Goal: Task Accomplishment & Management: Complete application form

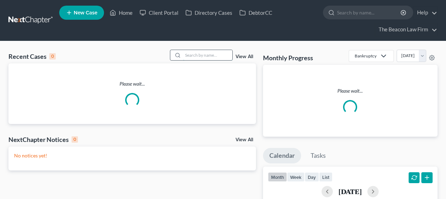
click at [199, 54] on input "search" at bounding box center [207, 55] width 49 height 10
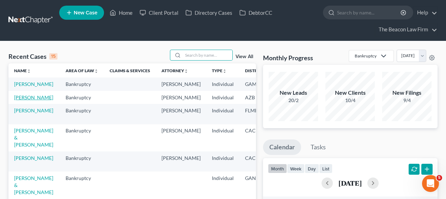
click at [22, 101] on link "[PERSON_NAME]" at bounding box center [33, 98] width 39 height 6
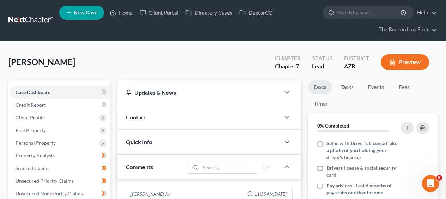
scroll to position [221, 0]
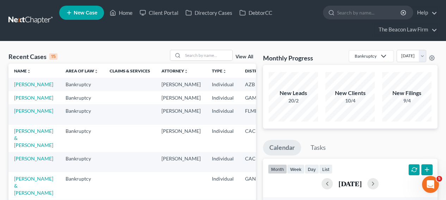
click at [195, 55] on input "search" at bounding box center [207, 55] width 49 height 10
click at [203, 59] on input "search" at bounding box center [207, 55] width 49 height 10
click at [195, 53] on input "search" at bounding box center [207, 55] width 49 height 10
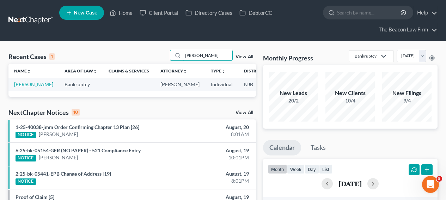
type input "[PERSON_NAME]"
click at [31, 88] on td "[PERSON_NAME]" at bounding box center [33, 84] width 50 height 13
click at [29, 87] on link "[PERSON_NAME]" at bounding box center [33, 84] width 39 height 6
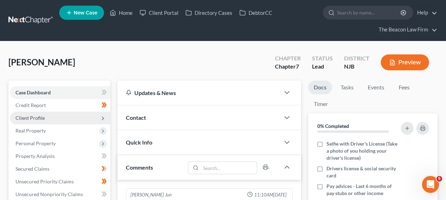
scroll to position [195, 0]
click at [74, 117] on span "Client Profile" at bounding box center [60, 118] width 101 height 13
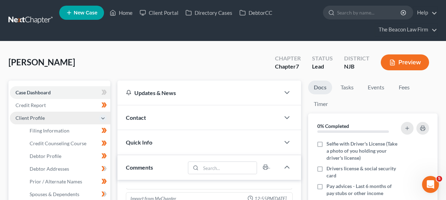
click at [74, 117] on span "Client Profile" at bounding box center [60, 118] width 101 height 13
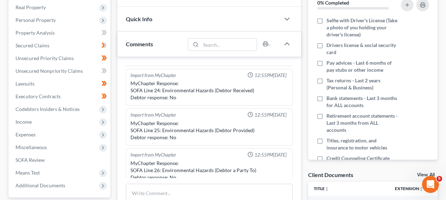
scroll to position [119, 0]
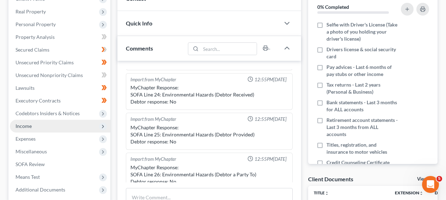
click at [74, 121] on span "Income" at bounding box center [60, 126] width 101 height 13
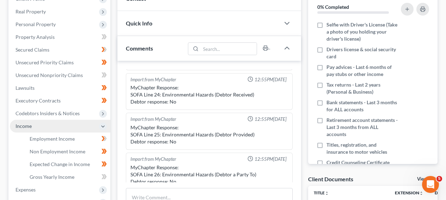
click at [73, 129] on span "Income" at bounding box center [60, 126] width 101 height 13
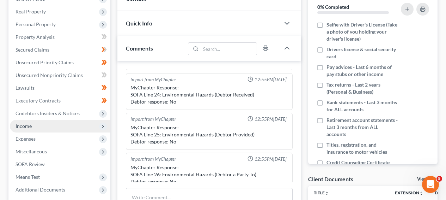
click at [73, 129] on span "Income" at bounding box center [60, 126] width 101 height 13
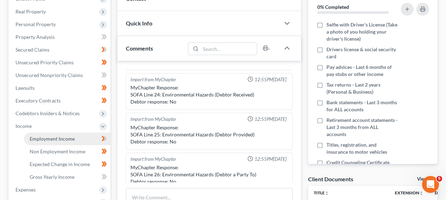
click at [69, 139] on span "Employment Income" at bounding box center [52, 139] width 45 height 6
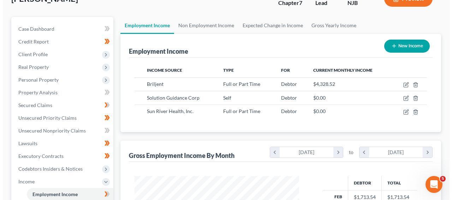
scroll to position [65, 0]
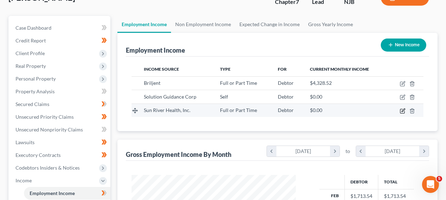
click at [403, 113] on icon "button" at bounding box center [403, 111] width 4 height 4
select select "0"
select select "35"
select select "1"
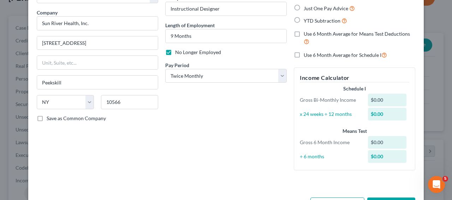
scroll to position [77, 0]
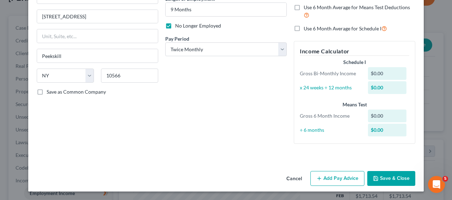
click at [330, 176] on button "Add Pay Advice" at bounding box center [337, 178] width 54 height 15
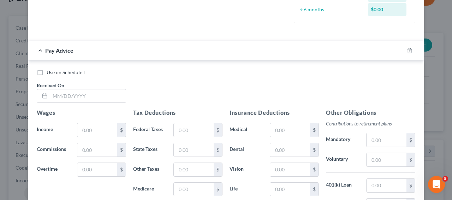
scroll to position [164, 0]
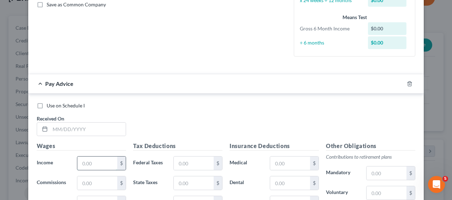
click at [90, 161] on input "text" at bounding box center [97, 162] width 40 height 13
paste input "2 656 38"
click at [90, 164] on input "2 656 38" at bounding box center [97, 162] width 40 height 13
click at [96, 164] on input "2 656 38" at bounding box center [97, 162] width 40 height 13
click at [93, 164] on input "265,638." at bounding box center [97, 162] width 40 height 13
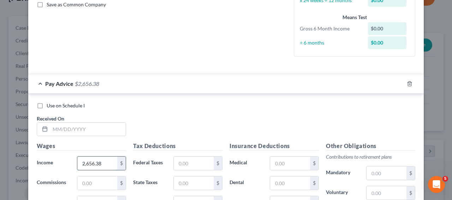
type input "2,656.38"
click at [200, 166] on input "text" at bounding box center [194, 162] width 40 height 13
type input "361.87"
type input "124.12"
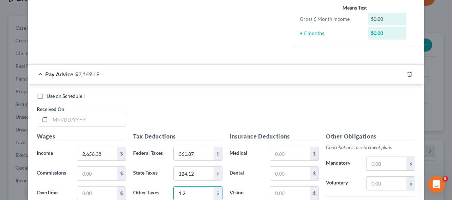
type input "1.2"
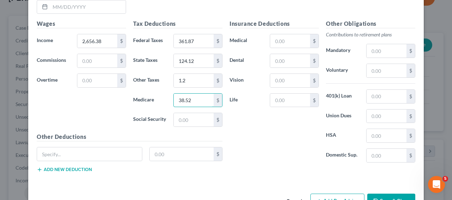
type input "38.52"
type input "164.7"
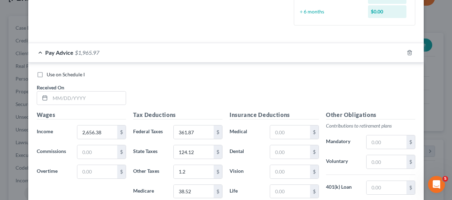
scroll to position [187, 0]
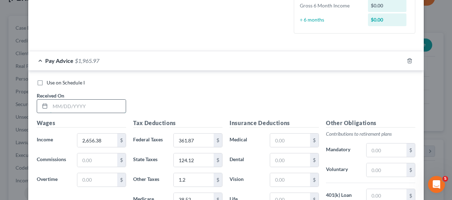
click at [92, 103] on input "text" at bounding box center [88, 106] width 76 height 13
type input "[DATE]"
click at [134, 55] on div "Pay Advice $1,965.97 on [DATE]" at bounding box center [211, 60] width 367 height 19
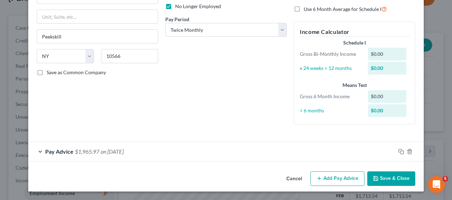
scroll to position [97, 0]
click at [329, 179] on button "Add Pay Advice" at bounding box center [337, 178] width 54 height 15
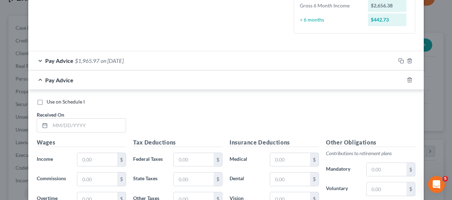
scroll to position [189, 0]
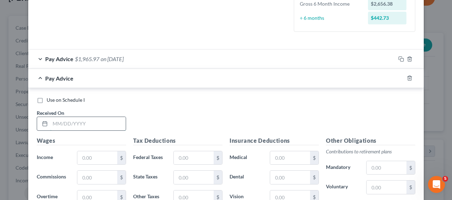
click at [83, 128] on input "text" at bounding box center [88, 123] width 76 height 13
type input "[DATE]"
type input "1,649.13"
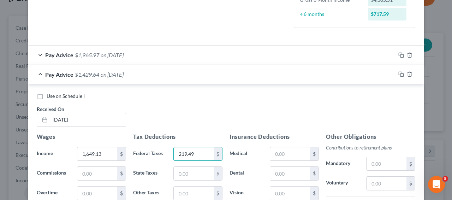
type input "219.49"
type input "68.72"
type input "1.2"
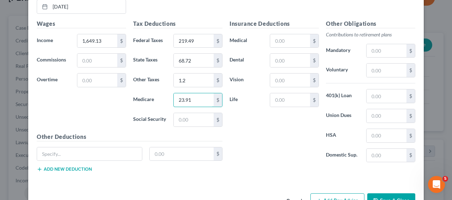
type input "23.91"
type input "2"
type input "102.24"
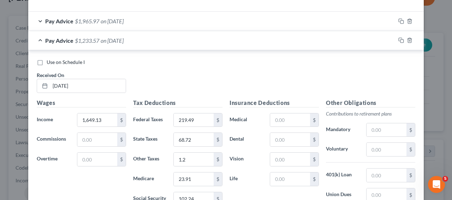
scroll to position [221, 0]
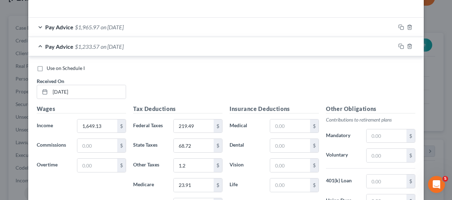
click at [133, 53] on div "Pay Advice $1,233.57 on [DATE]" at bounding box center [211, 46] width 367 height 19
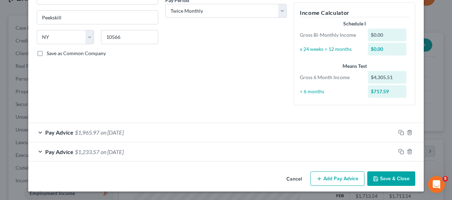
scroll to position [116, 0]
click at [351, 179] on button "Add Pay Advice" at bounding box center [337, 178] width 54 height 15
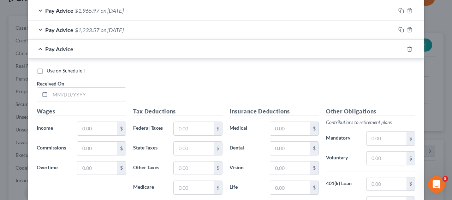
scroll to position [257, 0]
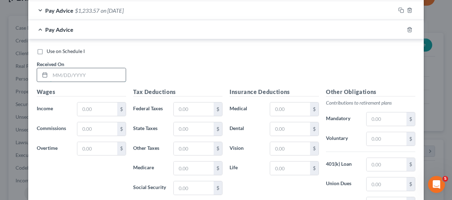
click at [74, 82] on div at bounding box center [81, 75] width 89 height 14
type input "[DATE]"
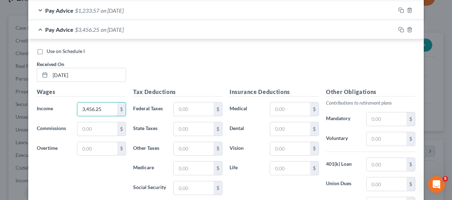
type input "3,456.25"
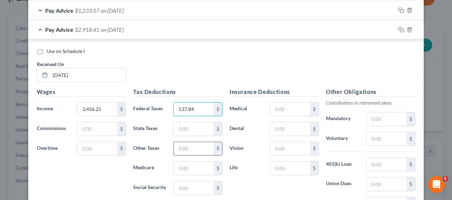
type input "537.84"
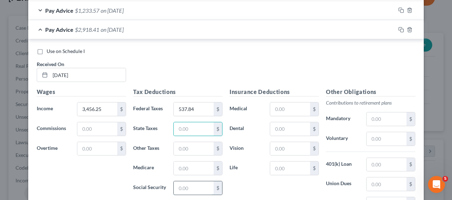
click at [177, 187] on input "text" at bounding box center [194, 187] width 40 height 13
type input "214.29"
click at [181, 169] on input "text" at bounding box center [194, 167] width 40 height 13
type input "50.12"
drag, startPoint x: 192, startPoint y: 114, endPoint x: 190, endPoint y: 121, distance: 7.4
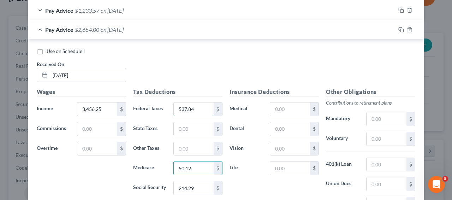
click at [192, 116] on div "537.84 $" at bounding box center [197, 109] width 49 height 14
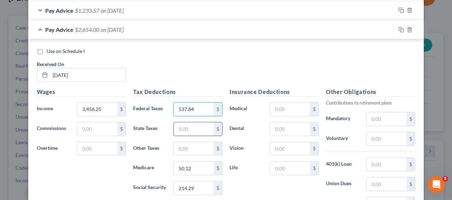
click at [188, 127] on input "text" at bounding box center [194, 128] width 40 height 13
type input "168.44"
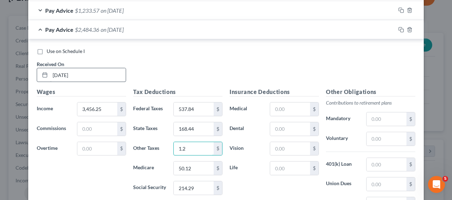
type input "1.2"
click at [172, 28] on div "Pay Advice $2,484.36 on [DATE]" at bounding box center [211, 29] width 367 height 19
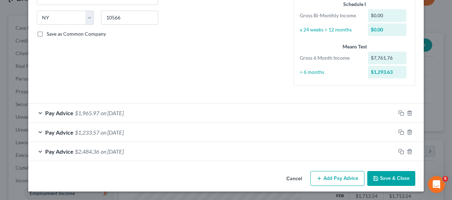
scroll to position [135, 0]
click at [313, 172] on button "Add Pay Advice" at bounding box center [337, 178] width 54 height 15
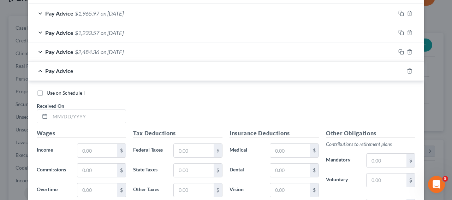
scroll to position [280, 0]
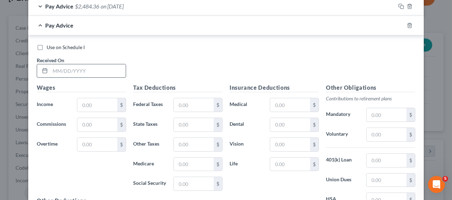
click at [76, 72] on input "text" at bounding box center [88, 70] width 76 height 13
type input "[DATE]"
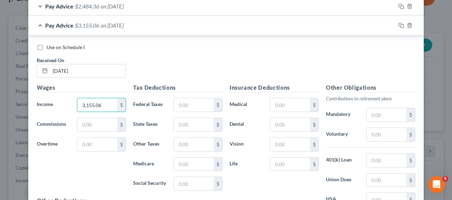
type input "3,155.06"
type input "471.58"
type input "151.55"
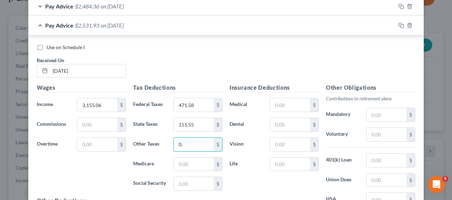
type input "0"
type input "1.2"
type input "45.74"
type input "195.61"
click at [169, 25] on div "Pay Advice $2,289.38 on [DATE]" at bounding box center [211, 25] width 367 height 19
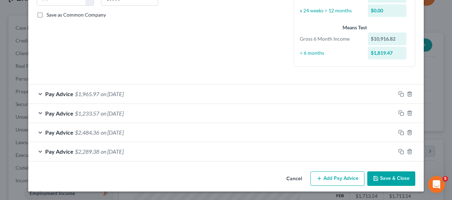
scroll to position [154, 0]
click at [335, 180] on button "Add Pay Advice" at bounding box center [337, 178] width 54 height 15
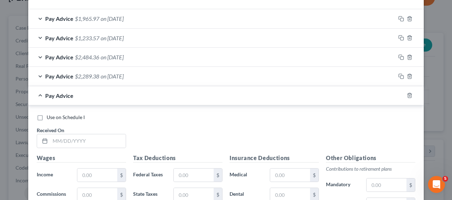
scroll to position [229, 0]
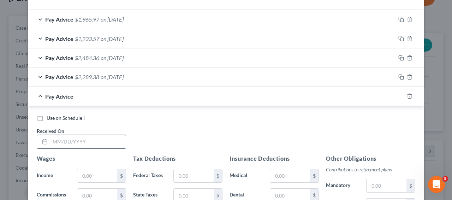
click at [106, 139] on input "text" at bounding box center [88, 141] width 76 height 13
type input "[DATE]"
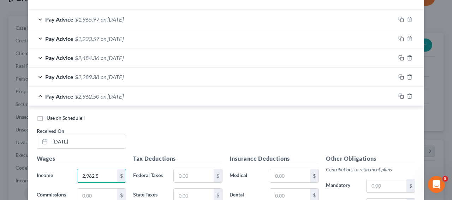
type input "2,962.5"
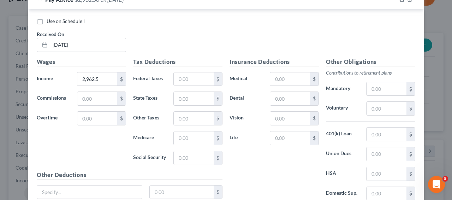
scroll to position [324, 0]
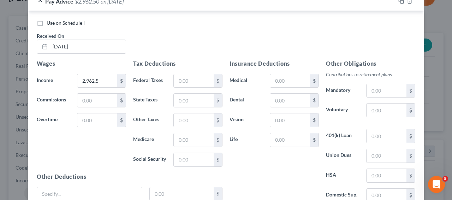
click at [240, 83] on label "Medical" at bounding box center [246, 81] width 40 height 14
click at [203, 81] on input "text" at bounding box center [194, 80] width 40 height 13
type input "429.22"
type input "140.96"
type input "1.2"
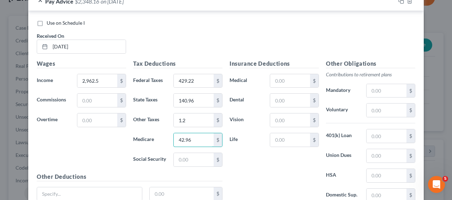
type input "42.96"
click at [185, 157] on input "text" at bounding box center [194, 158] width 40 height 13
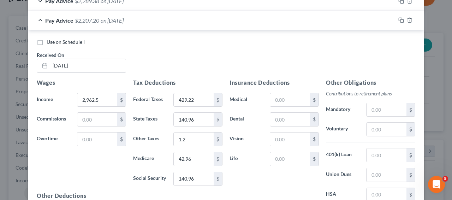
scroll to position [304, 0]
click at [199, 176] on input "140.96" at bounding box center [194, 179] width 40 height 13
click at [197, 179] on input "140.96" at bounding box center [194, 179] width 40 height 13
type input "183.68"
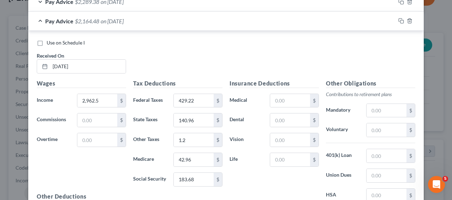
click at [176, 19] on div "Pay Advice $2,164.48 on [DATE]" at bounding box center [211, 21] width 367 height 19
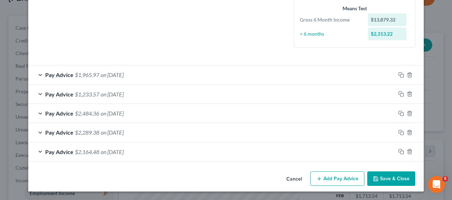
scroll to position [173, 0]
click at [344, 183] on button "Add Pay Advice" at bounding box center [337, 178] width 54 height 15
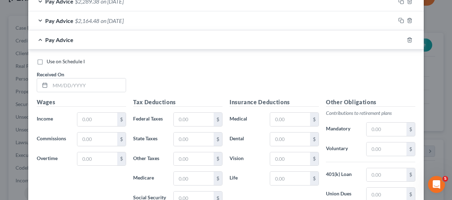
scroll to position [308, 0]
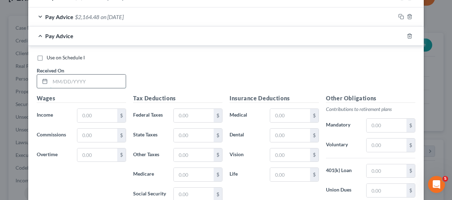
click at [95, 85] on input "text" at bounding box center [88, 80] width 76 height 13
click at [115, 79] on input "text" at bounding box center [88, 80] width 76 height 13
type input "[DATE]"
type input "3,219.26"
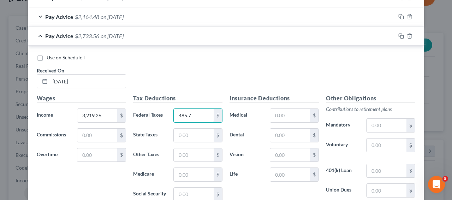
type input "485.7"
type input "155.08"
click at [205, 155] on input "1.3" at bounding box center [194, 154] width 40 height 13
type input "1.2"
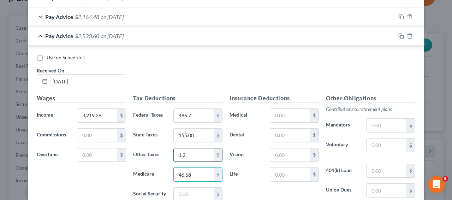
type input "46.68"
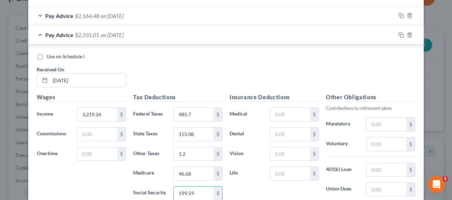
type input "199.59"
click at [159, 32] on div "Pay Advice $2,331.01 on [DATE]" at bounding box center [211, 34] width 367 height 19
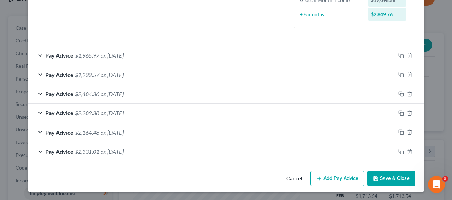
scroll to position [193, 0]
click at [346, 179] on button "Add Pay Advice" at bounding box center [337, 178] width 54 height 15
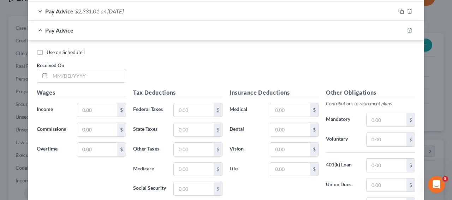
scroll to position [334, 0]
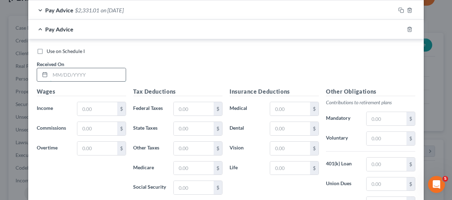
click at [88, 73] on input "text" at bounding box center [88, 74] width 76 height 13
type input "[DATE]"
click at [101, 108] on input "text" at bounding box center [97, 108] width 40 height 13
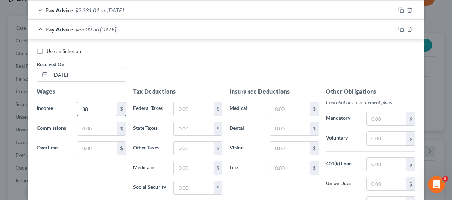
type input "3"
type input "1,392.38"
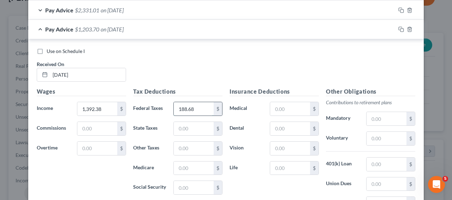
type input "188.68"
type input "54.6"
type input "1.2"
type input "20.19"
type input "86.33"
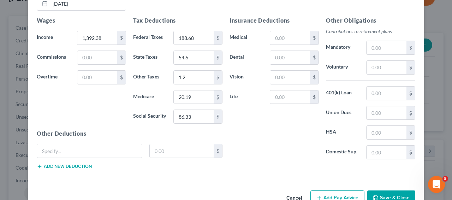
scroll to position [416, 0]
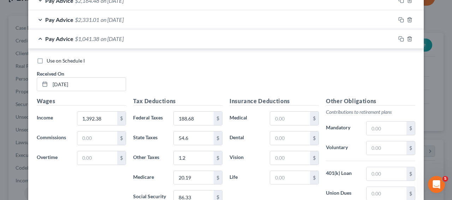
click at [360, 38] on div "Pay Advice $1,041.38 on [DATE]" at bounding box center [211, 38] width 367 height 19
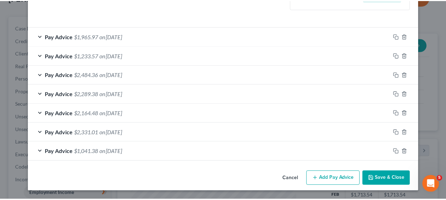
scroll to position [212, 0]
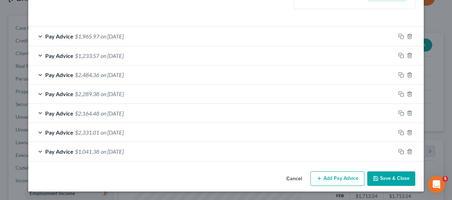
click at [377, 181] on button "Save & Close" at bounding box center [391, 178] width 48 height 15
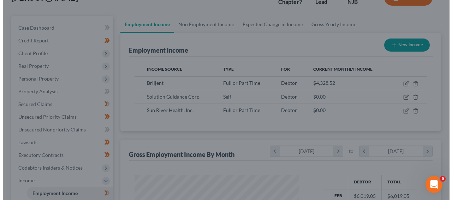
scroll to position [352823, 352771]
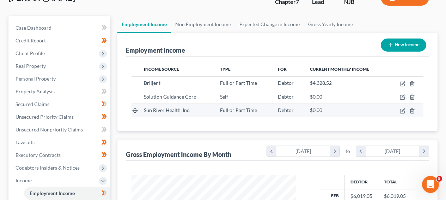
click at [402, 114] on td at bounding box center [406, 109] width 35 height 13
click at [402, 112] on icon "button" at bounding box center [403, 111] width 6 height 6
select select "0"
select select "35"
select select "1"
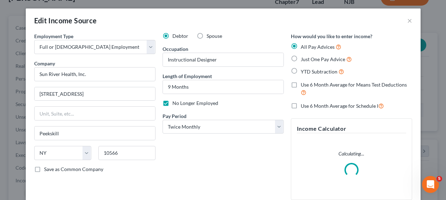
scroll to position [126, 181]
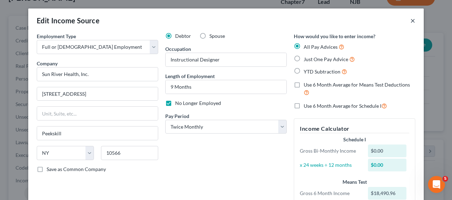
click at [410, 21] on button "×" at bounding box center [412, 20] width 5 height 8
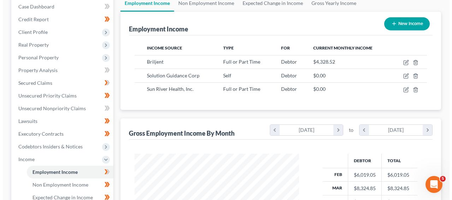
scroll to position [83, 0]
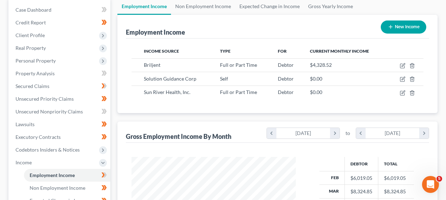
click at [412, 24] on button "New Income" at bounding box center [404, 26] width 46 height 13
select select "0"
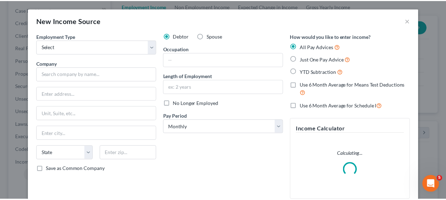
scroll to position [126, 181]
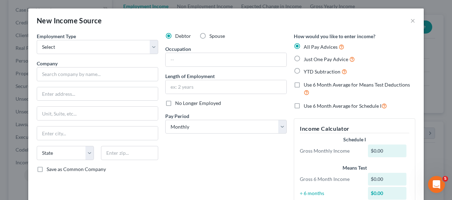
click at [407, 20] on div "New Income Source ×" at bounding box center [225, 20] width 395 height 24
click at [410, 20] on button "×" at bounding box center [412, 20] width 5 height 8
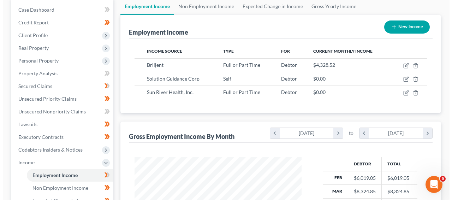
scroll to position [352823, 352771]
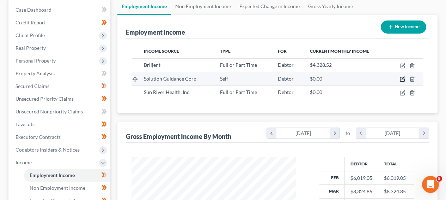
click at [401, 77] on icon "button" at bounding box center [403, 79] width 6 height 6
select select "1"
select select "48"
select select "0"
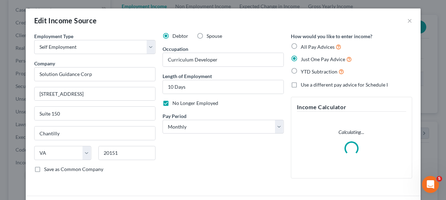
scroll to position [126, 181]
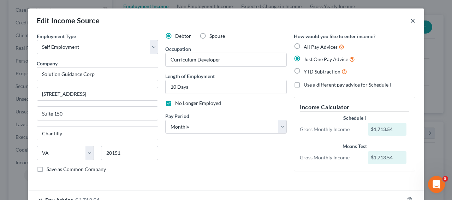
click at [410, 18] on button "×" at bounding box center [412, 20] width 5 height 8
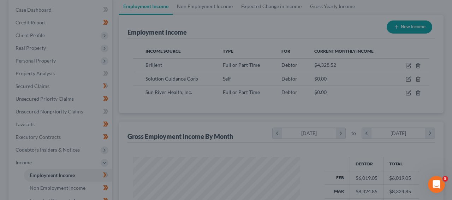
scroll to position [352823, 352771]
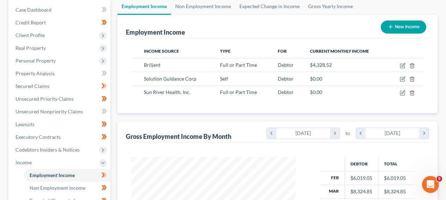
click at [402, 28] on button "New Income" at bounding box center [404, 26] width 46 height 13
select select "0"
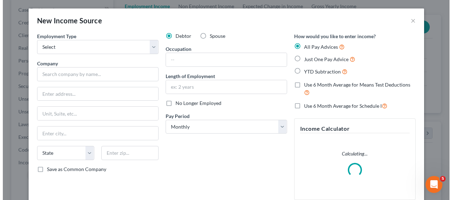
scroll to position [126, 181]
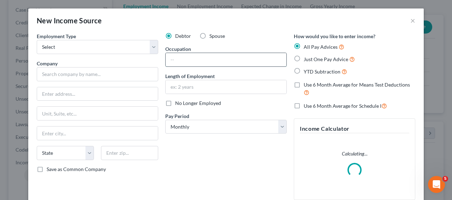
click at [211, 58] on input "text" at bounding box center [226, 59] width 121 height 13
click at [94, 51] on select "Select Full or [DEMOGRAPHIC_DATA] Employment Self Employment" at bounding box center [97, 47] width 121 height 14
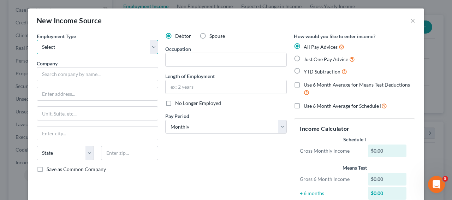
select select "0"
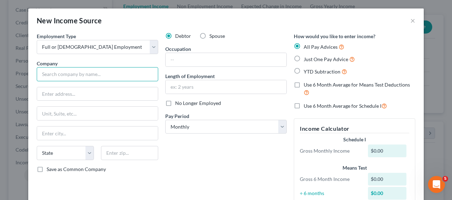
drag, startPoint x: 94, startPoint y: 51, endPoint x: 91, endPoint y: 70, distance: 19.7
click at [91, 70] on input "text" at bounding box center [97, 74] width 121 height 14
paste input "Hurix"
type input "Hurix"
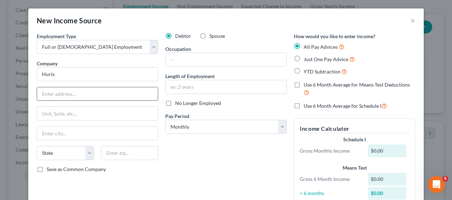
click at [118, 92] on input "text" at bounding box center [97, 93] width 121 height 13
paste input "[STREET_ADDRESS]"
type input "[STREET_ADDRESS]"
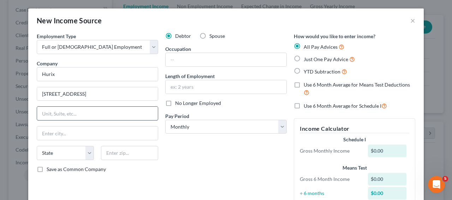
click at [117, 111] on input "text" at bounding box center [97, 113] width 121 height 13
paste input "Suite 300"
type input "Suite 300"
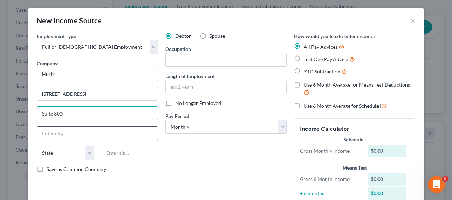
click at [70, 136] on input "text" at bounding box center [97, 132] width 121 height 13
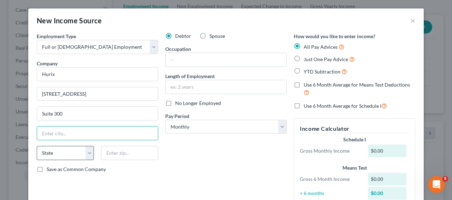
paste input "Plano"
type input "Plano"
click at [133, 151] on input "text" at bounding box center [129, 153] width 57 height 14
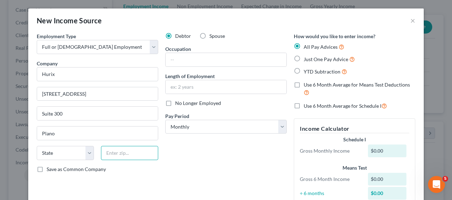
paste input "75024"
type input "75024"
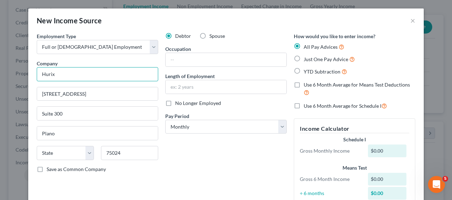
click at [102, 77] on input "Hurix" at bounding box center [97, 74] width 121 height 14
select select "45"
click at [179, 58] on input "text" at bounding box center [226, 59] width 121 height 13
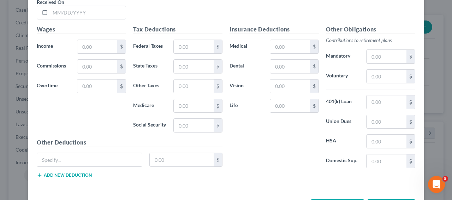
scroll to position [295, 0]
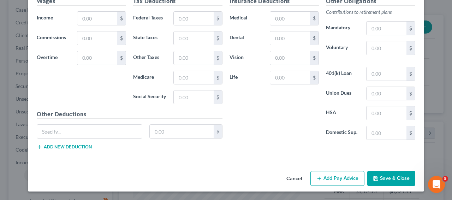
click at [407, 187] on div "Cancel Add Pay Advice Save & Close" at bounding box center [225, 179] width 395 height 23
click at [403, 181] on button "Save & Close" at bounding box center [391, 178] width 48 height 15
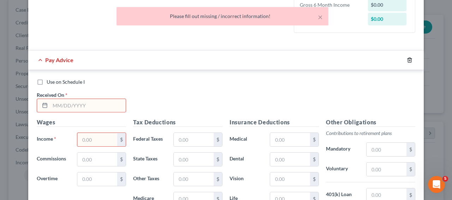
click at [407, 59] on icon "button" at bounding box center [410, 60] width 6 height 6
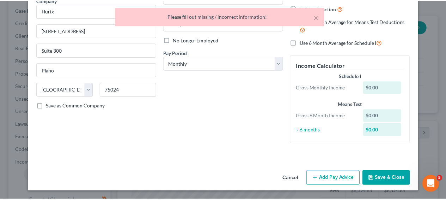
scroll to position [63, 0]
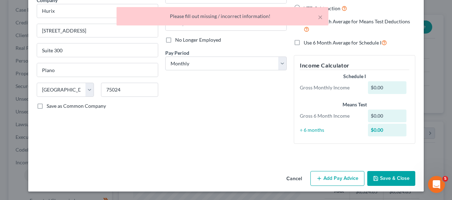
click at [394, 182] on div "Cancel Add Pay Advice Save & Close" at bounding box center [225, 179] width 395 height 23
click at [394, 182] on button "Save & Close" at bounding box center [391, 178] width 48 height 15
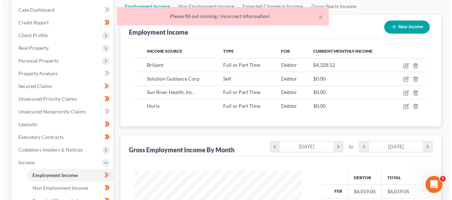
scroll to position [352823, 352771]
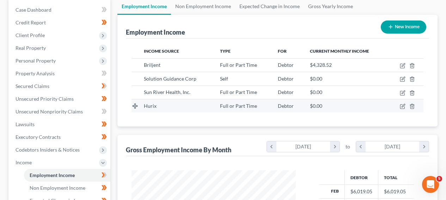
click at [399, 106] on td at bounding box center [406, 105] width 35 height 13
click at [402, 106] on icon "button" at bounding box center [403, 105] width 3 height 3
select select "0"
select select "45"
select select "0"
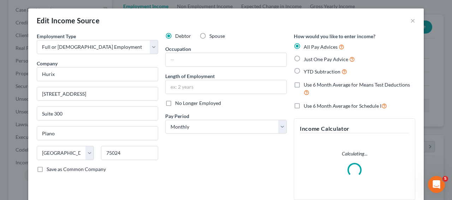
scroll to position [126, 181]
click at [175, 55] on input "text" at bounding box center [226, 59] width 121 height 13
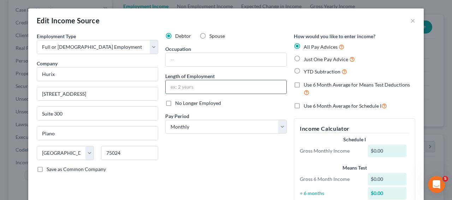
click at [206, 83] on input "text" at bounding box center [226, 86] width 121 height 13
click at [209, 52] on div "Occupation" at bounding box center [225, 56] width 121 height 22
click at [206, 62] on input "text" at bounding box center [226, 59] width 121 height 13
paste input "Instructional Designer"
click at [169, 62] on input "Instructional Designer" at bounding box center [226, 59] width 121 height 13
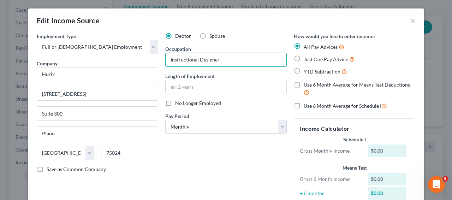
type input "Instructional Designer"
click at [194, 101] on span "No Longer Employed" at bounding box center [198, 103] width 46 height 6
click at [182, 101] on input "No Longer Employed" at bounding box center [180, 102] width 5 height 5
checkbox input "true"
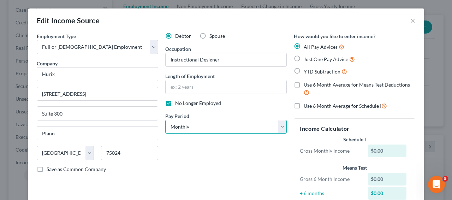
click at [195, 125] on select "Select Monthly Twice Monthly Every Other Week Weekly" at bounding box center [225, 127] width 121 height 14
select select "1"
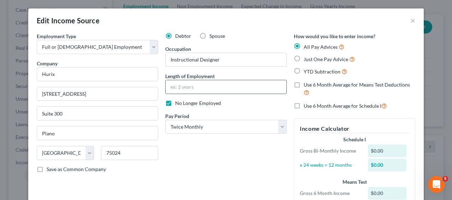
click at [225, 86] on input "text" at bounding box center [226, 86] width 121 height 13
type input "5 Months"
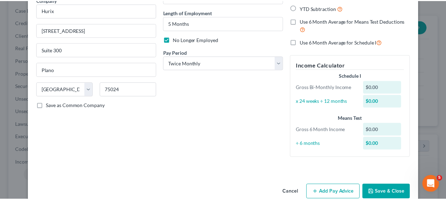
scroll to position [77, 0]
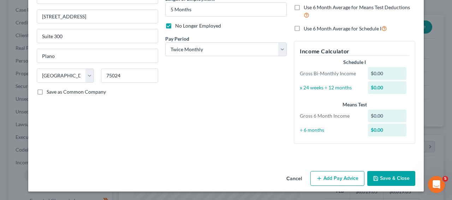
click at [395, 177] on button "Save & Close" at bounding box center [391, 178] width 48 height 15
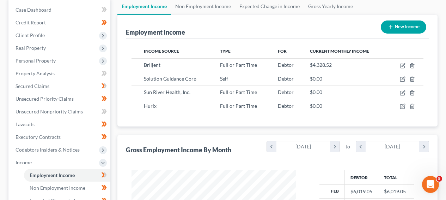
scroll to position [0, 0]
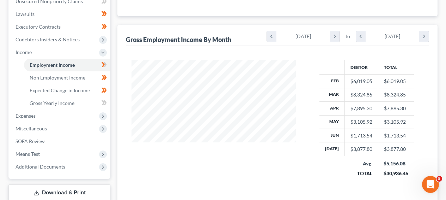
scroll to position [246, 0]
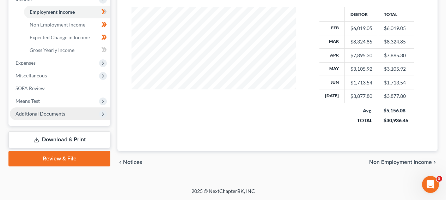
click at [37, 108] on span "Additional Documents" at bounding box center [60, 113] width 101 height 13
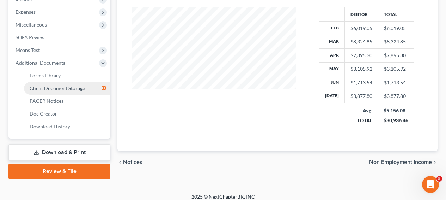
click at [59, 92] on link "Client Document Storage" at bounding box center [67, 88] width 86 height 13
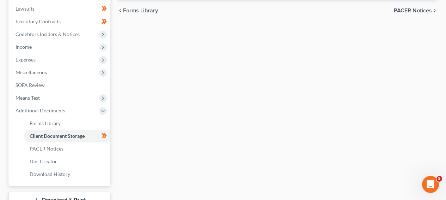
scroll to position [64, 0]
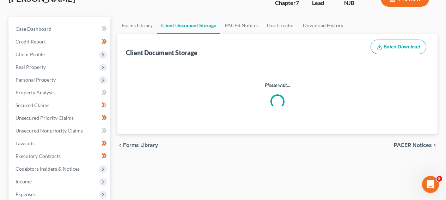
select select "9"
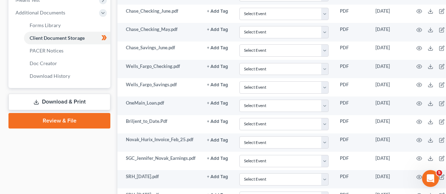
scroll to position [367, 0]
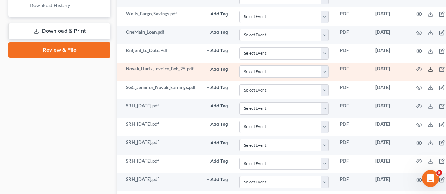
click at [429, 69] on icon at bounding box center [431, 70] width 6 height 6
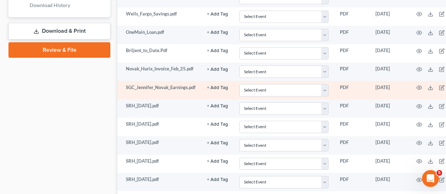
click at [443, 82] on td at bounding box center [437, 90] width 59 height 18
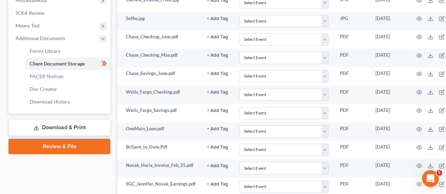
scroll to position [229, 0]
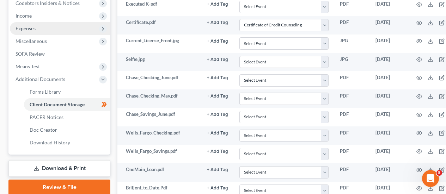
click at [58, 31] on span "Expenses" at bounding box center [60, 28] width 101 height 13
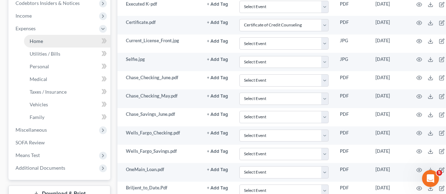
click at [53, 42] on link "Home" at bounding box center [67, 41] width 86 height 13
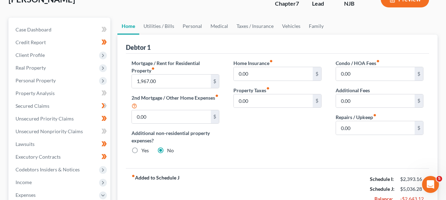
scroll to position [67, 0]
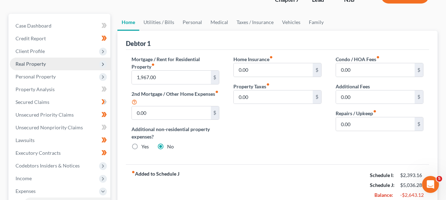
click at [71, 59] on span "Real Property" at bounding box center [60, 64] width 101 height 13
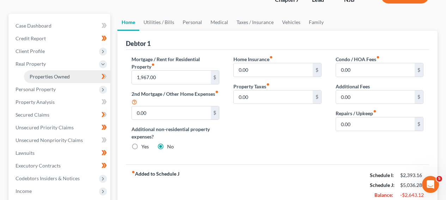
click at [70, 77] on link "Properties Owned" at bounding box center [67, 76] width 86 height 13
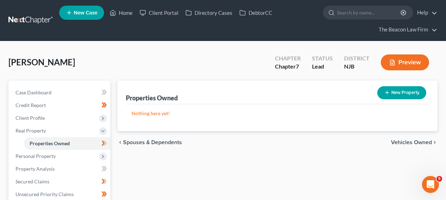
scroll to position [193, 0]
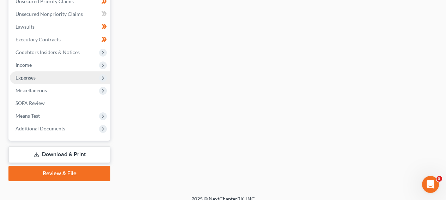
click at [59, 74] on span "Expenses" at bounding box center [60, 77] width 101 height 13
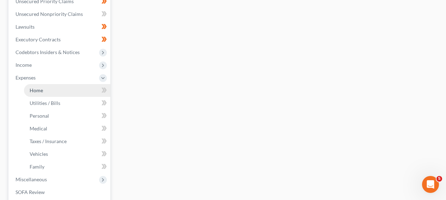
click at [65, 86] on link "Home" at bounding box center [67, 90] width 86 height 13
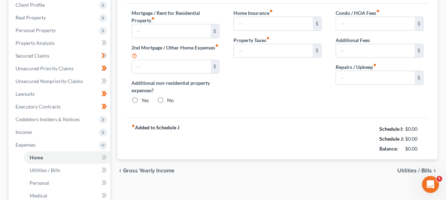
type input "1,967.00"
type input "0.00"
radio input "true"
type input "0.00"
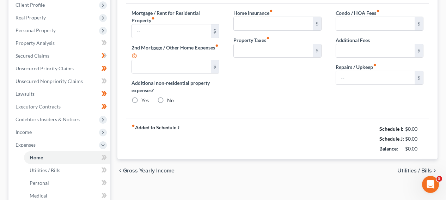
type input "0.00"
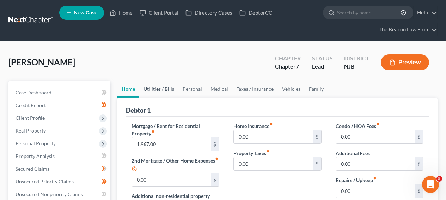
click at [164, 79] on div "[PERSON_NAME] Upgraded Chapter Chapter 7 Status Lead District NJB Preview" at bounding box center [223, 65] width 430 height 31
click at [163, 87] on link "Utilities / Bills" at bounding box center [158, 88] width 39 height 17
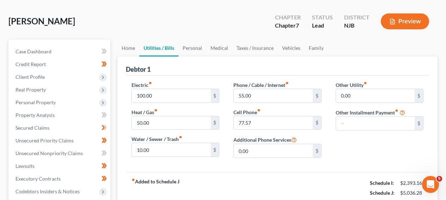
scroll to position [41, 0]
click at [220, 48] on link "Medical" at bounding box center [219, 47] width 26 height 17
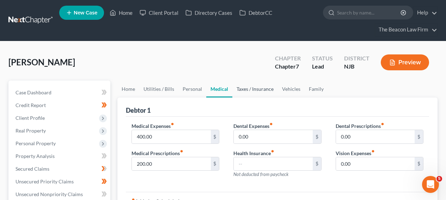
click at [250, 90] on link "Taxes / Insurance" at bounding box center [256, 88] width 46 height 17
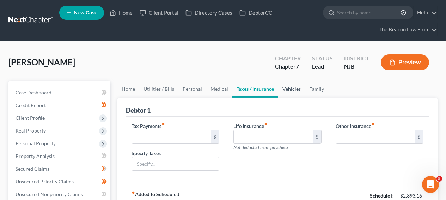
click at [292, 89] on link "Vehicles" at bounding box center [291, 88] width 27 height 17
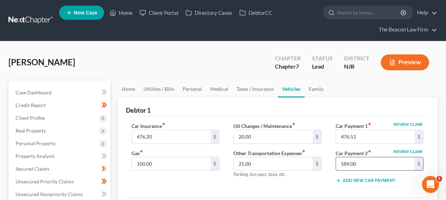
click at [359, 160] on input "589.00" at bounding box center [375, 163] width 79 height 13
click at [306, 178] on div "Oil Changes / Maintenance fiber_manual_record 20.00 $ Other Transportation Expe…" at bounding box center [278, 155] width 102 height 67
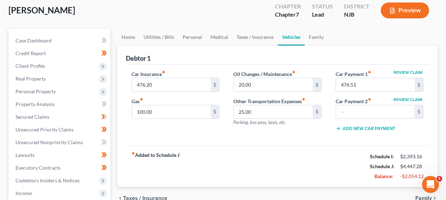
scroll to position [49, 0]
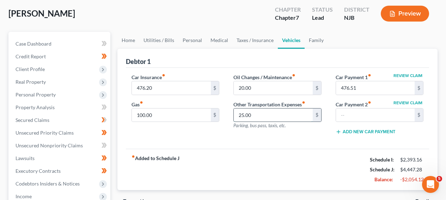
click at [270, 114] on input "25.00" at bounding box center [273, 114] width 79 height 13
type input "0"
click at [276, 92] on input "20.00" at bounding box center [273, 87] width 79 height 13
click at [272, 115] on input "text" at bounding box center [273, 114] width 79 height 13
type input "25"
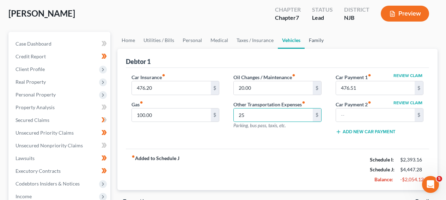
click at [310, 40] on link "Family" at bounding box center [316, 40] width 23 height 17
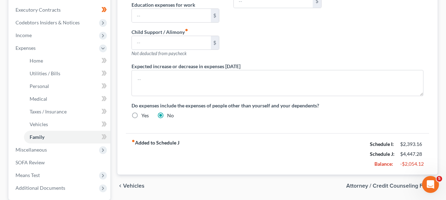
scroll to position [276, 0]
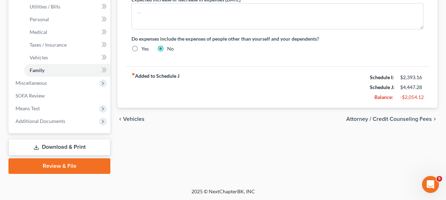
click at [103, 71] on icon at bounding box center [104, 70] width 5 height 9
drag, startPoint x: 103, startPoint y: 71, endPoint x: 122, endPoint y: 71, distance: 18.7
click at [103, 71] on icon at bounding box center [104, 70] width 5 height 9
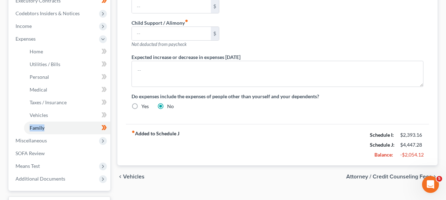
scroll to position [203, 0]
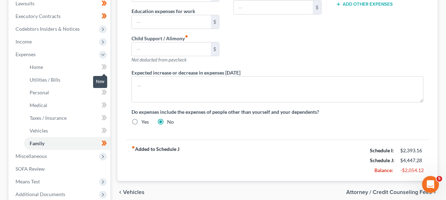
click at [108, 66] on span at bounding box center [104, 67] width 12 height 11
click at [106, 81] on icon at bounding box center [104, 79] width 5 height 9
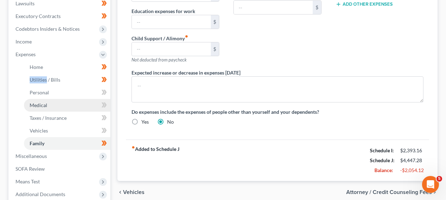
click at [105, 99] on link "Medical" at bounding box center [67, 105] width 86 height 13
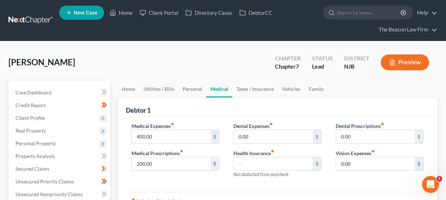
scroll to position [193, 0]
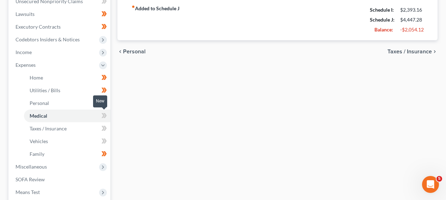
click at [105, 115] on icon at bounding box center [105, 115] width 3 height 5
click at [105, 127] on icon at bounding box center [105, 128] width 3 height 5
click at [103, 139] on icon at bounding box center [103, 140] width 3 height 5
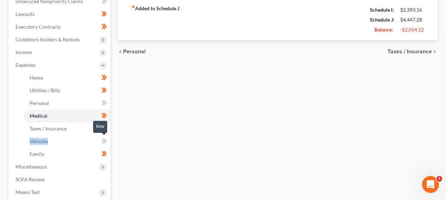
click at [103, 139] on icon at bounding box center [103, 140] width 3 height 5
click at [82, 155] on link "Family" at bounding box center [67, 154] width 86 height 13
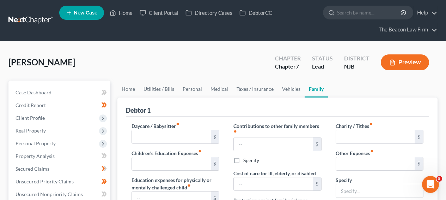
scroll to position [193, 0]
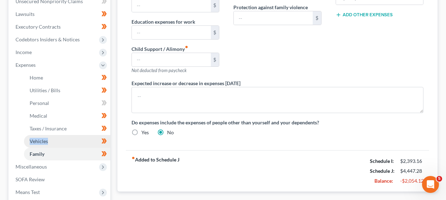
click at [78, 139] on link "Vehicles" at bounding box center [67, 141] width 86 height 13
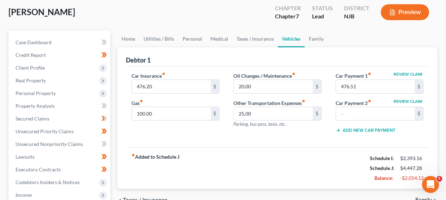
scroll to position [50, 0]
drag, startPoint x: 445, startPoint y: 91, endPoint x: 450, endPoint y: 92, distance: 5.1
click at [445, 97] on div "[PERSON_NAME] Upgraded Chapter Chapter 7 Status Lead District NJB Preview Petit…" at bounding box center [223, 202] width 446 height 423
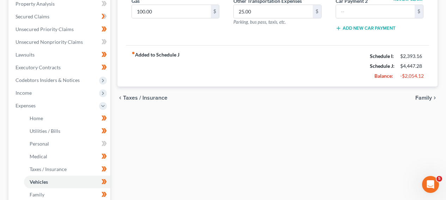
scroll to position [170, 0]
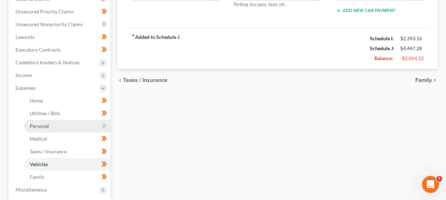
click at [86, 127] on link "Personal" at bounding box center [67, 126] width 86 height 13
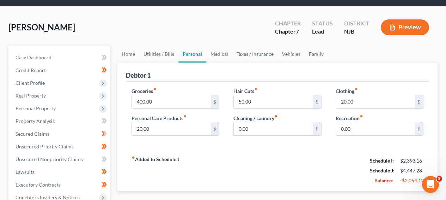
scroll to position [69, 0]
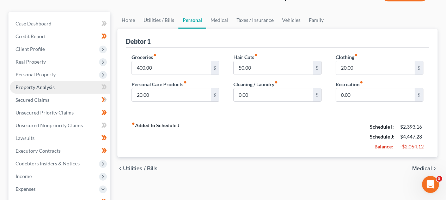
click at [59, 92] on link "Property Analysis" at bounding box center [60, 87] width 101 height 13
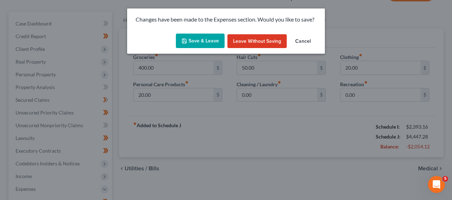
click at [217, 41] on button "Save & Leave" at bounding box center [200, 41] width 49 height 15
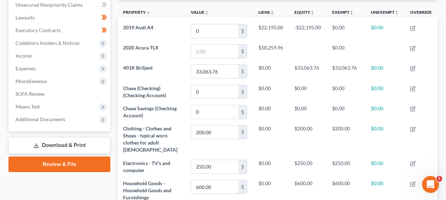
scroll to position [221, 0]
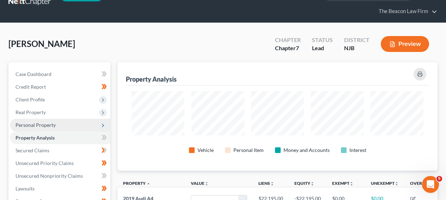
click at [26, 129] on span "Personal Property" at bounding box center [60, 125] width 101 height 13
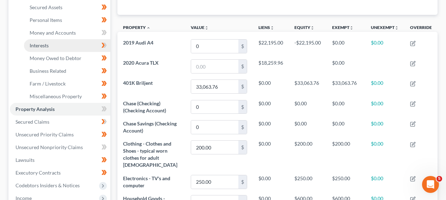
click at [85, 47] on link "Interests" at bounding box center [67, 45] width 86 height 13
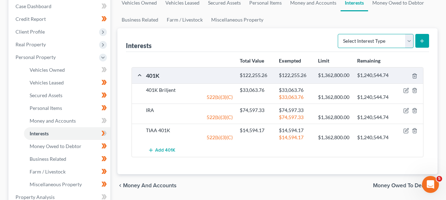
click at [377, 45] on select "Select Interest Type 401K Annuity Bond Education IRA Government Bond Government…" at bounding box center [376, 41] width 76 height 14
select select "term_life_insurance"
click at [426, 41] on button "submit" at bounding box center [423, 41] width 14 height 14
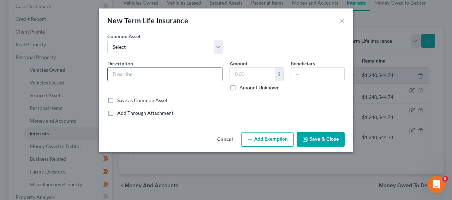
click at [161, 74] on input "text" at bounding box center [165, 73] width 114 height 13
type input "Term Life Insurance Policy through work; Death Benefit Unknown"
click at [241, 97] on div "Save as Common Asset" at bounding box center [225, 100] width 237 height 7
click at [316, 135] on button "Save & Close" at bounding box center [320, 139] width 48 height 15
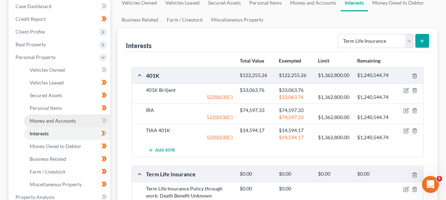
click at [71, 124] on link "Money and Accounts" at bounding box center [67, 120] width 86 height 13
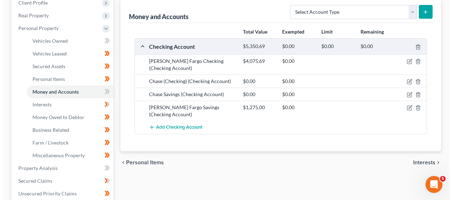
scroll to position [113, 0]
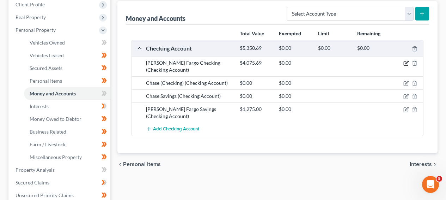
click at [408, 62] on icon "button" at bounding box center [407, 62] width 3 height 3
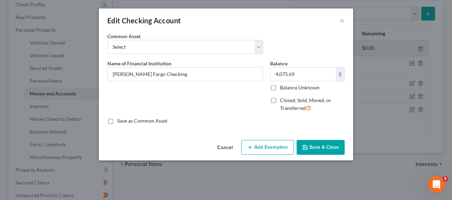
click at [224, 146] on button "Cancel" at bounding box center [224, 147] width 27 height 14
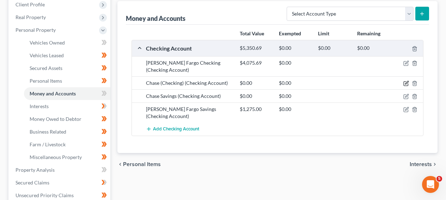
click at [404, 85] on icon "button" at bounding box center [406, 84] width 4 height 4
select select "33"
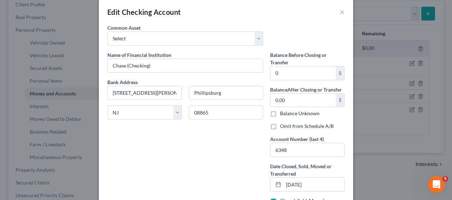
scroll to position [19, 0]
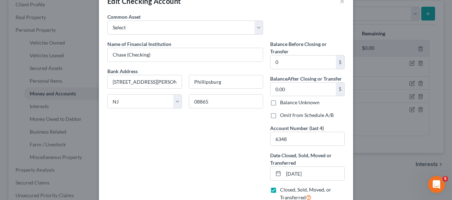
click at [220, 35] on div "Common Asset Select USAA Federal Savings Bank Bank Of America First [US_STATE] …" at bounding box center [226, 26] width 244 height 27
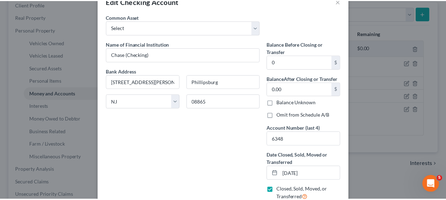
scroll to position [0, 0]
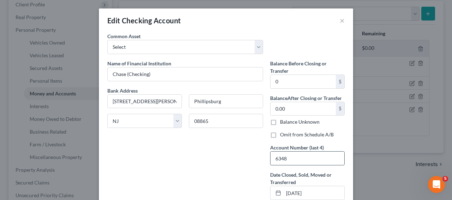
click at [306, 155] on input "6348" at bounding box center [307, 157] width 74 height 13
click at [335, 20] on div "Edit Checking Account ×" at bounding box center [226, 20] width 254 height 24
click at [340, 20] on button "×" at bounding box center [342, 20] width 5 height 8
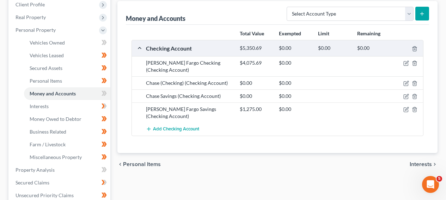
click at [409, 110] on div at bounding box center [408, 109] width 31 height 7
click at [407, 110] on icon "button" at bounding box center [407, 108] width 3 height 3
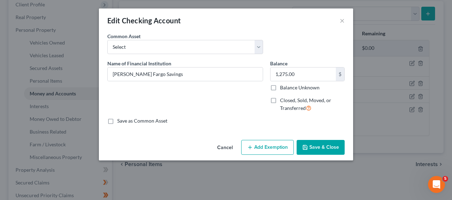
click at [217, 144] on button "Cancel" at bounding box center [224, 147] width 27 height 14
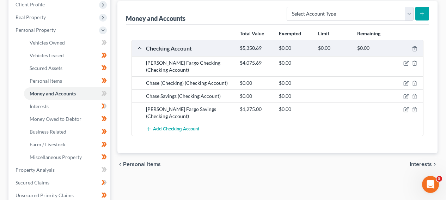
click at [403, 64] on div at bounding box center [408, 62] width 31 height 7
click at [406, 64] on icon "button" at bounding box center [407, 62] width 3 height 3
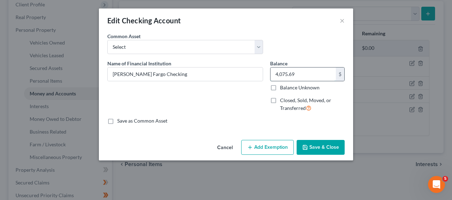
click at [306, 74] on input "4,075.69" at bounding box center [302, 73] width 65 height 13
type input "3,823.84"
click at [309, 154] on button "Save & Close" at bounding box center [320, 147] width 48 height 15
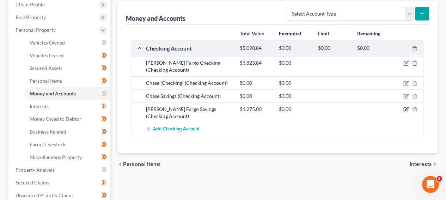
click at [408, 110] on icon "button" at bounding box center [406, 110] width 4 height 4
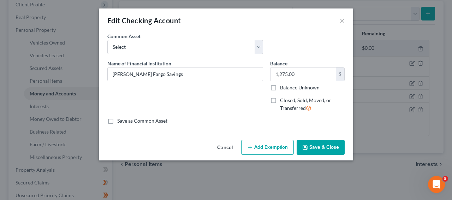
click at [228, 145] on button "Cancel" at bounding box center [224, 147] width 27 height 14
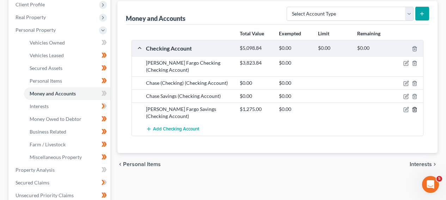
click at [414, 110] on icon "button" at bounding box center [415, 110] width 6 height 6
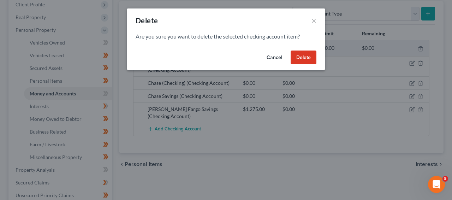
click at [302, 59] on button "Delete" at bounding box center [303, 57] width 26 height 14
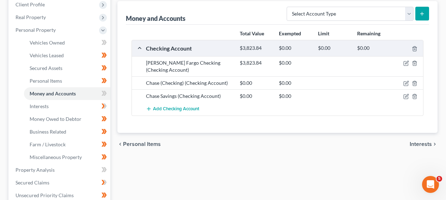
click at [424, 16] on icon "submit" at bounding box center [423, 14] width 6 height 6
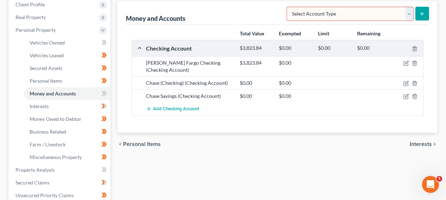
click at [405, 13] on select "Select Account Type Brokerage Cash on Hand Certificates of Deposit Checking Acc…" at bounding box center [350, 14] width 127 height 14
select select "savings"
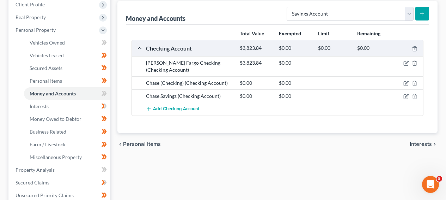
click at [429, 16] on button "submit" at bounding box center [423, 14] width 14 height 14
click at [431, 19] on div "Money and Accounts Select Account Type Brokerage Cash on Hand Certificates of D…" at bounding box center [278, 67] width 320 height 132
click at [429, 18] on div "Money and Accounts Select Account Type Brokerage Cash on Hand Certificates of D…" at bounding box center [278, 67] width 320 height 132
click at [427, 16] on button "submit" at bounding box center [423, 14] width 14 height 14
click at [23, 93] on ul "Vehicles Owned Vehicles Leased Machinery and Vehicles Office Related" at bounding box center [60, 99] width 101 height 127
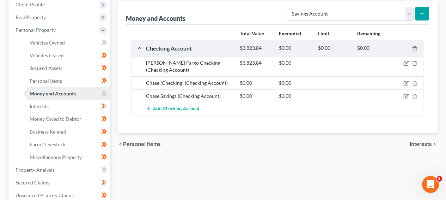
click at [30, 93] on span "Money and Accounts" at bounding box center [53, 93] width 46 height 6
click at [30, 92] on span "Money and Accounts" at bounding box center [53, 93] width 46 height 6
drag, startPoint x: 30, startPoint y: 92, endPoint x: 34, endPoint y: 96, distance: 5.0
click at [30, 92] on span "Money and Accounts" at bounding box center [53, 93] width 46 height 6
click at [43, 101] on link "Interests" at bounding box center [67, 106] width 86 height 13
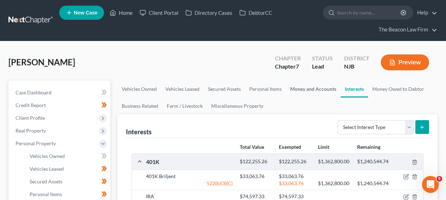
drag, startPoint x: 298, startPoint y: 94, endPoint x: 297, endPoint y: 91, distance: 3.6
click at [298, 94] on link "Money and Accounts" at bounding box center [313, 88] width 55 height 17
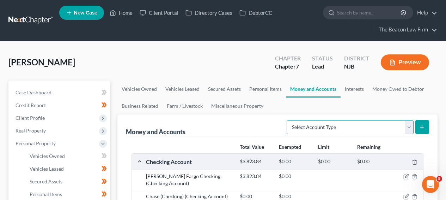
click at [333, 132] on select "Select Account Type Brokerage Cash on Hand Certificates of Deposit Checking Acc…" at bounding box center [350, 127] width 127 height 14
select select "savings"
click at [416, 128] on button "submit" at bounding box center [423, 127] width 14 height 14
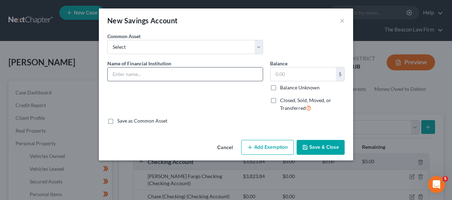
click at [194, 75] on input "text" at bounding box center [185, 73] width 155 height 13
type input "w"
type input "[PERSON_NAME] Fargo"
type input "1,275"
click at [344, 149] on button "Save & Close" at bounding box center [320, 147] width 48 height 15
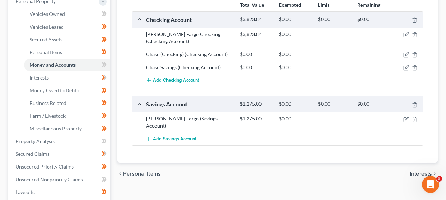
scroll to position [140, 0]
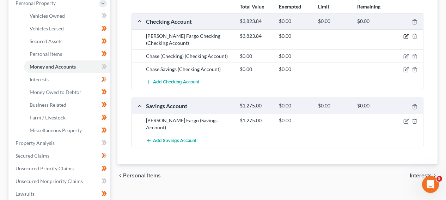
click at [408, 36] on icon "button" at bounding box center [406, 37] width 4 height 4
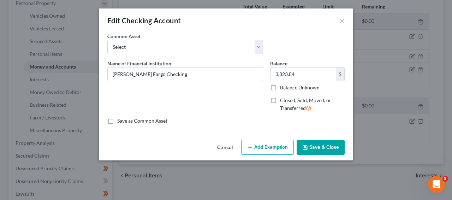
click at [227, 148] on button "Cancel" at bounding box center [224, 147] width 27 height 14
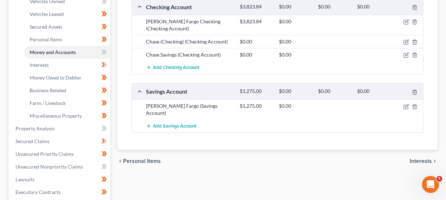
scroll to position [207, 0]
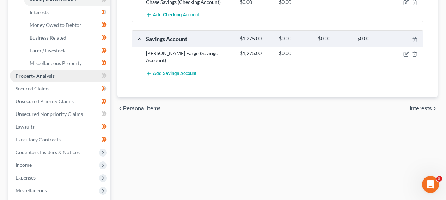
click at [79, 77] on link "Property Analysis" at bounding box center [60, 76] width 101 height 13
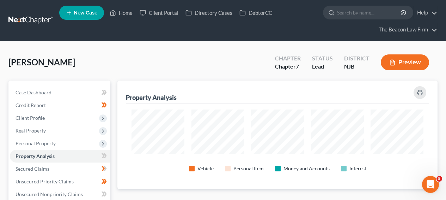
scroll to position [108, 320]
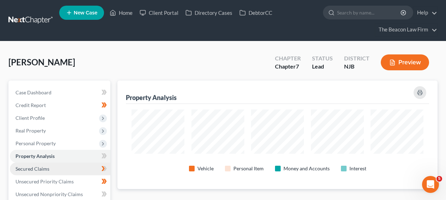
click at [44, 164] on link "Secured Claims" at bounding box center [60, 168] width 101 height 13
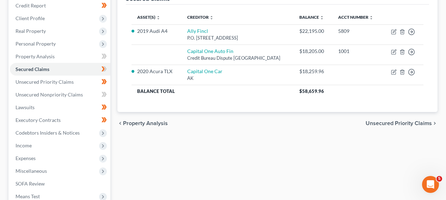
scroll to position [101, 0]
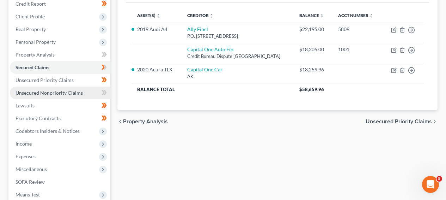
click at [67, 96] on link "Unsecured Nonpriority Claims" at bounding box center [60, 92] width 101 height 13
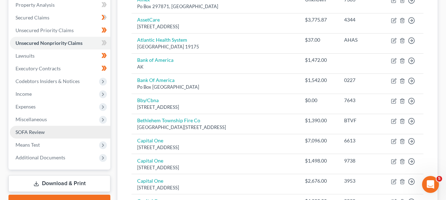
click at [85, 137] on link "SOFA Review" at bounding box center [60, 132] width 101 height 13
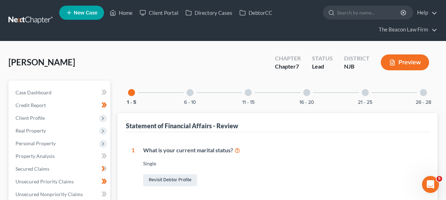
scroll to position [193, 0]
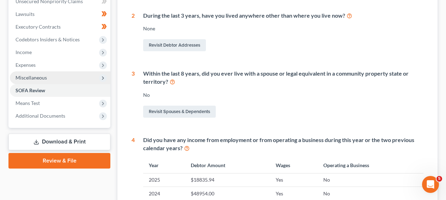
click at [74, 76] on span "Miscellaneous" at bounding box center [60, 77] width 101 height 13
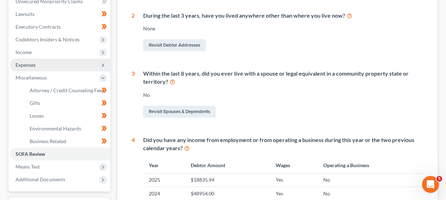
click at [72, 60] on span "Expenses" at bounding box center [60, 65] width 101 height 13
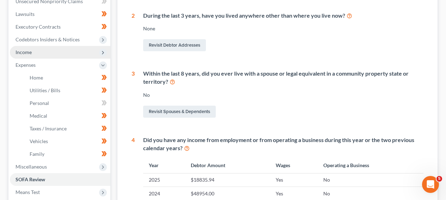
click at [74, 52] on span "Income" at bounding box center [60, 52] width 101 height 13
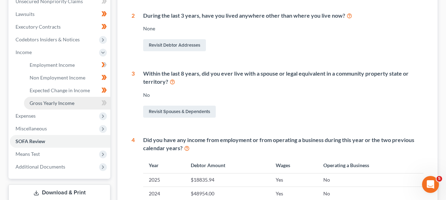
click at [75, 103] on link "Gross Yearly Income" at bounding box center [67, 103] width 86 height 13
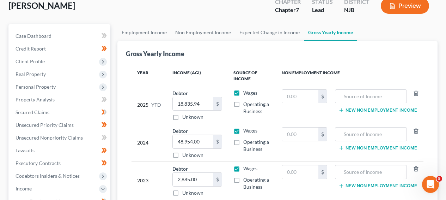
scroll to position [72, 0]
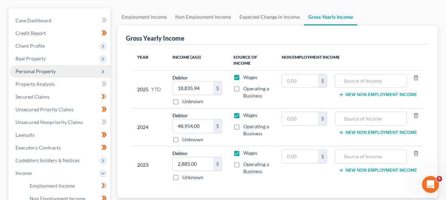
click at [44, 73] on span "Personal Property" at bounding box center [36, 71] width 40 height 6
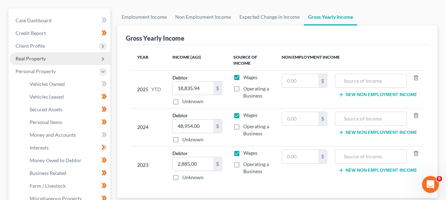
click at [46, 57] on span "Real Property" at bounding box center [60, 58] width 101 height 13
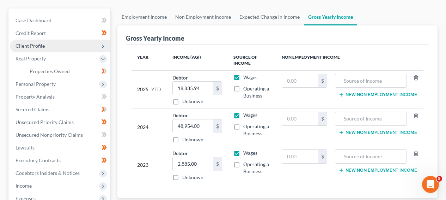
click at [47, 40] on span "Client Profile" at bounding box center [60, 46] width 101 height 13
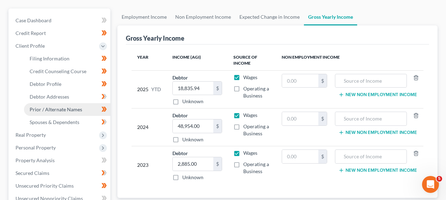
click at [58, 109] on span "Prior / Alternate Names" at bounding box center [56, 109] width 53 height 6
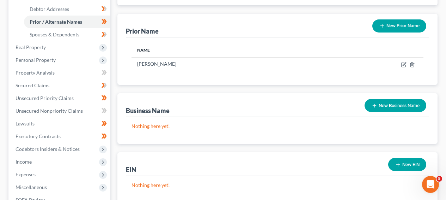
scroll to position [146, 0]
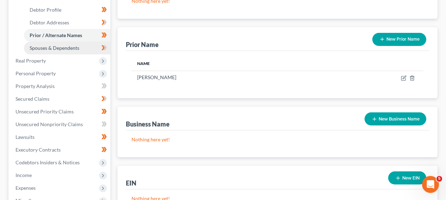
click at [70, 44] on link "Spouses & Dependents" at bounding box center [67, 48] width 86 height 13
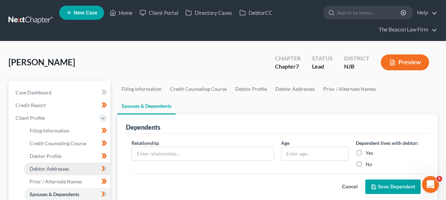
click at [63, 170] on span "Debtor Addresses" at bounding box center [50, 169] width 40 height 6
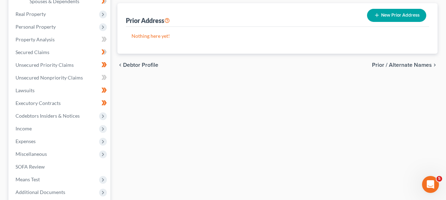
scroll to position [244, 0]
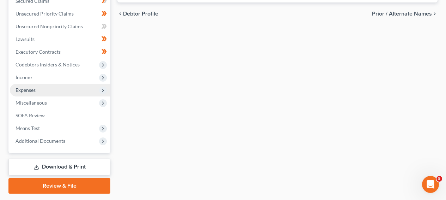
click at [70, 88] on span "Expenses" at bounding box center [60, 90] width 101 height 13
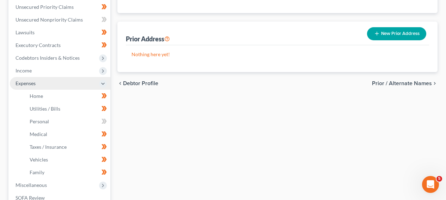
scroll to position [168, 0]
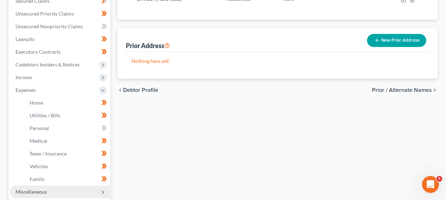
click at [68, 191] on span "Miscellaneous" at bounding box center [60, 191] width 101 height 13
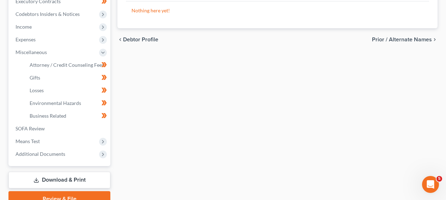
scroll to position [220, 0]
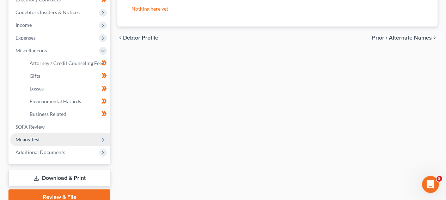
click at [78, 136] on span "Means Test" at bounding box center [60, 139] width 101 height 13
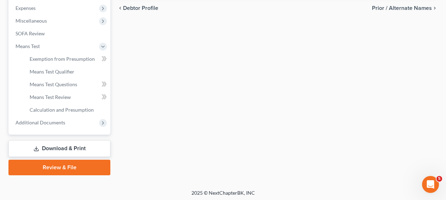
scroll to position [251, 0]
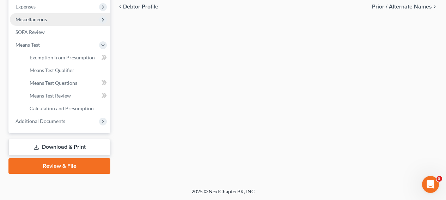
click at [67, 19] on span "Miscellaneous" at bounding box center [60, 19] width 101 height 13
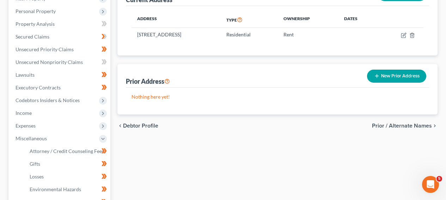
scroll to position [180, 0]
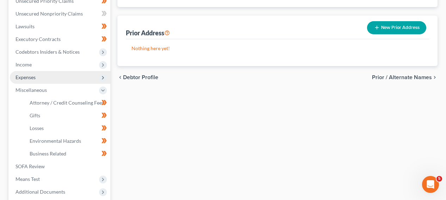
click at [70, 75] on span "Expenses" at bounding box center [60, 77] width 101 height 13
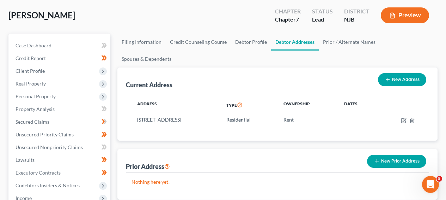
scroll to position [42, 0]
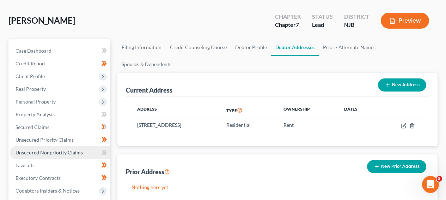
click at [63, 150] on span "Unsecured Nonpriority Claims" at bounding box center [49, 152] width 67 height 6
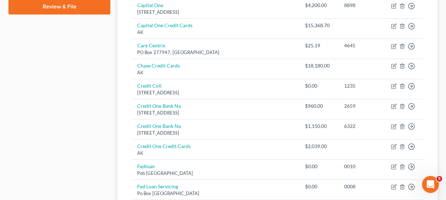
scroll to position [349, 0]
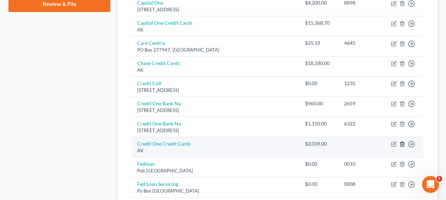
click at [403, 147] on icon "button" at bounding box center [403, 144] width 6 height 6
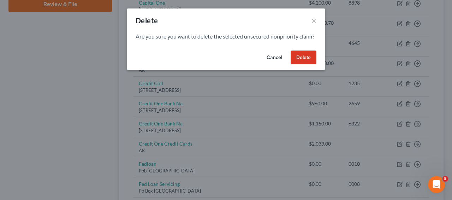
click at [304, 62] on button "Delete" at bounding box center [303, 57] width 26 height 14
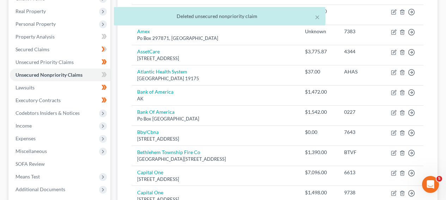
scroll to position [109, 0]
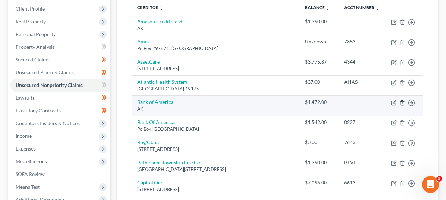
click at [402, 106] on icon "button" at bounding box center [403, 103] width 6 height 6
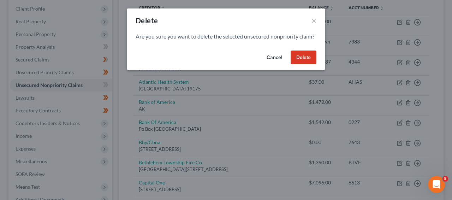
drag, startPoint x: 309, startPoint y: 62, endPoint x: 376, endPoint y: 72, distance: 68.1
click at [309, 63] on button "Delete" at bounding box center [303, 57] width 26 height 14
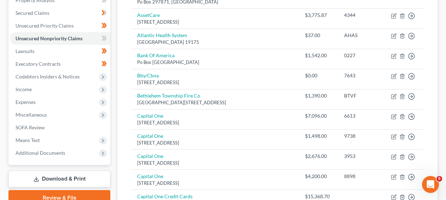
scroll to position [186, 0]
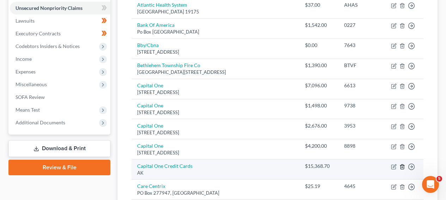
click at [403, 169] on icon "button" at bounding box center [403, 167] width 6 height 6
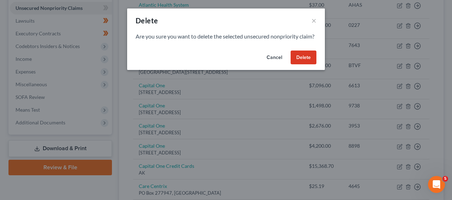
click at [307, 65] on button "Delete" at bounding box center [303, 57] width 26 height 14
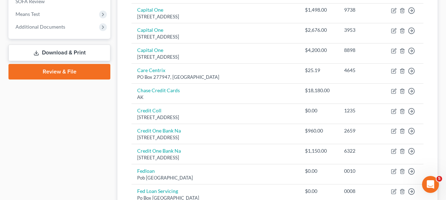
scroll to position [280, 0]
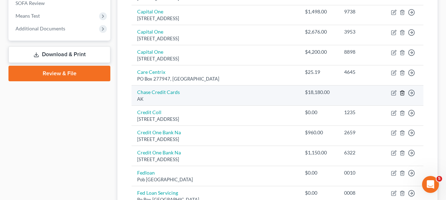
click at [403, 96] on icon "button" at bounding box center [403, 93] width 6 height 6
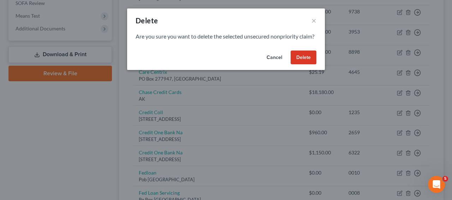
click at [312, 65] on button "Delete" at bounding box center [303, 57] width 26 height 14
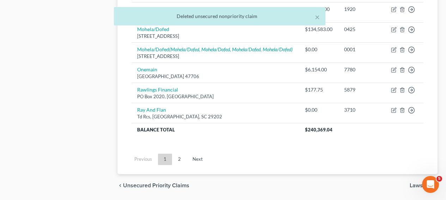
scroll to position [560, 0]
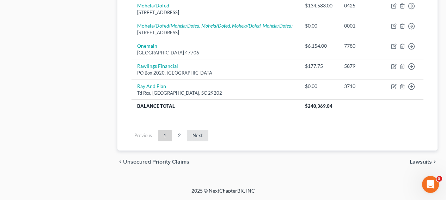
click at [199, 136] on link "Next" at bounding box center [198, 135] width 22 height 11
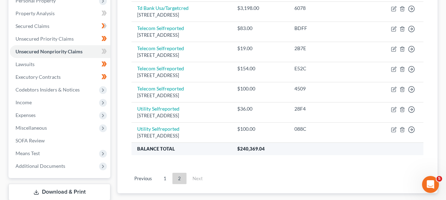
scroll to position [143, 0]
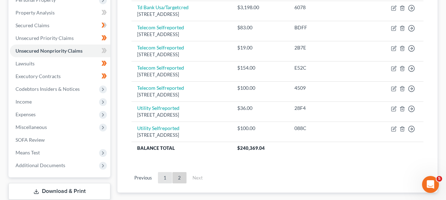
click at [168, 173] on link "1" at bounding box center [165, 177] width 14 height 11
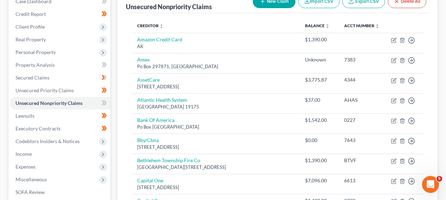
scroll to position [90, 0]
click at [311, 21] on th "Balance expand_more expand_less unfold_more" at bounding box center [319, 26] width 39 height 14
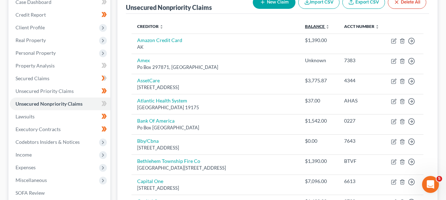
click at [313, 25] on link "Balance expand_more expand_less unfold_more" at bounding box center [317, 26] width 25 height 5
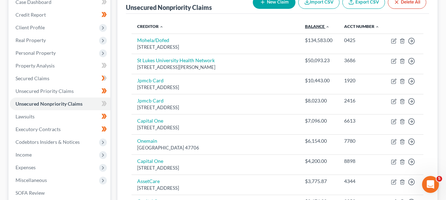
scroll to position [283, 0]
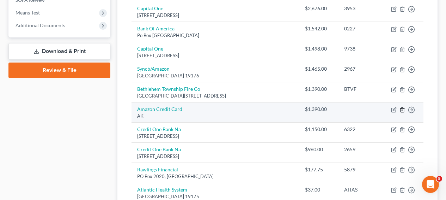
click at [403, 113] on icon "button" at bounding box center [403, 110] width 6 height 6
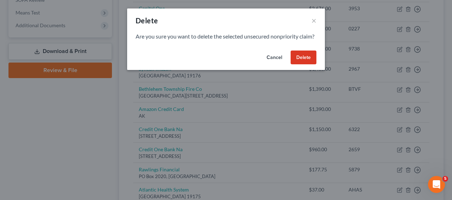
click at [311, 65] on button "Delete" at bounding box center [303, 57] width 26 height 14
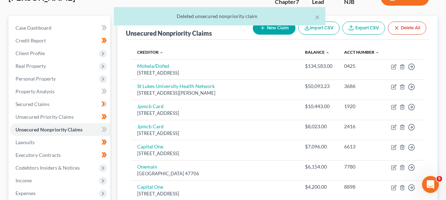
scroll to position [65, 0]
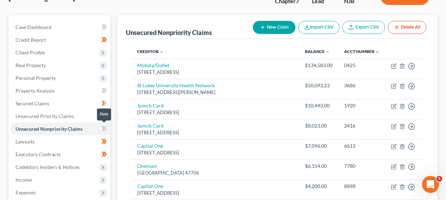
click at [100, 129] on span at bounding box center [104, 129] width 12 height 11
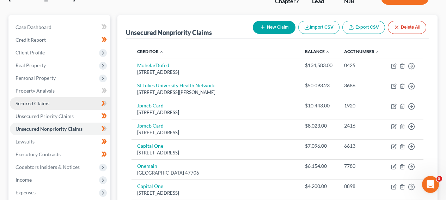
click at [94, 103] on link "Secured Claims" at bounding box center [60, 103] width 101 height 13
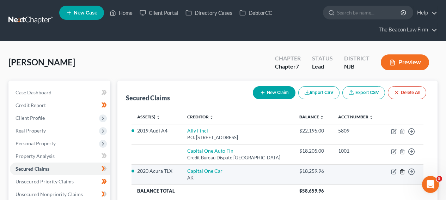
click at [404, 174] on icon "button" at bounding box center [403, 172] width 6 height 6
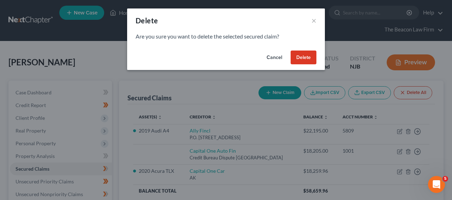
click at [301, 59] on button "Delete" at bounding box center [303, 57] width 26 height 14
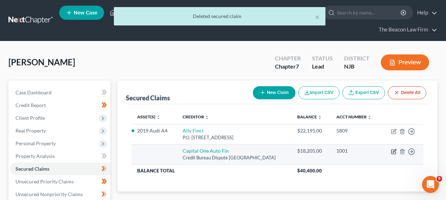
click at [397, 151] on td "Move to E Move to F Move to G Move to Notice Only" at bounding box center [403, 154] width 42 height 20
click at [396, 151] on icon "button" at bounding box center [394, 152] width 6 height 6
select select "45"
select select "0"
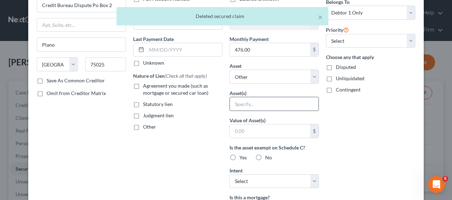
scroll to position [62, 0]
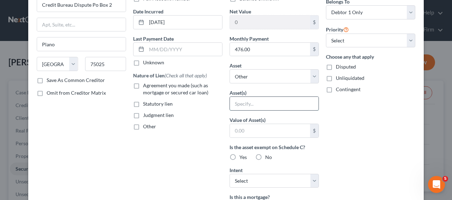
click at [294, 107] on input "text" at bounding box center [274, 103] width 89 height 13
drag, startPoint x: 286, startPoint y: 85, endPoint x: 286, endPoint y: 81, distance: 3.9
click at [286, 85] on div "Balance 18,205.00 $ Balance Unknown Balance Undetermined 18,205.00 $ Balance Un…" at bounding box center [274, 128] width 96 height 315
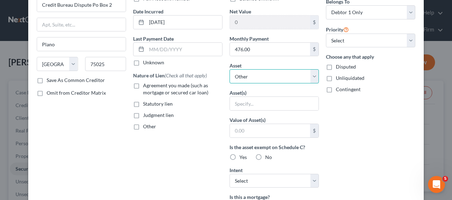
click at [286, 80] on select "Select Other Multiple Assets 2020 Acura TLX - $null 2019 Audi A4 - $0.0 Electro…" at bounding box center [273, 76] width 89 height 14
select select "2"
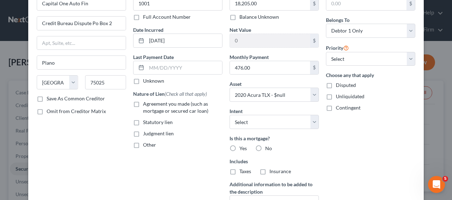
scroll to position [45, 0]
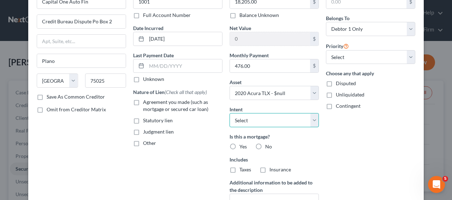
click at [272, 118] on select "Select Surrender Redeem Reaffirm Avoid Other" at bounding box center [273, 120] width 89 height 14
select select "2"
drag, startPoint x: 257, startPoint y: 148, endPoint x: 387, endPoint y: 113, distance: 134.8
click at [265, 148] on label "No" at bounding box center [268, 146] width 7 height 7
click at [268, 148] on input "No" at bounding box center [270, 145] width 5 height 5
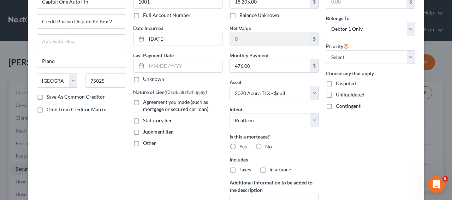
radio input "true"
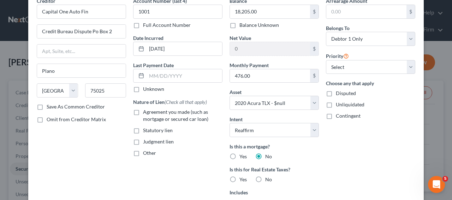
scroll to position [0, 0]
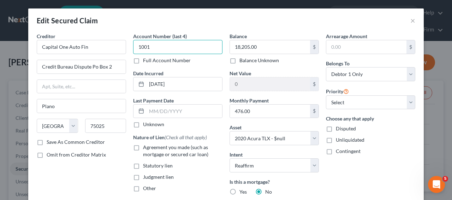
click at [172, 49] on input "1001" at bounding box center [177, 47] width 89 height 14
type input "1"
type input "1788"
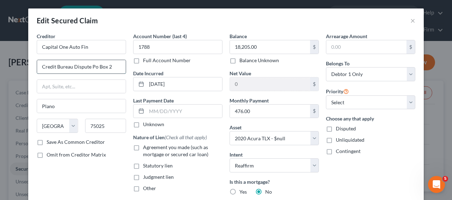
click at [87, 69] on input "Credit Bureau Dispute Po Box 2" at bounding box center [81, 66] width 89 height 13
click at [91, 53] on input "Capital One Auto Fin" at bounding box center [81, 47] width 89 height 14
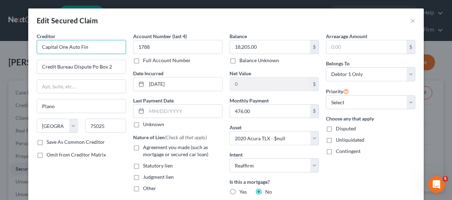
click at [91, 53] on input "Capital One Auto Fin" at bounding box center [81, 47] width 89 height 14
paste input "ance"
type input "Capital One Auto Finance"
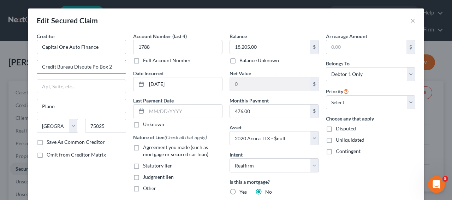
click at [91, 68] on input "Credit Bureau Dispute Po Box 2" at bounding box center [81, 66] width 89 height 13
click at [90, 68] on input "Credit Bureau Dispute Po Box 2" at bounding box center [81, 66] width 89 height 13
paste input "PO Box 60511"
click at [42, 68] on input "PO Box 60511" at bounding box center [81, 66] width 89 height 13
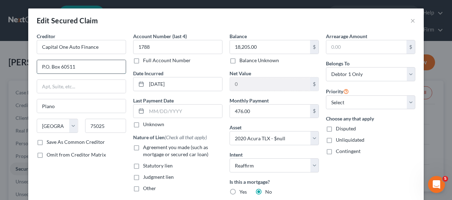
type input "P.O. Box 60511"
click at [64, 109] on input "Plano" at bounding box center [81, 105] width 89 height 13
paste input "City of Industry"
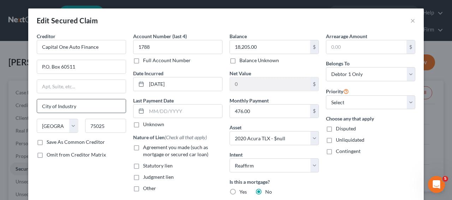
type input "City of Industry"
click at [99, 128] on input "75025" at bounding box center [105, 126] width 41 height 14
paste input "91716"
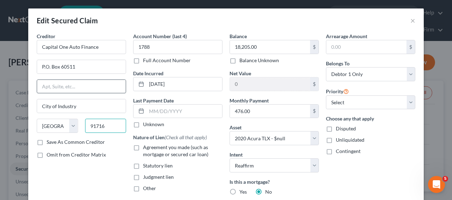
type input "91716"
click at [89, 83] on input "text" at bounding box center [81, 86] width 89 height 13
type input "City Of Industry"
select select "4"
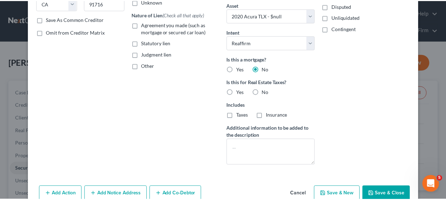
scroll to position [158, 0]
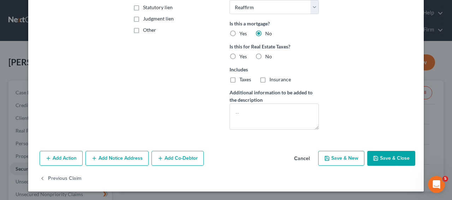
click at [383, 158] on button "Save & Close" at bounding box center [391, 158] width 48 height 15
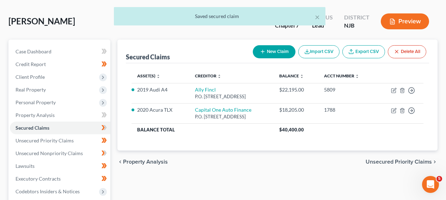
scroll to position [58, 0]
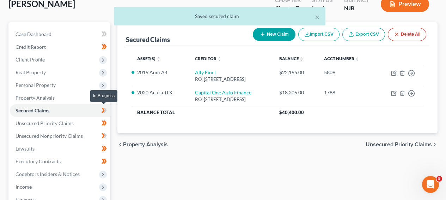
click at [99, 112] on span at bounding box center [104, 111] width 12 height 11
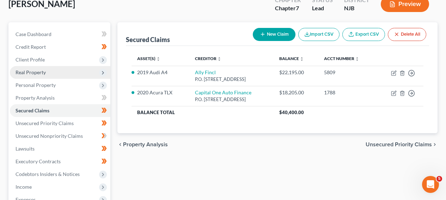
click at [71, 68] on span "Real Property" at bounding box center [60, 72] width 101 height 13
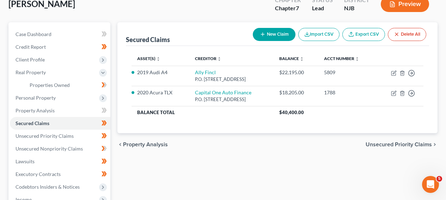
click at [106, 86] on body "Home New Case Client Portal Directory Cases DebtorCC The Beacon Law Firm [EMAIL…" at bounding box center [223, 142] width 446 height 401
click at [95, 61] on span "Client Profile" at bounding box center [60, 59] width 101 height 13
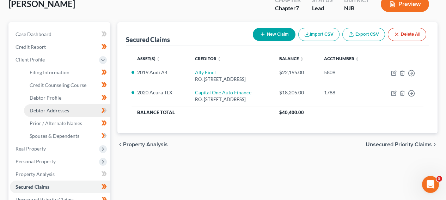
click at [93, 114] on link "Debtor Addresses" at bounding box center [67, 110] width 86 height 13
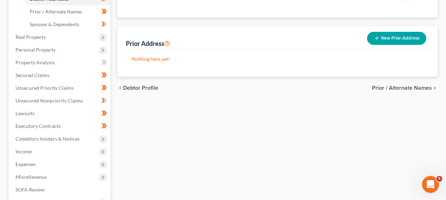
scroll to position [193, 0]
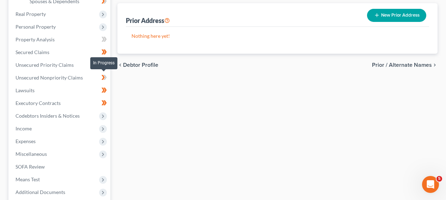
click at [104, 75] on icon at bounding box center [105, 77] width 3 height 5
click at [102, 78] on icon at bounding box center [104, 77] width 5 height 9
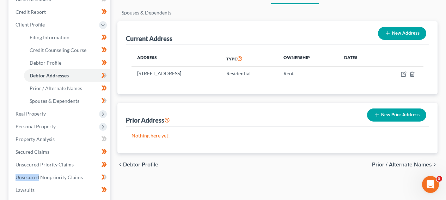
scroll to position [98, 0]
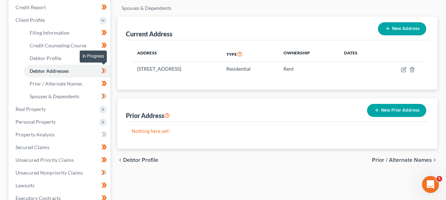
click at [107, 70] on icon at bounding box center [105, 70] width 3 height 5
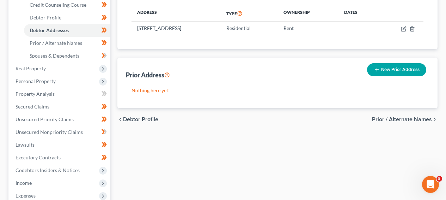
scroll to position [152, 0]
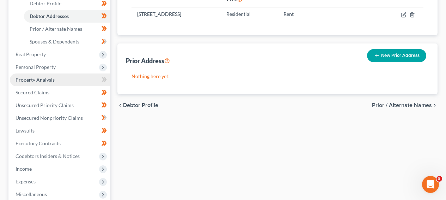
click at [67, 79] on link "Property Analysis" at bounding box center [60, 79] width 101 height 13
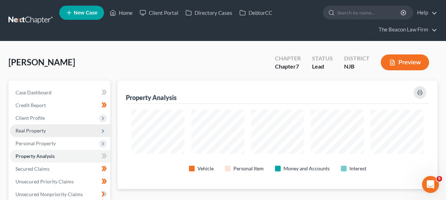
scroll to position [352842, 352630]
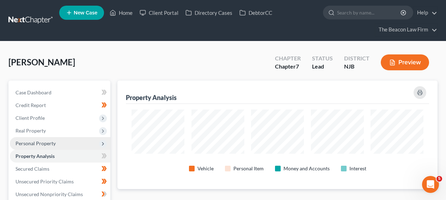
click at [86, 142] on span "Personal Property" at bounding box center [60, 143] width 101 height 13
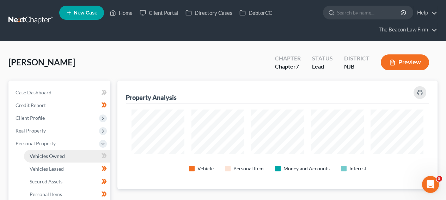
click at [94, 157] on link "Vehicles Owned" at bounding box center [67, 156] width 86 height 13
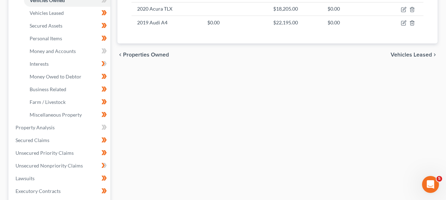
scroll to position [122, 0]
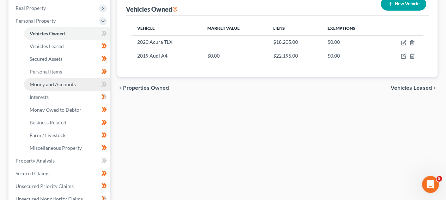
click at [47, 86] on span "Money and Accounts" at bounding box center [53, 84] width 46 height 6
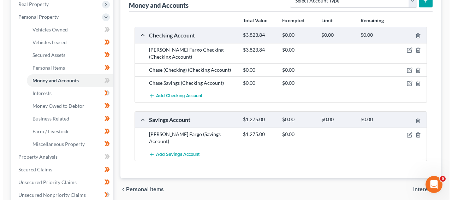
scroll to position [115, 0]
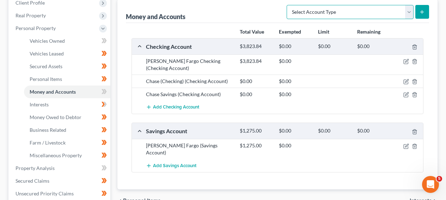
click at [408, 11] on select "Select Account Type Brokerage Cash on Hand Certificates of Deposit Checking Acc…" at bounding box center [350, 12] width 127 height 14
select select "savings"
click at [426, 8] on button "submit" at bounding box center [423, 12] width 14 height 14
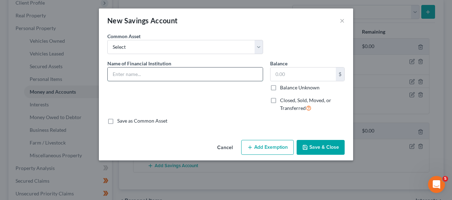
click at [234, 71] on input "text" at bounding box center [185, 73] width 155 height 13
type input "Chase Bank"
click at [280, 97] on label "Closed, Sold, Moved, or Transferred" at bounding box center [312, 104] width 65 height 15
click at [280, 99] on label "Closed, Sold, Moved, or Transferred" at bounding box center [312, 104] width 65 height 15
click at [283, 99] on input "Closed, Sold, Moved, or Transferred" at bounding box center [285, 99] width 5 height 5
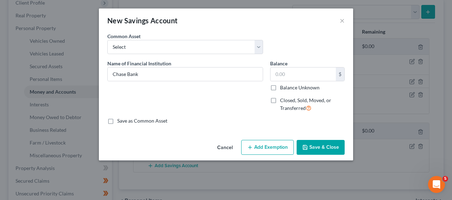
checkbox input "true"
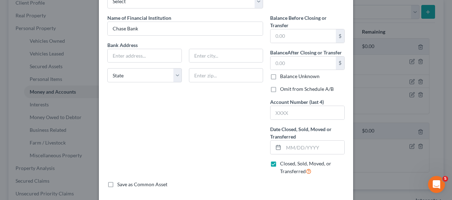
scroll to position [78, 0]
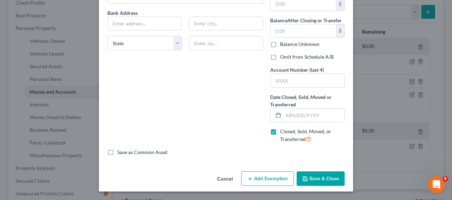
click at [314, 179] on button "Save & Close" at bounding box center [320, 178] width 48 height 15
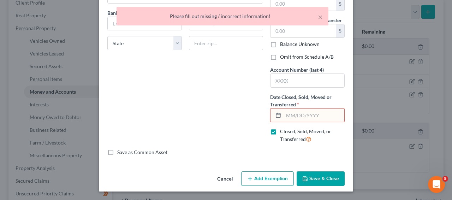
click at [302, 113] on input "text" at bounding box center [313, 114] width 61 height 13
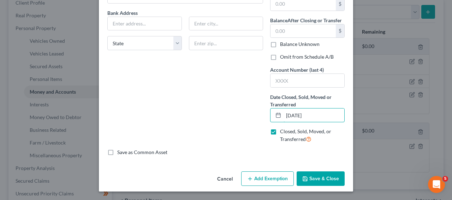
type input "[DATE]"
click at [340, 179] on button "Save & Close" at bounding box center [320, 178] width 48 height 15
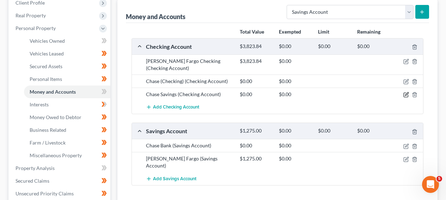
click at [409, 92] on icon "button" at bounding box center [407, 93] width 3 height 3
select select "33"
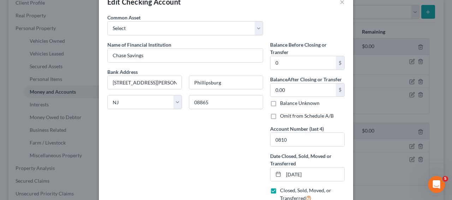
scroll to position [0, 0]
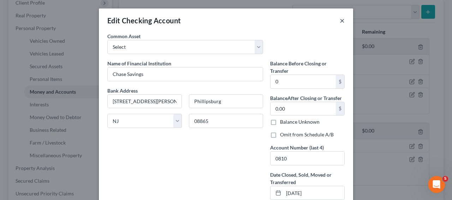
click at [340, 23] on button "×" at bounding box center [342, 20] width 5 height 8
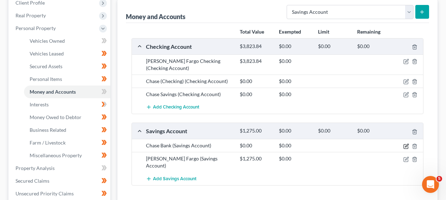
click at [407, 147] on icon "button" at bounding box center [407, 146] width 6 height 6
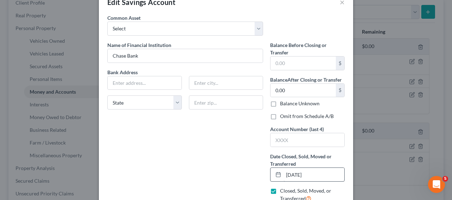
scroll to position [30, 0]
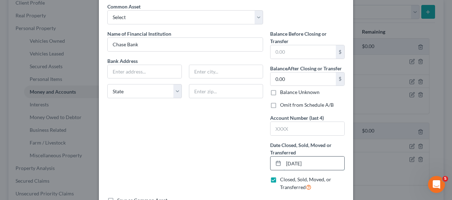
click at [286, 162] on input "[DATE]" at bounding box center [313, 162] width 61 height 13
drag, startPoint x: 290, startPoint y: 163, endPoint x: 268, endPoint y: 165, distance: 21.6
click at [270, 165] on div "[DATE]" at bounding box center [307, 163] width 74 height 14
type input "[DATE]"
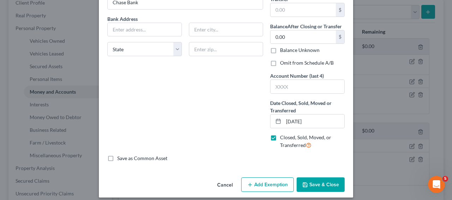
scroll to position [74, 0]
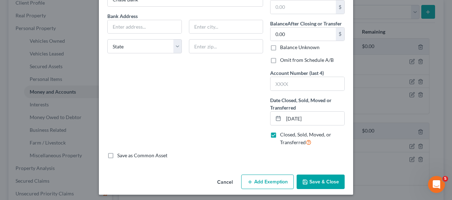
click at [328, 181] on button "Save & Close" at bounding box center [320, 181] width 48 height 15
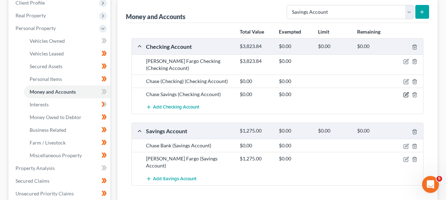
click at [404, 93] on icon "button" at bounding box center [407, 95] width 6 height 6
select select "33"
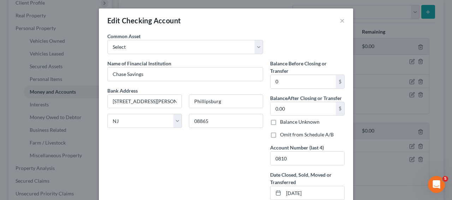
click at [342, 21] on div "Edit Checking Account ×" at bounding box center [226, 20] width 254 height 24
click at [340, 21] on button "×" at bounding box center [342, 20] width 5 height 8
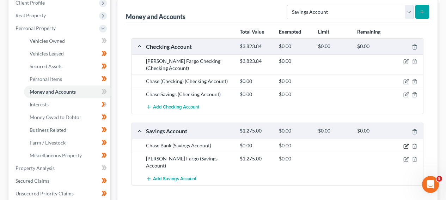
click at [404, 145] on icon "button" at bounding box center [406, 146] width 4 height 4
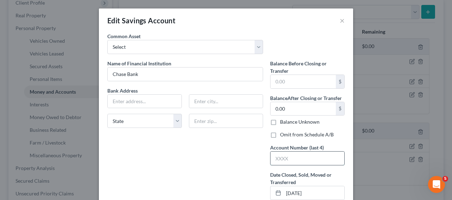
click at [319, 161] on input "text" at bounding box center [307, 157] width 74 height 13
type input "0810"
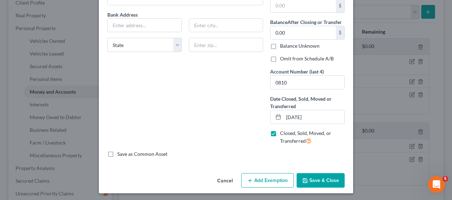
scroll to position [78, 0]
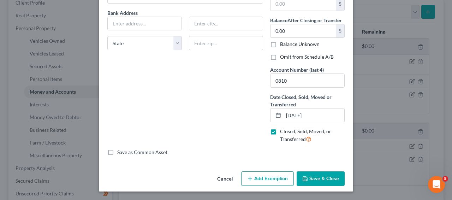
click at [342, 167] on div "An exemption set must first be selected from the Filing Information section. Co…" at bounding box center [226, 62] width 254 height 214
click at [337, 172] on button "Save & Close" at bounding box center [320, 178] width 48 height 15
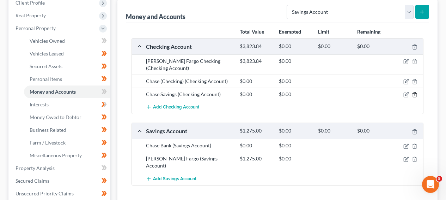
click at [414, 94] on icon "button" at bounding box center [415, 95] width 6 height 6
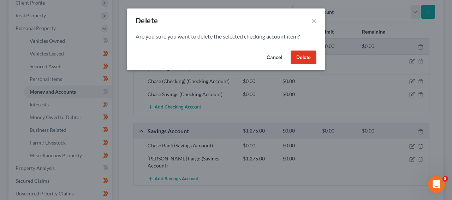
click at [306, 56] on button "Delete" at bounding box center [303, 57] width 26 height 14
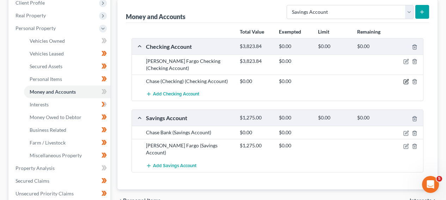
click at [404, 80] on icon "button" at bounding box center [407, 82] width 6 height 6
select select "33"
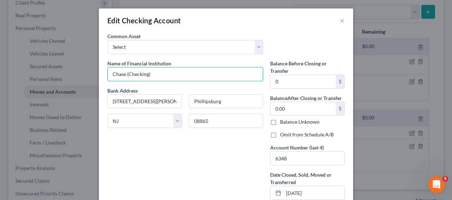
drag, startPoint x: 186, startPoint y: 73, endPoint x: 72, endPoint y: 71, distance: 113.3
click at [69, 71] on div "Edit Checking Account × An exemption set must first be selected from the Filing…" at bounding box center [226, 100] width 452 height 200
type input "Chase Bank"
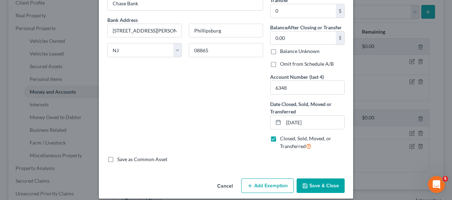
scroll to position [74, 0]
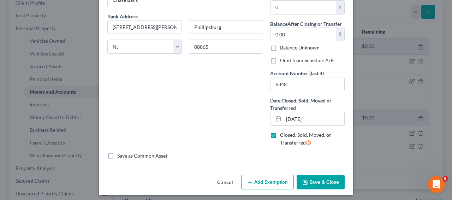
click at [331, 182] on button "Save & Close" at bounding box center [320, 182] width 48 height 15
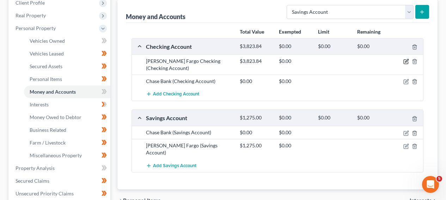
click at [404, 60] on icon "button" at bounding box center [407, 62] width 6 height 6
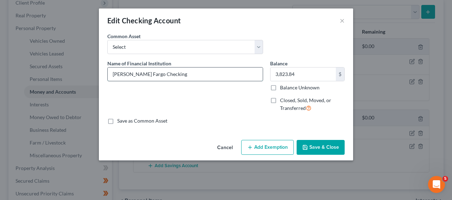
click at [157, 77] on input "[PERSON_NAME] Fargo Checking" at bounding box center [185, 73] width 155 height 13
type input "[PERSON_NAME] Fargo"
click at [268, 140] on button "Add Exemption" at bounding box center [267, 147] width 53 height 15
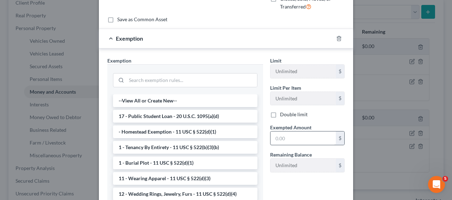
scroll to position [109, 0]
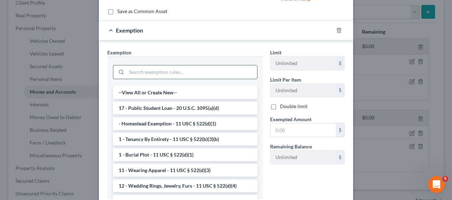
click at [214, 77] on input "search" at bounding box center [191, 71] width 131 height 13
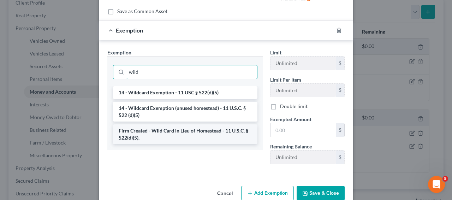
type input "wild"
click at [219, 128] on li "Firm Created - Wild Card in Lieu of Homestead - 11 U.S.C. § 522(d)(5)." at bounding box center [185, 134] width 144 height 20
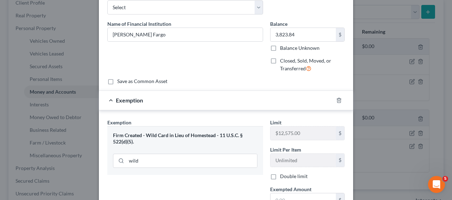
scroll to position [16, 0]
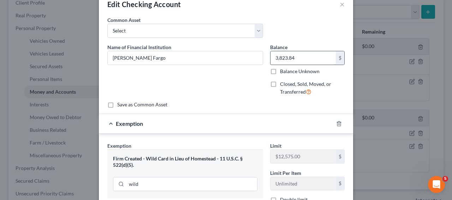
click at [304, 55] on input "3,823.84" at bounding box center [302, 57] width 65 height 13
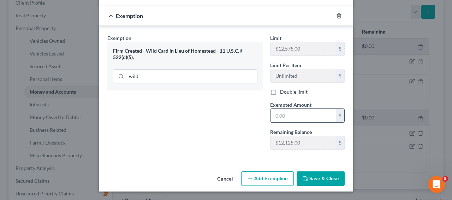
drag, startPoint x: 265, startPoint y: 109, endPoint x: 275, endPoint y: 113, distance: 10.4
click at [266, 109] on div "Exempted Amount * $" at bounding box center [307, 112] width 82 height 22
click at [274, 113] on input "text" at bounding box center [302, 115] width 65 height 13
click at [280, 113] on input "text" at bounding box center [302, 115] width 65 height 13
paste input "3,823.84"
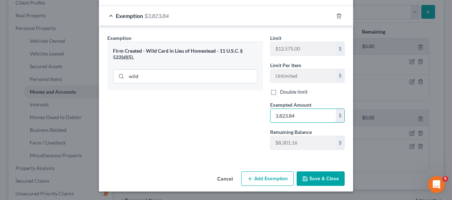
type input "3,823.84"
click at [322, 177] on button "Save & Close" at bounding box center [320, 178] width 48 height 15
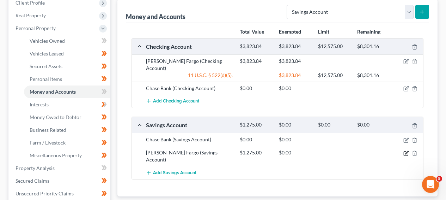
click at [406, 150] on icon "button" at bounding box center [407, 153] width 6 height 6
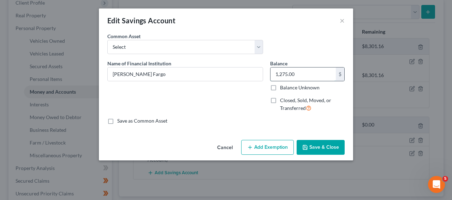
click at [308, 77] on input "1,275.00" at bounding box center [302, 73] width 65 height 13
click at [271, 140] on button "Add Exemption" at bounding box center [267, 147] width 53 height 15
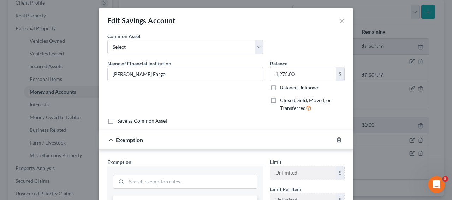
scroll to position [159, 0]
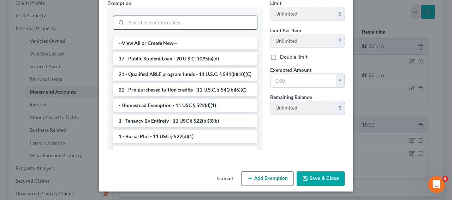
click at [191, 23] on input "search" at bounding box center [191, 22] width 131 height 13
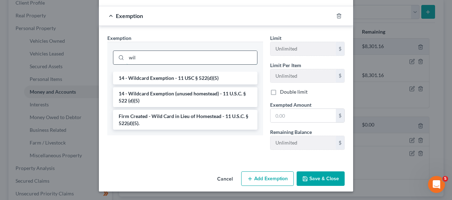
scroll to position [124, 0]
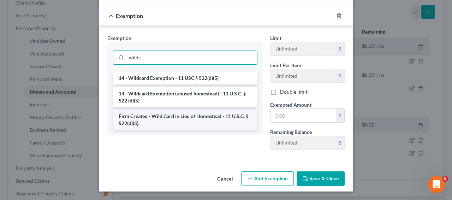
type input "wildc"
click at [188, 113] on li "Firm Created - Wild Card in Lieu of Homestead - 11 U.S.C. § 522(d)(5)." at bounding box center [185, 120] width 144 height 20
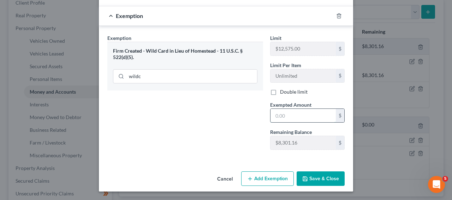
click at [306, 117] on input "text" at bounding box center [302, 115] width 65 height 13
paste input "1,275.00"
type input "1,275.00"
click at [328, 178] on button "Save & Close" at bounding box center [320, 178] width 48 height 15
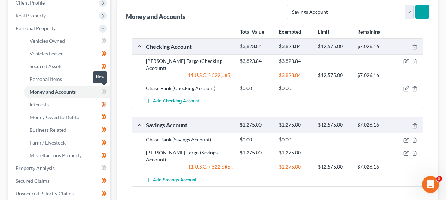
click at [108, 91] on span at bounding box center [104, 92] width 12 height 11
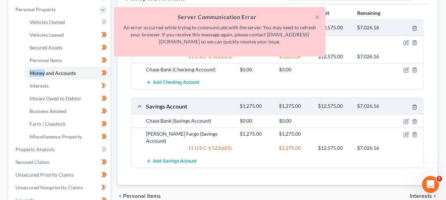
scroll to position [122, 0]
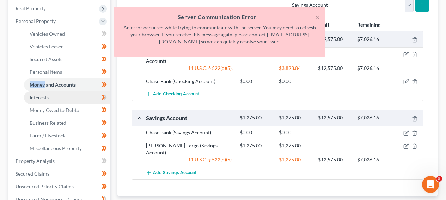
click at [43, 95] on span "Interests" at bounding box center [39, 97] width 19 height 6
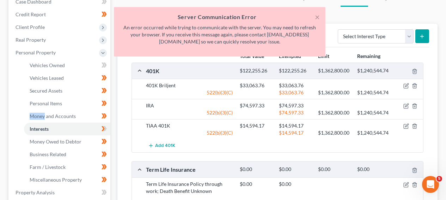
scroll to position [90, 0]
click at [79, 118] on link "Money and Accounts" at bounding box center [67, 116] width 86 height 13
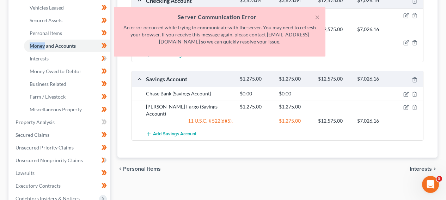
scroll to position [169, 0]
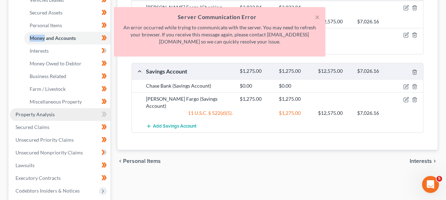
click at [58, 109] on link "Property Analysis" at bounding box center [60, 114] width 101 height 13
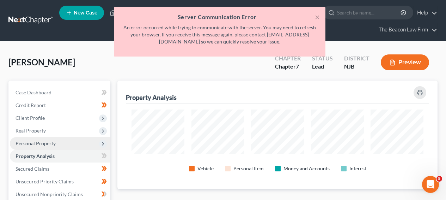
click at [85, 144] on span "Personal Property" at bounding box center [60, 143] width 101 height 13
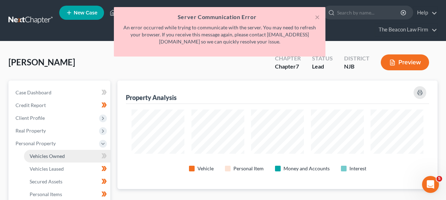
click at [85, 154] on link "Vehicles Owned" at bounding box center [67, 156] width 86 height 13
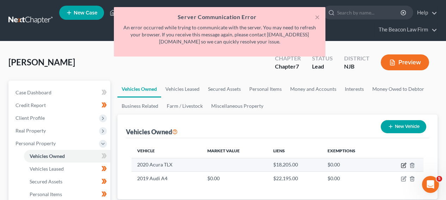
click at [402, 164] on icon "button" at bounding box center [404, 165] width 6 height 6
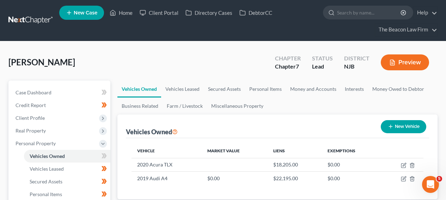
select select "0"
select select "6"
select select "2"
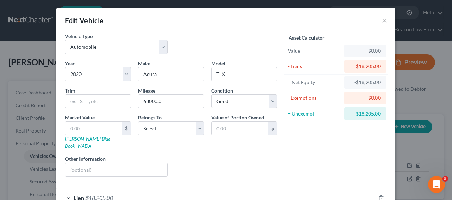
click at [83, 141] on link "[PERSON_NAME] Blue Book" at bounding box center [87, 142] width 45 height 13
click at [194, 124] on select "Select Debtor 1 Only Debtor 2 Only Debtor 1 And Debtor 2 Only At Least One Of T…" at bounding box center [171, 128] width 66 height 14
select select "0"
click at [147, 101] on input "63000.0" at bounding box center [170, 101] width 65 height 13
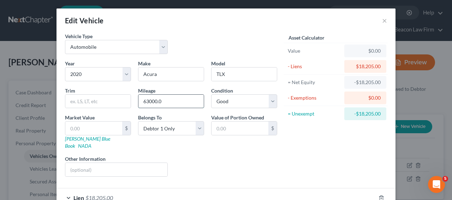
click at [157, 102] on input "63000.0" at bounding box center [170, 101] width 65 height 13
drag, startPoint x: 155, startPoint y: 102, endPoint x: 147, endPoint y: 101, distance: 8.2
click at [134, 102] on div "Mileage 63000.0" at bounding box center [170, 98] width 73 height 22
click at [108, 121] on div "$" at bounding box center [98, 128] width 66 height 14
click at [108, 126] on input "text" at bounding box center [93, 127] width 57 height 13
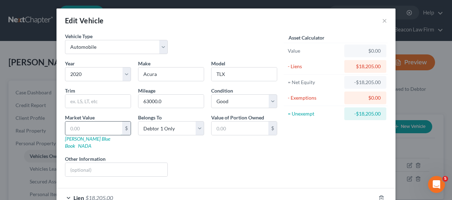
type input "2"
type input "2.00"
type input "22"
type input "22.00"
type input "221"
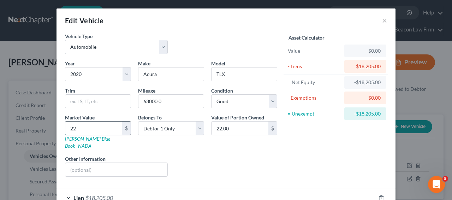
type input "221.00"
type input "2210"
type input "2,210.00"
type input "2,2100"
type input "22,100.00"
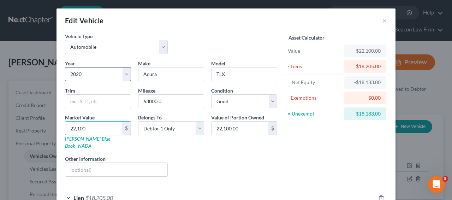
type input "22,100"
click at [90, 163] on input "text" at bounding box center [116, 169] width 102 height 13
paste input "[US_VEHICLE_IDENTIFICATION_NUMBER]"
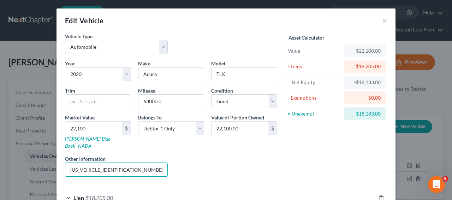
type input "[US_VEHICLE_IDENTIFICATION_NUMBER] - VIN"
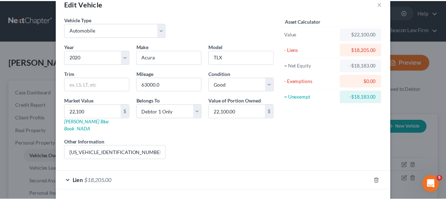
scroll to position [39, 0]
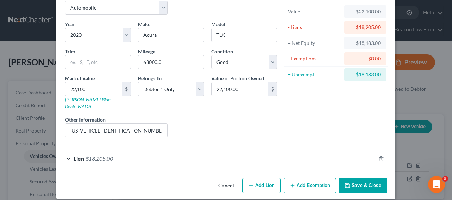
click at [354, 182] on button "Save & Close" at bounding box center [363, 185] width 48 height 15
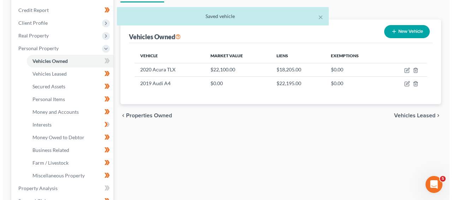
scroll to position [68, 0]
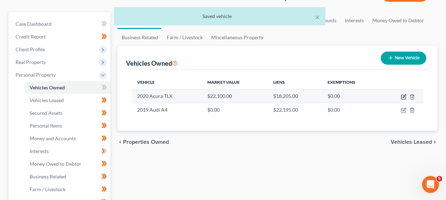
click at [402, 98] on icon "button" at bounding box center [404, 97] width 6 height 6
select select "0"
select select "6"
select select "2"
select select "0"
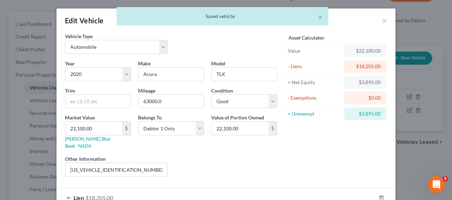
click at [378, 112] on div "$3,895.00" at bounding box center [365, 113] width 42 height 13
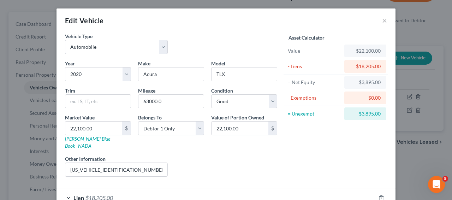
click at [373, 113] on div "$3,895.00" at bounding box center [365, 113] width 31 height 7
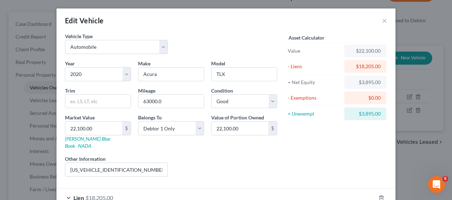
click at [373, 113] on div "$3,895.00" at bounding box center [365, 113] width 31 height 7
copy div "3,895.00"
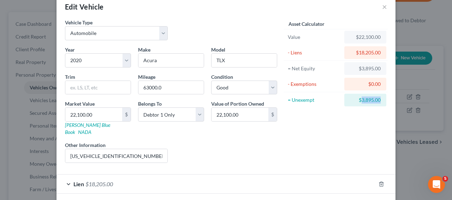
scroll to position [39, 0]
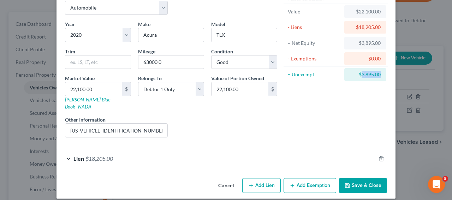
click at [288, 178] on button "Add Exemption" at bounding box center [309, 185] width 53 height 15
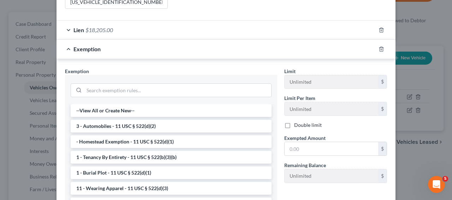
scroll to position [168, 0]
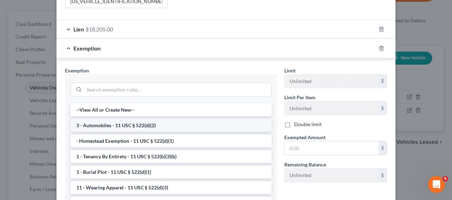
click at [207, 119] on li "3 - Automobiles - 11 USC § 522(d)(2)" at bounding box center [171, 125] width 201 height 13
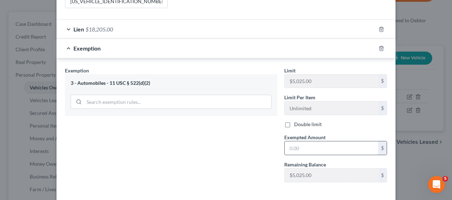
click at [296, 141] on input "text" at bounding box center [331, 147] width 94 height 13
paste input "3,895.00"
type input "3,895.00"
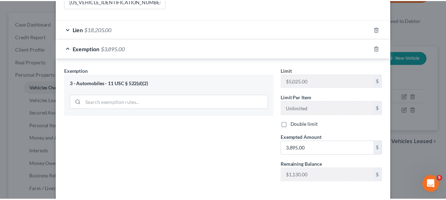
scroll to position [194, 0]
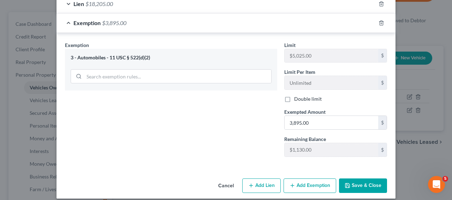
click at [350, 178] on button "Save & Close" at bounding box center [363, 185] width 48 height 15
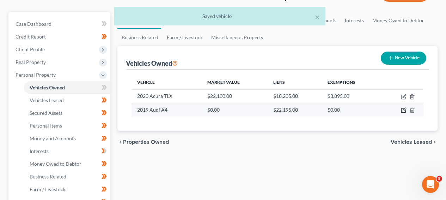
click at [406, 112] on icon "button" at bounding box center [404, 110] width 4 height 4
select select "0"
select select "7"
select select "2"
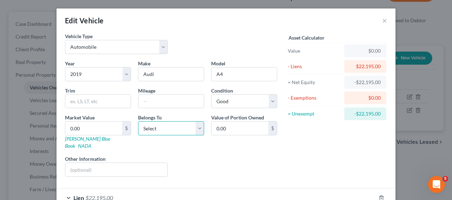
click at [173, 131] on select "Select Debtor 1 Only Debtor 2 Only Debtor 1 And Debtor 2 Only At Least One Of T…" at bounding box center [171, 128] width 66 height 14
select select "0"
click at [90, 142] on div "Market Value 0.00 $ [PERSON_NAME] Blue Book NADA" at bounding box center [97, 132] width 73 height 36
click at [90, 141] on link "[PERSON_NAME] Blue Book" at bounding box center [87, 142] width 45 height 13
click at [151, 102] on input "text" at bounding box center [170, 101] width 65 height 13
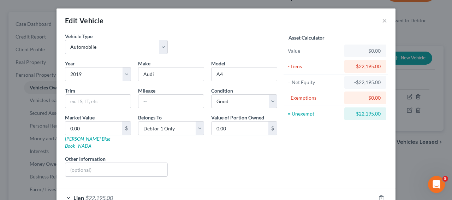
click at [378, 18] on div "Edit Vehicle ×" at bounding box center [225, 20] width 339 height 24
click at [382, 19] on button "×" at bounding box center [384, 20] width 5 height 8
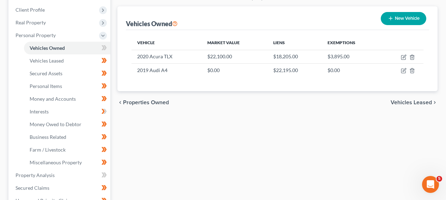
scroll to position [119, 0]
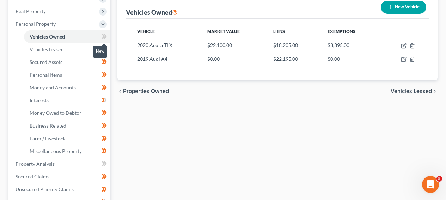
click at [101, 32] on span at bounding box center [104, 37] width 12 height 11
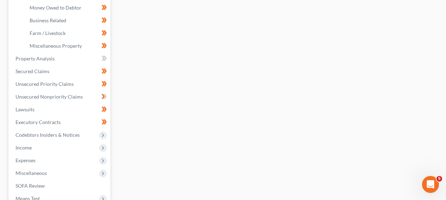
scroll to position [226, 0]
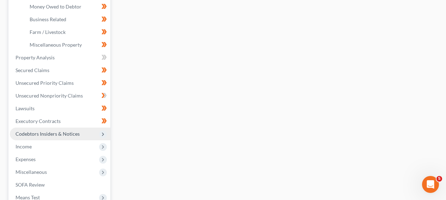
click at [74, 138] on span "Codebtors Insiders & Notices" at bounding box center [60, 133] width 101 height 13
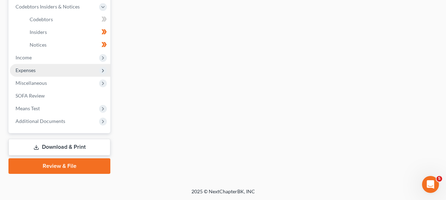
click at [73, 67] on span "Expenses" at bounding box center [60, 70] width 101 height 13
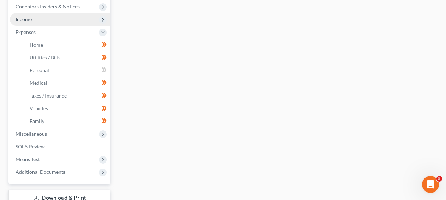
click at [75, 18] on span "Income" at bounding box center [60, 19] width 101 height 13
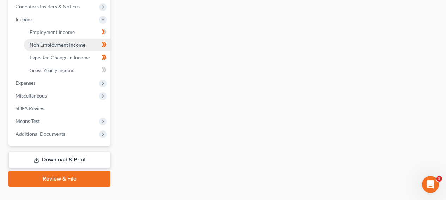
click at [76, 42] on span "Non Employment Income" at bounding box center [58, 45] width 56 height 6
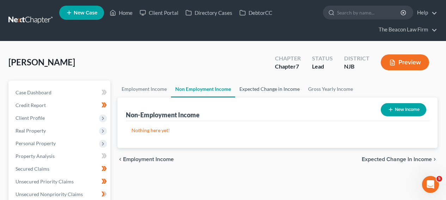
click at [246, 90] on link "Expected Change in Income" at bounding box center [269, 88] width 69 height 17
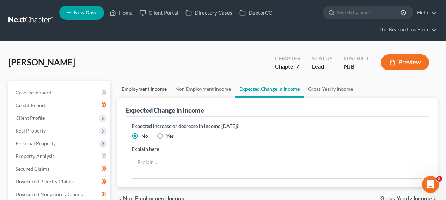
click at [159, 88] on link "Employment Income" at bounding box center [145, 88] width 54 height 17
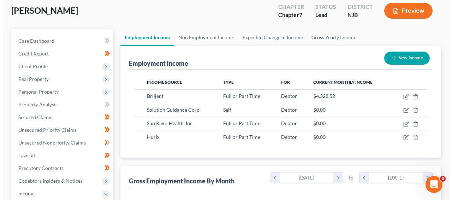
scroll to position [59, 0]
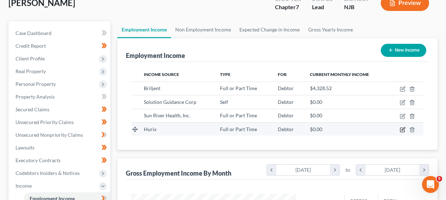
click at [403, 128] on icon "button" at bounding box center [403, 128] width 3 height 3
select select "0"
select select "45"
select select "1"
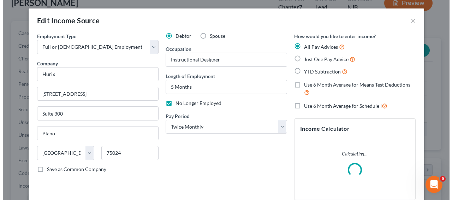
scroll to position [126, 181]
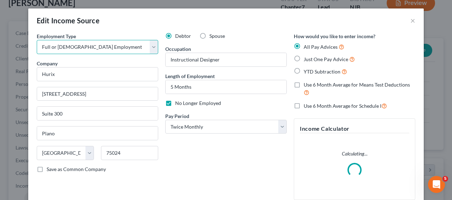
click at [109, 50] on select "Select Full or [DEMOGRAPHIC_DATA] Employment Self Employment" at bounding box center [97, 47] width 121 height 14
select select "1"
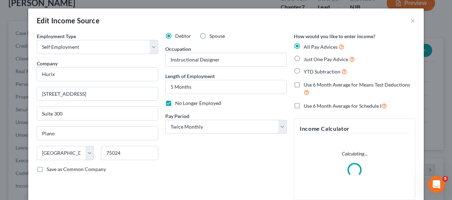
click at [329, 57] on span "Just One Pay Advice" at bounding box center [326, 59] width 44 height 6
click at [311, 57] on input "Just One Pay Advice" at bounding box center [308, 57] width 5 height 5
radio input "true"
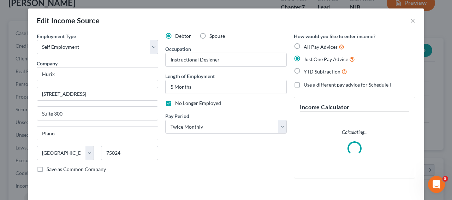
scroll to position [34, 0]
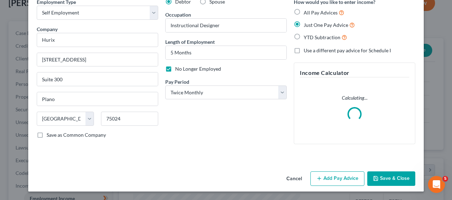
click at [357, 174] on button "Add Pay Advice" at bounding box center [337, 178] width 54 height 15
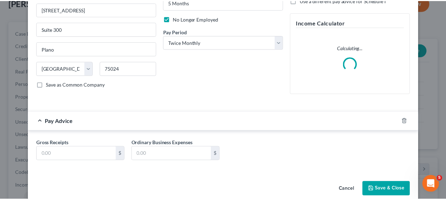
scroll to position [95, 0]
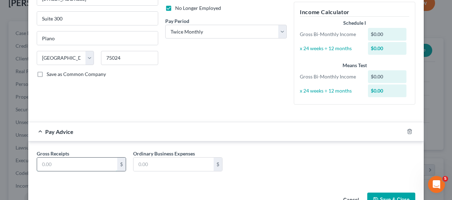
click at [76, 160] on input "text" at bounding box center [77, 163] width 80 height 13
type input "2,940"
click at [374, 194] on button "Save & Close" at bounding box center [391, 199] width 48 height 15
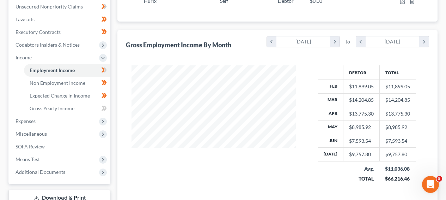
scroll to position [186, 0]
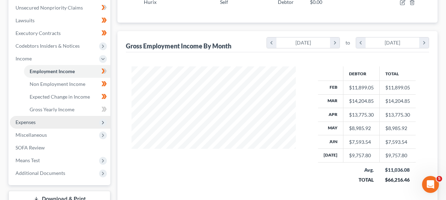
click at [67, 118] on span "Expenses" at bounding box center [60, 122] width 101 height 13
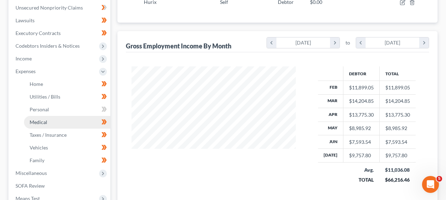
click at [69, 116] on link "Medical" at bounding box center [67, 122] width 86 height 13
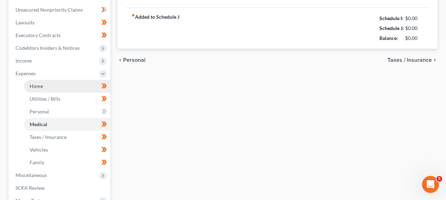
type input "400.00"
type input "200.00"
type input "0.00"
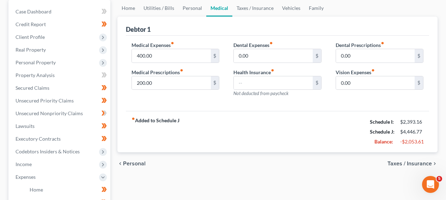
scroll to position [175, 0]
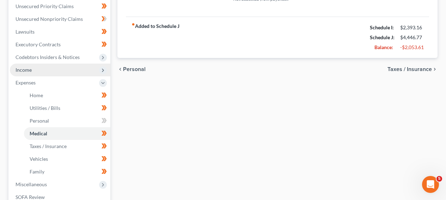
click at [54, 68] on span "Income" at bounding box center [60, 70] width 101 height 13
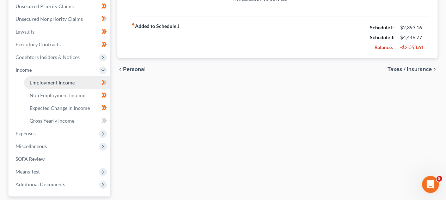
click at [53, 83] on span "Employment Income" at bounding box center [52, 82] width 45 height 6
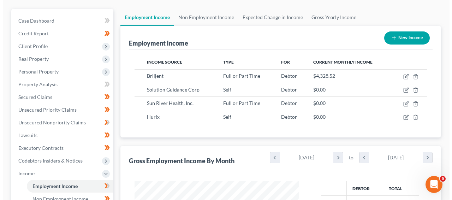
scroll to position [76, 0]
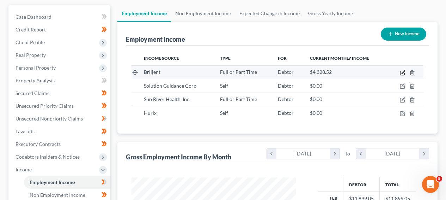
click at [402, 71] on icon "button" at bounding box center [403, 73] width 6 height 6
select select "0"
select select "26"
select select "1"
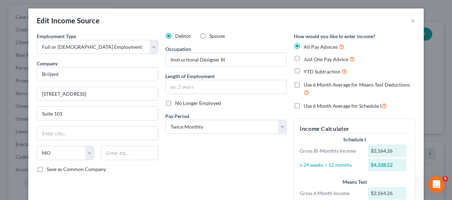
scroll to position [116, 0]
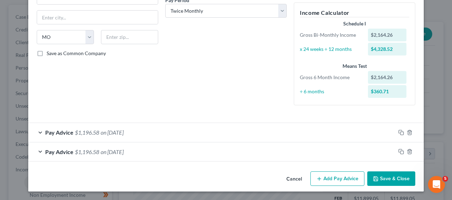
click at [348, 176] on button "Add Pay Advice" at bounding box center [337, 178] width 54 height 15
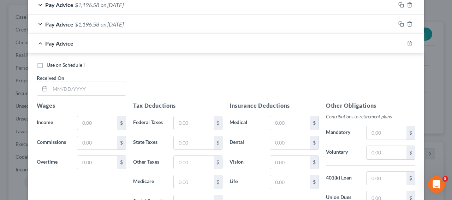
scroll to position [247, 0]
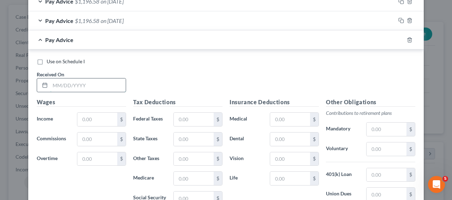
click at [62, 83] on input "text" at bounding box center [88, 84] width 76 height 13
type input "[DATE]"
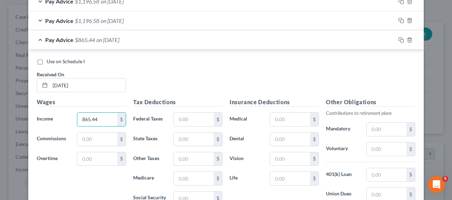
type input "865.44"
type input "167.89"
type input "11.46"
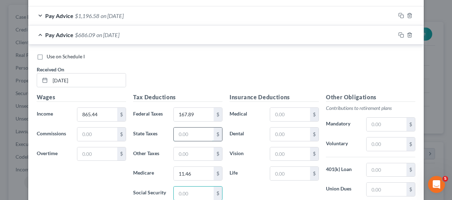
click at [189, 131] on input "text" at bounding box center [194, 133] width 40 height 13
type input "37.77"
click at [202, 190] on input "text" at bounding box center [194, 192] width 40 height 13
type input "49.01"
click at [194, 156] on input "text" at bounding box center [194, 153] width 40 height 13
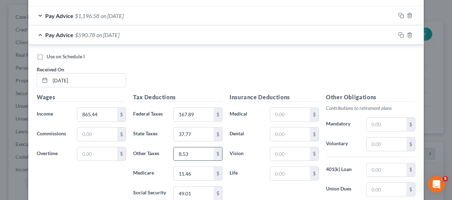
type input "8.53"
click at [374, 148] on input "text" at bounding box center [386, 143] width 40 height 13
type input "34.62"
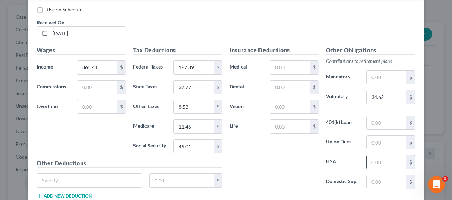
scroll to position [298, 0]
click at [399, 162] on input "text" at bounding box center [386, 162] width 40 height 13
type input "75"
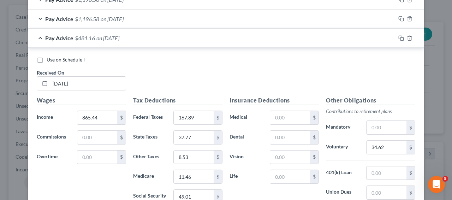
scroll to position [230, 0]
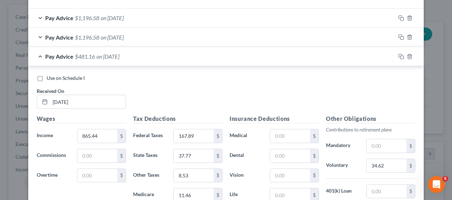
click at [173, 55] on div "Pay Advice $481.16 on [DATE]" at bounding box center [211, 56] width 367 height 19
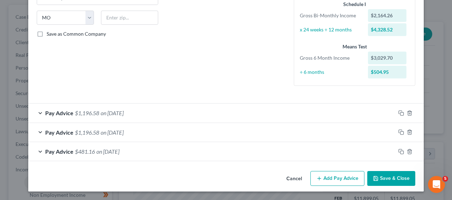
scroll to position [135, 0]
click at [332, 179] on button "Add Pay Advice" at bounding box center [337, 178] width 54 height 15
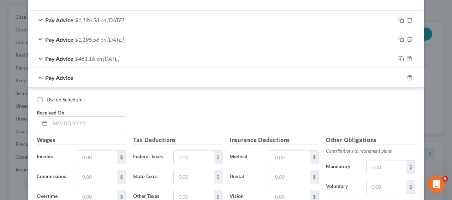
scroll to position [247, 0]
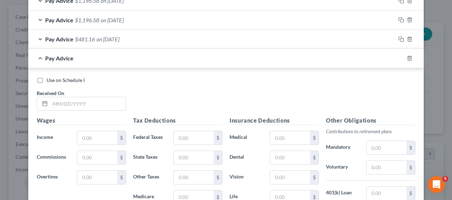
click at [101, 115] on div "Use on Schedule I Received On *" at bounding box center [225, 97] width 385 height 40
click at [102, 106] on input "text" at bounding box center [88, 103] width 76 height 13
click at [103, 100] on input "text" at bounding box center [88, 103] width 76 height 13
type input "[DATE]"
paste input "2,164.26"
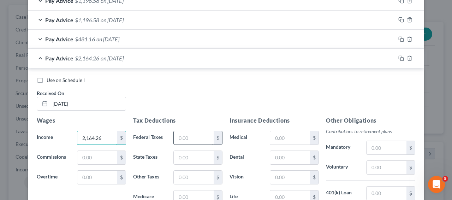
type input "2,164.26"
click at [186, 134] on input "text" at bounding box center [194, 137] width 40 height 13
paste input "290.68"
type input "290.68"
drag, startPoint x: 190, startPoint y: 187, endPoint x: 188, endPoint y: 192, distance: 5.1
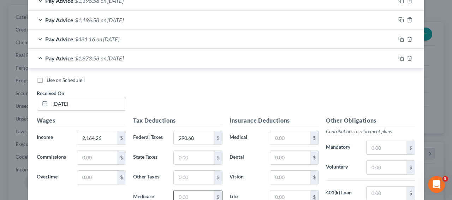
click at [188, 191] on div "Tax Deductions Federal Taxes 290.68 $ State Taxes $ Other Taxes $ Medicare $ So…" at bounding box center [178, 172] width 96 height 113
click at [188, 192] on input "text" at bounding box center [194, 196] width 40 height 13
paste input "27.74"
type input "27.74"
click at [195, 163] on input "text" at bounding box center [194, 157] width 40 height 13
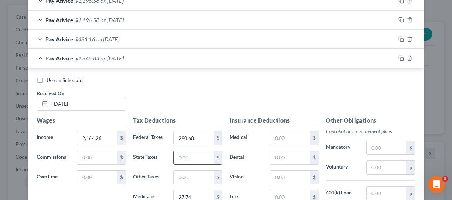
paste input "88.43"
type input "88.43"
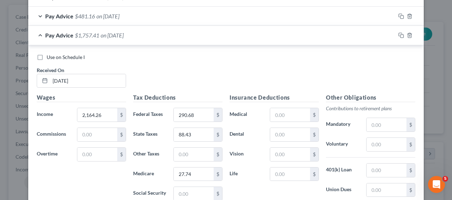
scroll to position [287, 0]
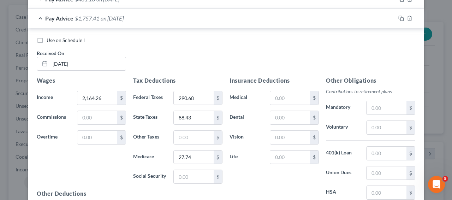
click at [170, 178] on div "$" at bounding box center [198, 176] width 56 height 14
click at [180, 177] on input "text" at bounding box center [194, 176] width 40 height 13
paste input "118.60"
type input "118.60"
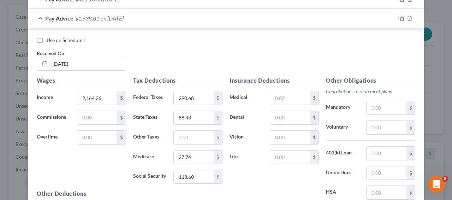
click at [193, 144] on div "Tax Deductions Federal Taxes 290.68 $ State Taxes 88.43 $ Other Taxes $ Medicar…" at bounding box center [178, 132] width 96 height 113
click at [194, 137] on input "text" at bounding box center [194, 137] width 40 height 13
type input "21.32"
click at [376, 125] on input "text" at bounding box center [386, 127] width 40 height 13
type input "86.54"
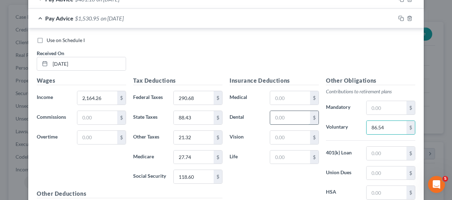
click at [291, 120] on input "text" at bounding box center [290, 117] width 40 height 13
type input "7.12"
click at [289, 159] on input "text" at bounding box center [290, 156] width 40 height 13
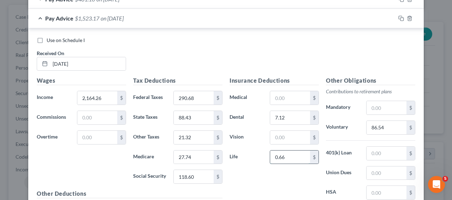
type input "0.66"
click at [377, 191] on input "text" at bounding box center [386, 192] width 40 height 13
type input "75"
click at [278, 99] on input "text" at bounding box center [290, 97] width 40 height 13
type input "167.09"
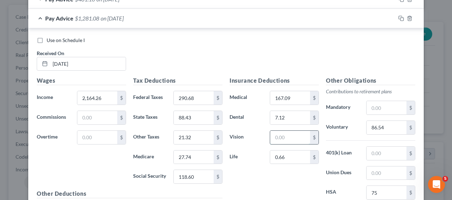
click at [285, 140] on input "text" at bounding box center [290, 137] width 40 height 13
type input "2.15"
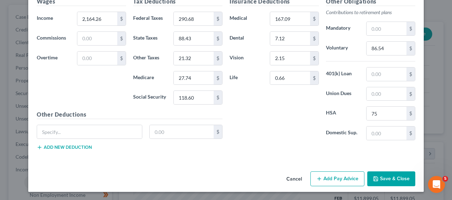
click at [80, 152] on div "Other Deductions $ Add new deduction" at bounding box center [129, 133] width 193 height 46
click at [81, 150] on div "Other Deductions $ Add new deduction" at bounding box center [129, 133] width 193 height 46
click at [81, 148] on button "Add new deduction" at bounding box center [64, 147] width 55 height 6
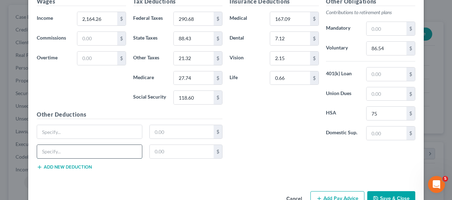
click at [82, 149] on input "text" at bounding box center [89, 151] width 105 height 13
click at [78, 163] on div "$" at bounding box center [129, 154] width 193 height 20
click at [77, 167] on button "Add new deduction" at bounding box center [64, 167] width 55 height 6
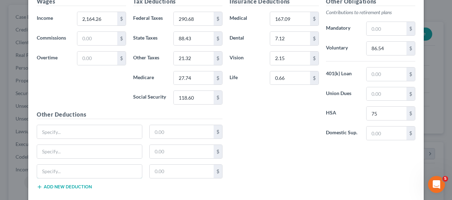
click at [77, 166] on input "text" at bounding box center [89, 170] width 105 height 13
click at [52, 133] on input "text" at bounding box center [89, 131] width 105 height 13
type input "Short Term Disability"
type input "12.88"
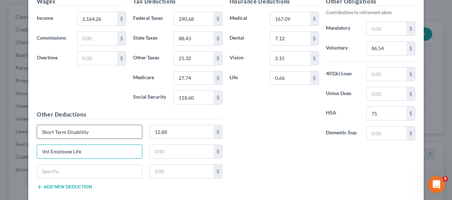
type input "Vol Employee Life"
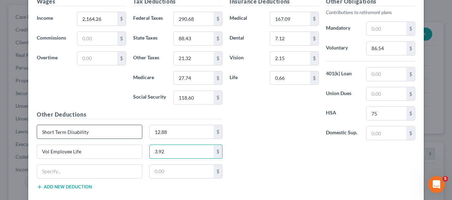
type input "3.92"
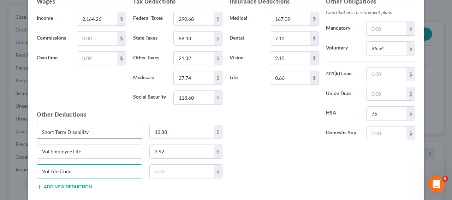
type input "Vol Life Child"
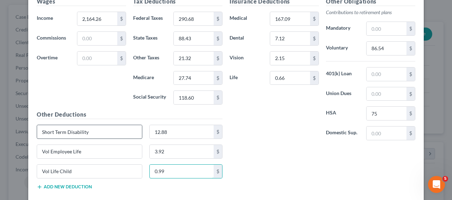
type input "0.99"
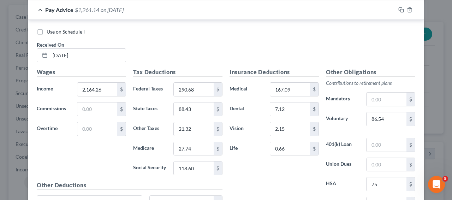
scroll to position [276, 0]
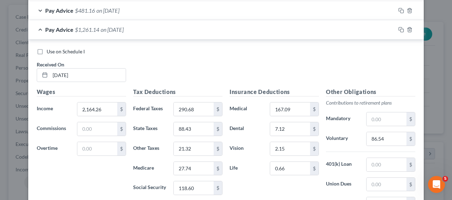
click at [190, 34] on div "Pay Advice $1,261.14 on [DATE]" at bounding box center [211, 29] width 367 height 19
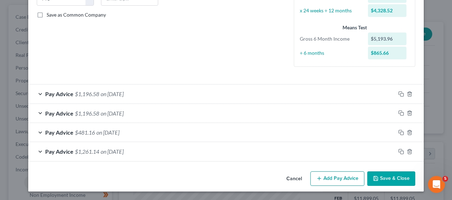
scroll to position [154, 0]
click at [337, 187] on div "Cancel Add Pay Advice Save & Close" at bounding box center [225, 179] width 395 height 23
click at [338, 181] on button "Add Pay Advice" at bounding box center [337, 178] width 54 height 15
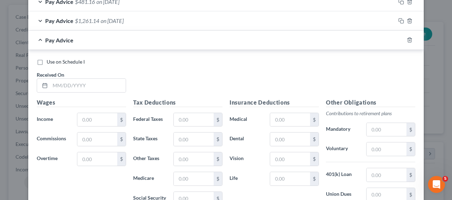
scroll to position [286, 0]
click at [102, 85] on input "text" at bounding box center [88, 84] width 76 height 13
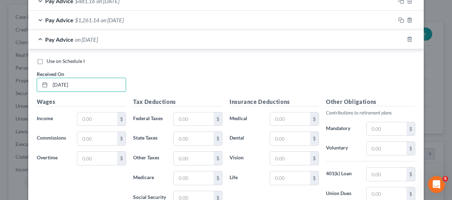
type input "[DATE]"
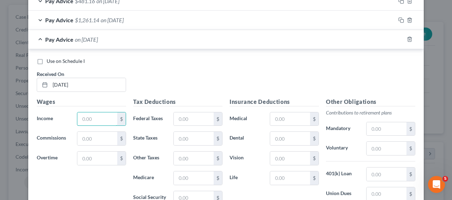
paste input "2,564.26"
type input "2,564.26"
click at [187, 116] on input "text" at bounding box center [194, 118] width 40 height 13
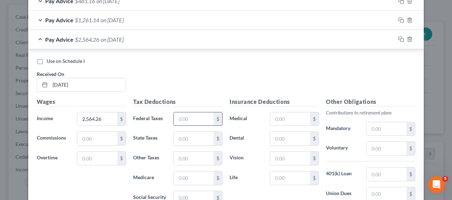
paste input "290.68"
type input "290.68"
paste input "112.83"
type input "112.83"
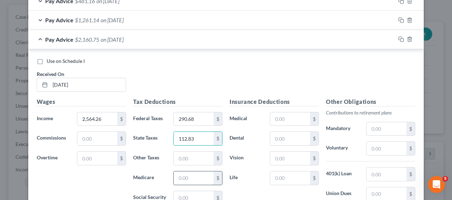
click at [184, 179] on input "text" at bounding box center [194, 177] width 40 height 13
paste input "27.74"
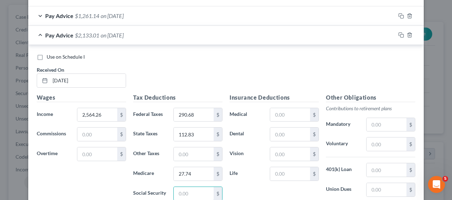
paste input "118.60"
click at [199, 156] on input "text" at bounding box center [194, 153] width 40 height 13
click at [282, 109] on input "text" at bounding box center [290, 114] width 40 height 13
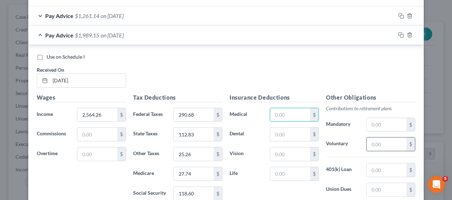
click at [366, 140] on input "text" at bounding box center [386, 143] width 40 height 13
paste input "86.54"
click at [290, 135] on input "text" at bounding box center [290, 133] width 40 height 13
click at [304, 122] on div "Insurance Deductions Medical $ Dental $ Vision $ Life $" at bounding box center [274, 167] width 96 height 149
paste input "7.12"
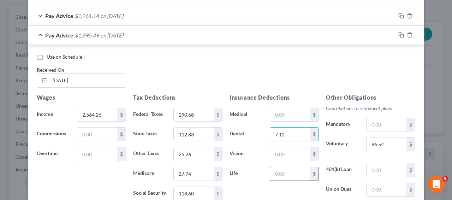
click at [285, 174] on input "text" at bounding box center [290, 173] width 40 height 13
click at [179, 16] on div "Pay Advice $1,261.14 on [DATE]" at bounding box center [211, 15] width 367 height 19
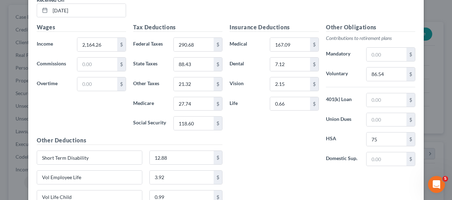
scroll to position [364, 0]
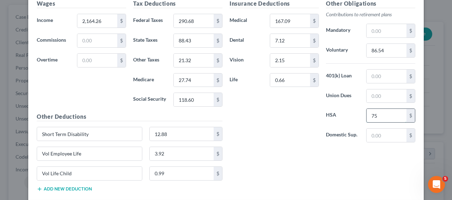
click at [375, 112] on input "75" at bounding box center [386, 115] width 40 height 13
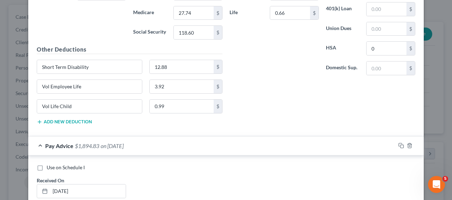
scroll to position [432, 0]
click at [89, 123] on button "Add new deduction" at bounding box center [64, 121] width 55 height 6
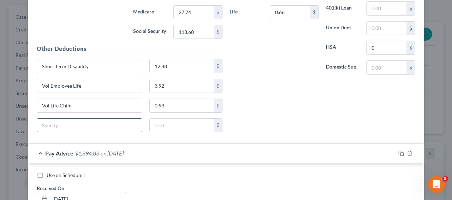
click at [89, 126] on input "text" at bounding box center [89, 125] width 105 height 13
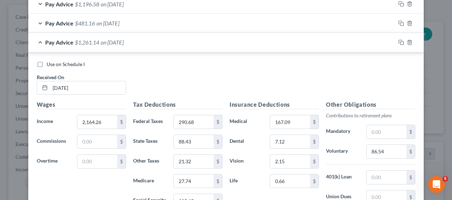
scroll to position [260, 0]
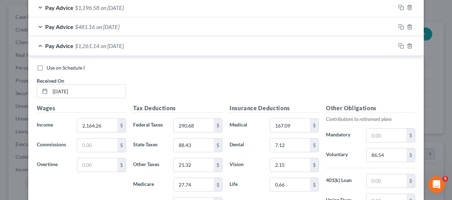
click at [136, 40] on div "Pay Advice $1,261.14 on [DATE]" at bounding box center [211, 45] width 367 height 19
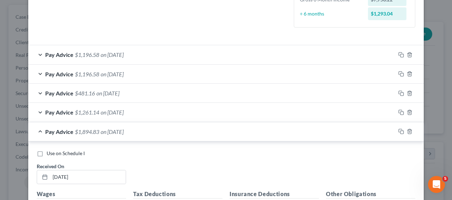
scroll to position [193, 0]
click at [149, 64] on div "Pay Advice $1,196.58 on [DATE]" at bounding box center [211, 55] width 367 height 19
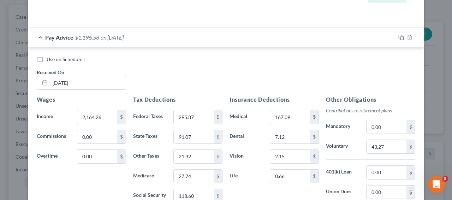
scroll to position [196, 0]
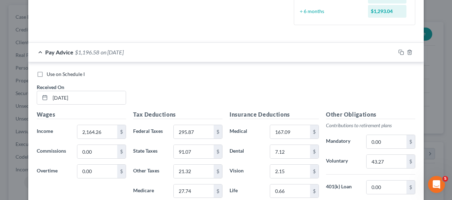
click at [214, 58] on div "Pay Advice $1,196.58 on [DATE]" at bounding box center [211, 52] width 367 height 19
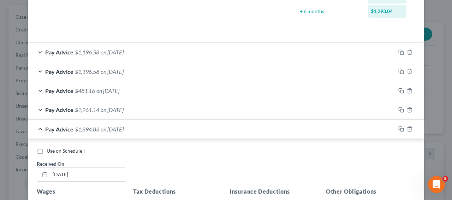
click at [203, 111] on div "Pay Advice $1,261.14 on [DATE]" at bounding box center [211, 109] width 367 height 19
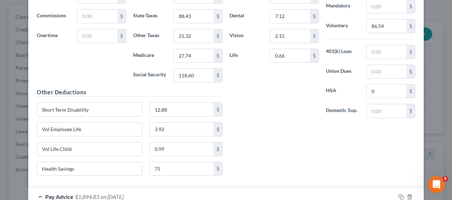
scroll to position [453, 0]
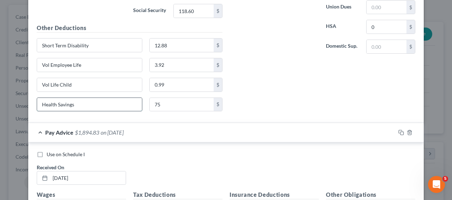
click at [112, 107] on input "Health Savings" at bounding box center [89, 104] width 105 height 13
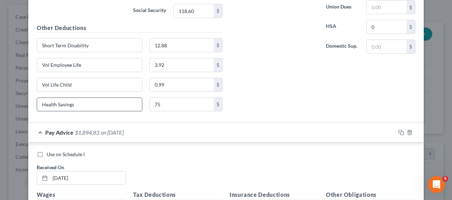
click at [112, 107] on input "Health Savings" at bounding box center [89, 104] width 105 height 13
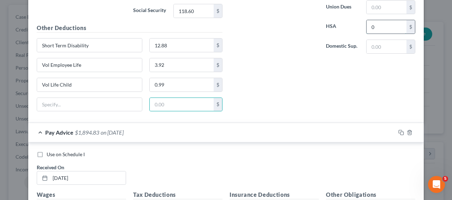
click at [374, 26] on input "0" at bounding box center [386, 26] width 40 height 13
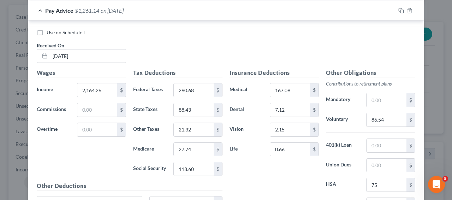
scroll to position [286, 0]
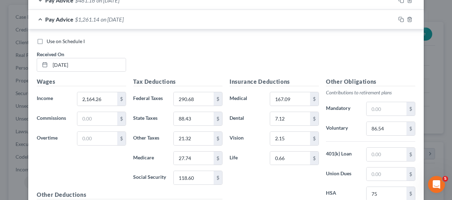
drag, startPoint x: 254, startPoint y: 16, endPoint x: 251, endPoint y: 12, distance: 4.7
click at [254, 16] on div "Pay Advice $1,261.14 on [DATE]" at bounding box center [211, 19] width 367 height 19
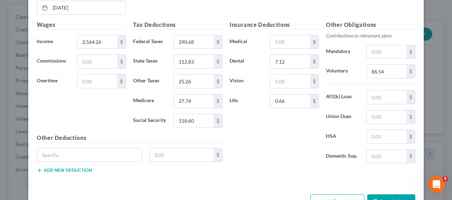
scroll to position [386, 0]
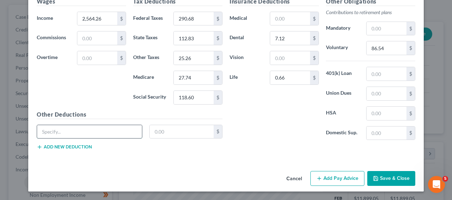
click at [77, 136] on input "text" at bounding box center [89, 131] width 105 height 13
click at [367, 115] on input "text" at bounding box center [386, 113] width 40 height 13
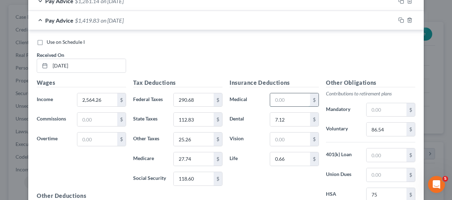
click at [284, 102] on input "text" at bounding box center [290, 99] width 40 height 13
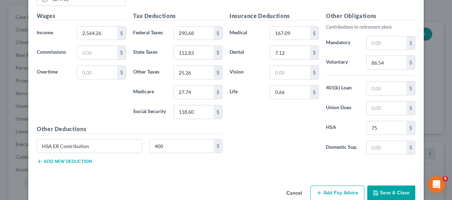
click at [73, 160] on button "Add new deduction" at bounding box center [64, 161] width 55 height 6
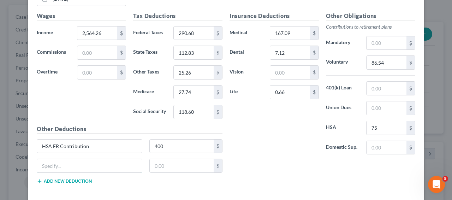
click at [73, 160] on input "text" at bounding box center [89, 165] width 105 height 13
click at [283, 72] on input "text" at bounding box center [290, 72] width 40 height 13
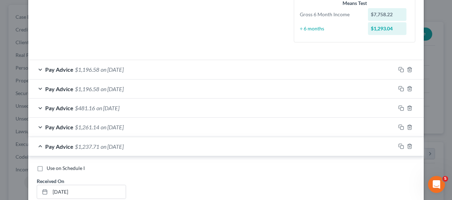
scroll to position [406, 0]
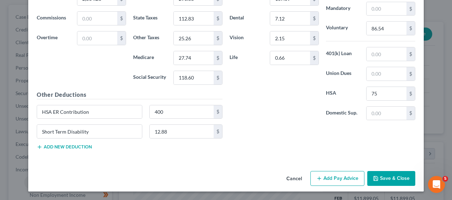
click at [54, 151] on div "Other Deductions HSA ER Contribution 400 $ Short Term Disability 12.88 $ Add ne…" at bounding box center [129, 122] width 193 height 65
click at [65, 149] on button "Add new deduction" at bounding box center [64, 147] width 55 height 6
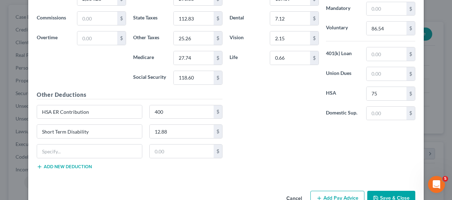
click at [65, 169] on button "Add new deduction" at bounding box center [64, 167] width 55 height 6
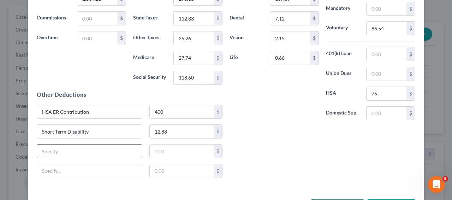
click at [68, 156] on input "text" at bounding box center [89, 150] width 105 height 13
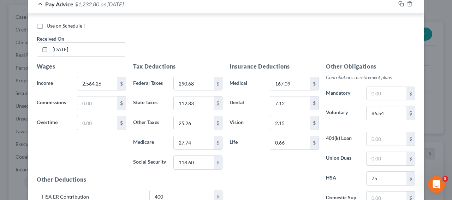
scroll to position [300, 0]
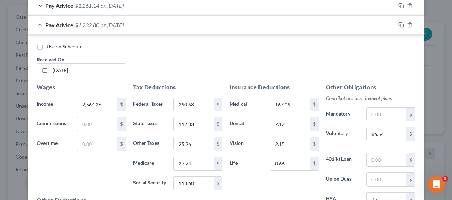
click at [167, 24] on div "Pay Advice $1,232.80 on [DATE]" at bounding box center [211, 25] width 367 height 19
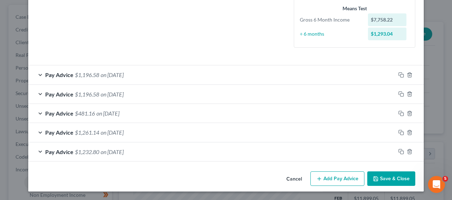
scroll to position [173, 0]
click at [354, 174] on button "Add Pay Advice" at bounding box center [337, 178] width 54 height 15
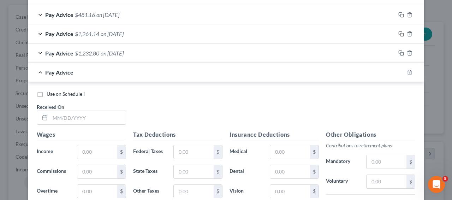
scroll to position [286, 0]
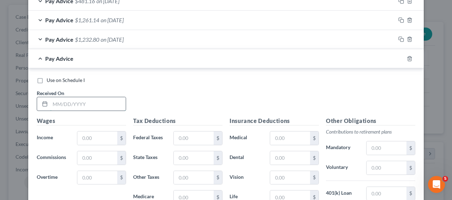
click at [85, 99] on input "text" at bounding box center [88, 103] width 76 height 13
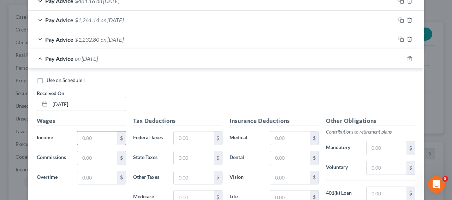
paste input "2,164.26"
click at [184, 137] on input "text" at bounding box center [194, 137] width 40 height 13
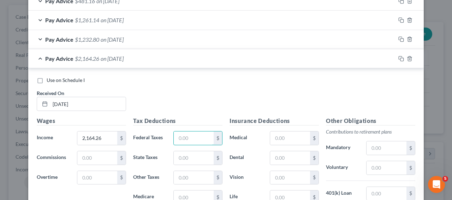
paste input "290.68"
click at [196, 162] on input "text" at bounding box center [194, 157] width 40 height 13
paste input "88.43"
click at [192, 191] on input "text" at bounding box center [194, 196] width 40 height 13
paste input "27.74"
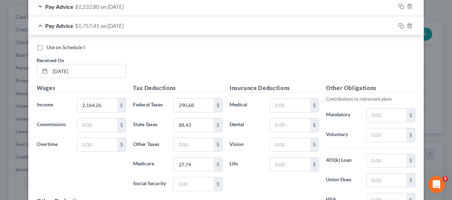
scroll to position [322, 0]
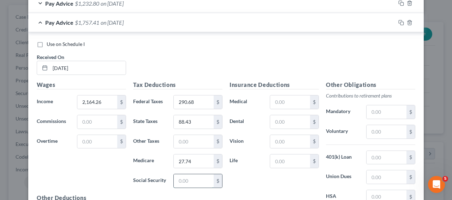
click at [203, 174] on input "text" at bounding box center [194, 180] width 40 height 13
paste input "118.60"
click at [201, 145] on input "text" at bounding box center [194, 141] width 40 height 13
click at [286, 104] on input "text" at bounding box center [290, 101] width 40 height 13
click at [382, 130] on input "text" at bounding box center [386, 131] width 40 height 13
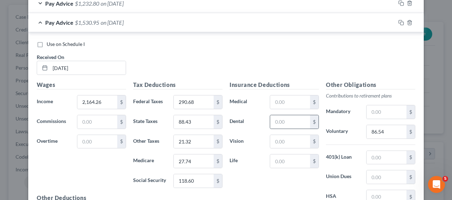
click at [310, 118] on div "$" at bounding box center [314, 121] width 8 height 13
click at [304, 118] on input "text" at bounding box center [290, 121] width 40 height 13
click at [294, 158] on input "text" at bounding box center [290, 160] width 40 height 13
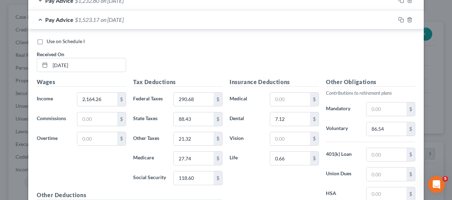
scroll to position [405, 0]
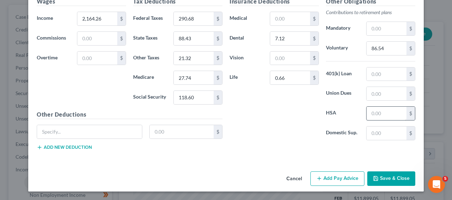
drag, startPoint x: 384, startPoint y: 121, endPoint x: 385, endPoint y: 113, distance: 7.8
click at [384, 121] on div "Other Obligations Contributions to retirement plans Mandatory $ Voluntary 86.54…" at bounding box center [370, 71] width 96 height 149
click at [385, 117] on input "text" at bounding box center [386, 113] width 40 height 13
click at [385, 113] on input "text" at bounding box center [386, 113] width 40 height 13
click at [294, 23] on input "text" at bounding box center [290, 18] width 40 height 13
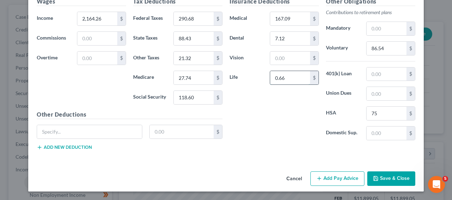
click at [281, 80] on input "0.66" at bounding box center [290, 77] width 40 height 13
click at [283, 60] on input "text" at bounding box center [290, 58] width 40 height 13
click at [77, 150] on div "Other Deductions $ Add new deduction" at bounding box center [129, 133] width 193 height 46
click at [77, 145] on button "Add new deduction" at bounding box center [64, 147] width 55 height 6
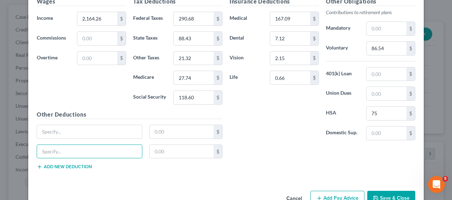
click at [77, 146] on input "text" at bounding box center [89, 151] width 105 height 13
click at [77, 162] on div "$" at bounding box center [129, 154] width 193 height 20
click at [77, 164] on button "Add new deduction" at bounding box center [64, 167] width 55 height 6
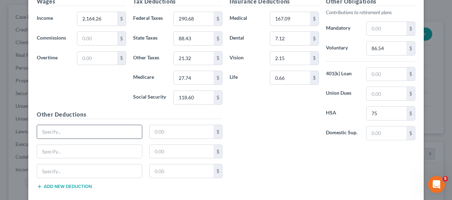
click at [52, 134] on input "text" at bounding box center [89, 131] width 105 height 13
click at [110, 134] on input "HSA ER Contribution" at bounding box center [89, 131] width 105 height 13
click at [81, 149] on input "Vol Employee" at bounding box center [89, 151] width 105 height 13
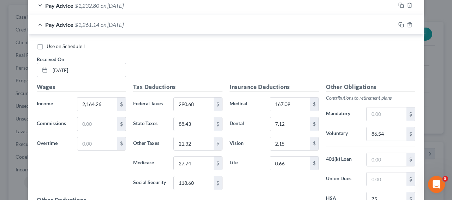
scroll to position [318, 0]
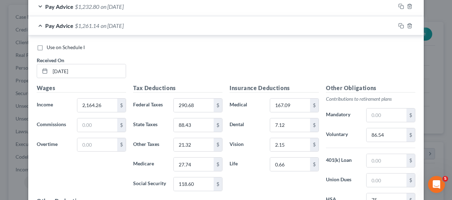
click at [212, 25] on div "Pay Advice $1,261.14 on [DATE]" at bounding box center [211, 25] width 367 height 19
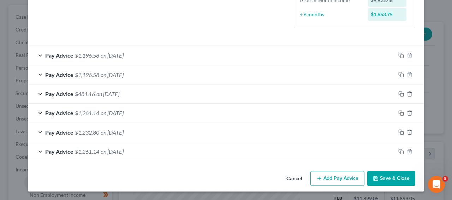
scroll to position [193, 0]
click at [351, 180] on button "Add Pay Advice" at bounding box center [337, 178] width 54 height 15
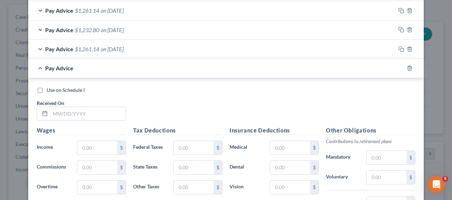
scroll to position [296, 0]
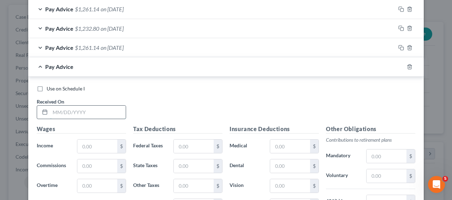
click at [100, 111] on input "text" at bounding box center [88, 112] width 76 height 13
click at [192, 142] on input "text" at bounding box center [194, 145] width 40 height 13
paste input "182.31"
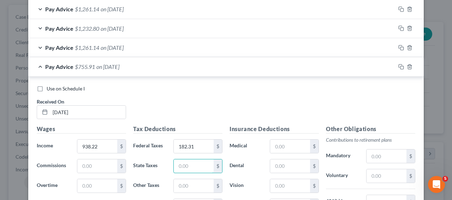
paste input "39.16"
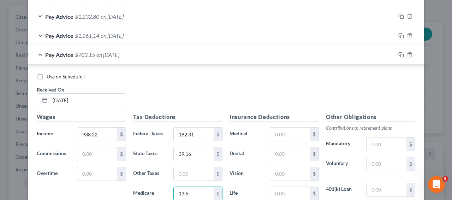
scroll to position [421, 0]
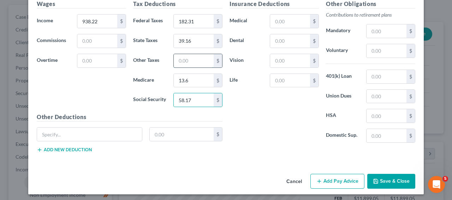
click at [189, 61] on input "text" at bounding box center [194, 60] width 40 height 13
click at [276, 77] on input "text" at bounding box center [290, 80] width 40 height 13
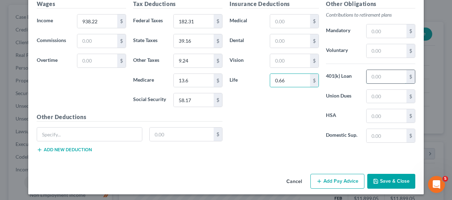
click at [384, 79] on input "text" at bounding box center [386, 76] width 40 height 13
click at [379, 49] on input "text" at bounding box center [386, 50] width 40 height 13
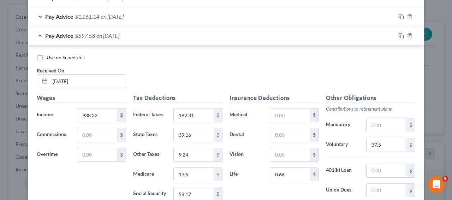
scroll to position [327, 0]
click at [188, 36] on div "Pay Advice $597.58 on [DATE]" at bounding box center [211, 35] width 367 height 19
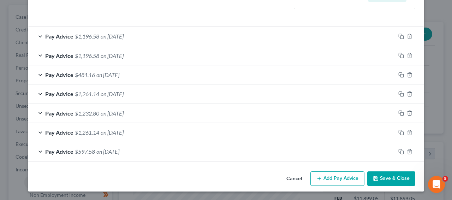
scroll to position [212, 0]
click at [321, 174] on button "Add Pay Advice" at bounding box center [337, 178] width 54 height 15
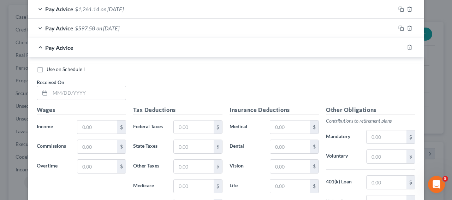
scroll to position [352, 0]
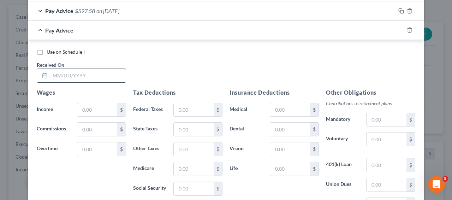
click at [84, 80] on input "text" at bounding box center [88, 75] width 76 height 13
paste input "1,082.46"
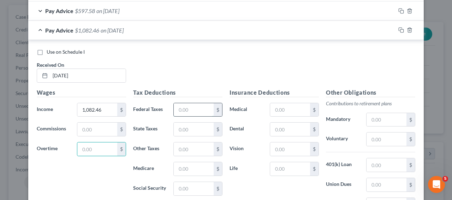
click at [183, 104] on input "text" at bounding box center [194, 109] width 40 height 13
paste input "167.31"
click at [190, 161] on div "Tax Deductions Federal Taxes 167.31 $ State Taxes $ Other Taxes $ Medicare $ So…" at bounding box center [178, 144] width 96 height 113
click at [188, 164] on input "text" at bounding box center [194, 168] width 40 height 13
click at [187, 168] on input "text" at bounding box center [194, 168] width 40 height 13
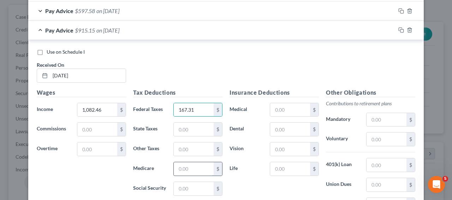
paste input "11.20"
click at [200, 127] on input "text" at bounding box center [194, 128] width 40 height 13
paste input "42.36"
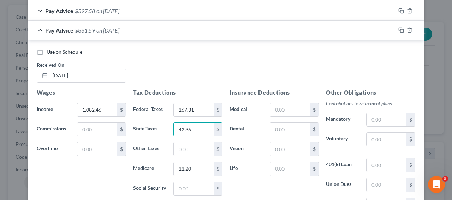
click at [196, 196] on div "Tax Deductions Federal Taxes 167.31 $ State Taxes 42.36 $ Other Taxes $ Medicar…" at bounding box center [178, 144] width 96 height 113
click at [197, 192] on input "text" at bounding box center [194, 188] width 40 height 13
click at [197, 191] on input "text" at bounding box center [194, 188] width 40 height 13
paste input "47.88"
click at [196, 145] on input "text" at bounding box center [194, 148] width 40 height 13
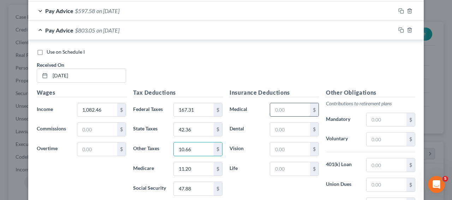
click at [275, 108] on input "text" at bounding box center [290, 109] width 40 height 13
click at [276, 129] on input "text" at bounding box center [290, 128] width 40 height 13
drag, startPoint x: 359, startPoint y: 136, endPoint x: 377, endPoint y: 140, distance: 18.0
click at [362, 137] on div "Voluntary $" at bounding box center [370, 139] width 96 height 14
click at [370, 139] on input "text" at bounding box center [386, 138] width 40 height 13
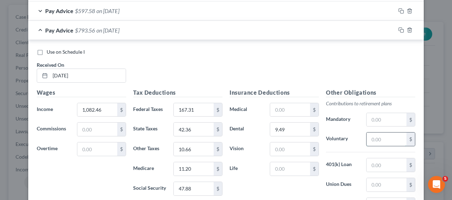
click at [377, 140] on input "text" at bounding box center [386, 138] width 40 height 13
paste input "21.64"
click at [294, 162] on input "text" at bounding box center [290, 168] width 40 height 13
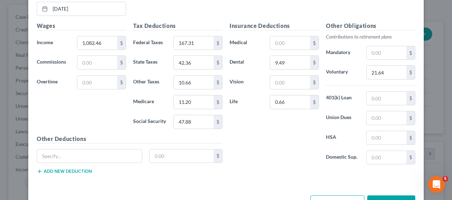
scroll to position [431, 0]
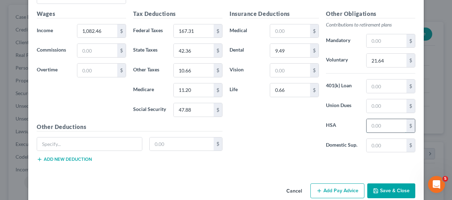
click at [396, 122] on input "text" at bounding box center [386, 125] width 40 height 13
click at [281, 28] on input "text" at bounding box center [290, 30] width 40 height 13
click at [282, 74] on input "text" at bounding box center [290, 70] width 40 height 13
click at [66, 161] on button "Add new deduction" at bounding box center [64, 159] width 55 height 6
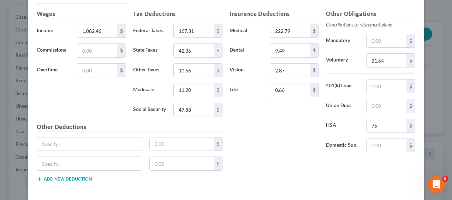
click at [65, 180] on button "Add new deduction" at bounding box center [64, 179] width 55 height 6
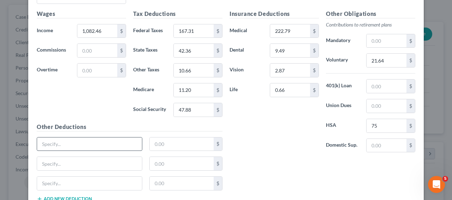
drag, startPoint x: 92, startPoint y: 152, endPoint x: 97, endPoint y: 146, distance: 8.0
click at [94, 150] on div "$" at bounding box center [129, 147] width 193 height 20
click at [96, 146] on input "text" at bounding box center [89, 143] width 105 height 13
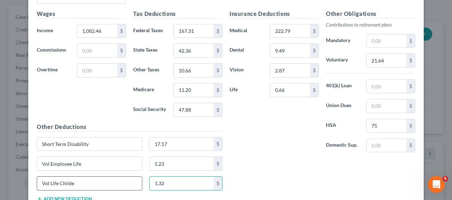
click at [96, 182] on input "Vol Life Childe" at bounding box center [89, 182] width 105 height 13
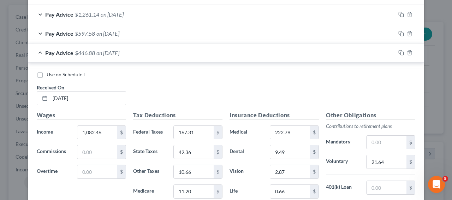
scroll to position [329, 0]
click at [140, 53] on div "Pay Advice $446.88 on [DATE]" at bounding box center [211, 53] width 367 height 19
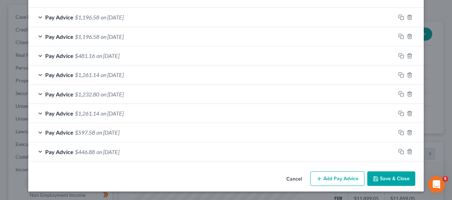
scroll to position [231, 0]
click at [342, 179] on button "Add Pay Advice" at bounding box center [337, 178] width 54 height 15
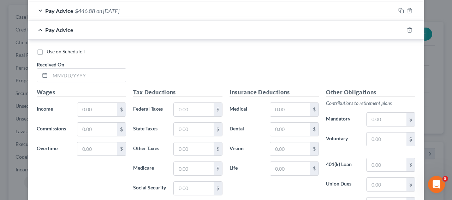
scroll to position [372, 0]
click at [63, 75] on input "text" at bounding box center [88, 74] width 76 height 13
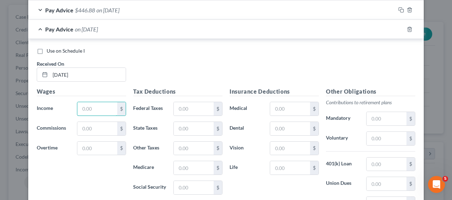
paste input "2,164.26"
click at [182, 103] on input "text" at bounding box center [194, 108] width 40 height 13
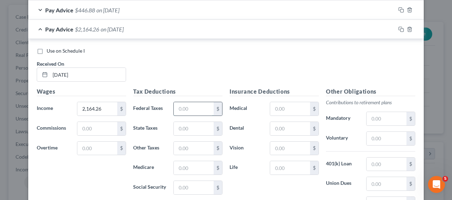
paste input "288.82"
click at [191, 134] on input "text" at bounding box center [194, 128] width 40 height 13
paste input "91.07"
click at [187, 187] on input "text" at bounding box center [194, 187] width 40 height 13
paste input "114.95"
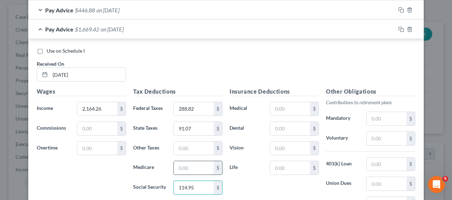
click at [192, 173] on input "text" at bounding box center [194, 167] width 40 height 13
paste input "26.88"
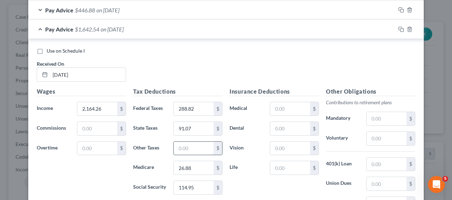
drag, startPoint x: 183, startPoint y: 154, endPoint x: 185, endPoint y: 150, distance: 4.1
click at [184, 153] on input "text" at bounding box center [194, 148] width 40 height 13
click at [275, 104] on input "text" at bounding box center [290, 108] width 40 height 13
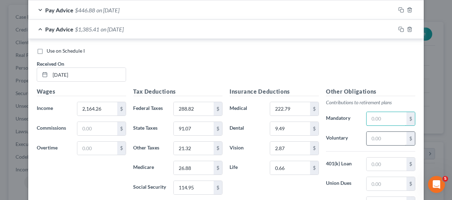
drag, startPoint x: 398, startPoint y: 122, endPoint x: 384, endPoint y: 138, distance: 20.8
click at [397, 123] on input "text" at bounding box center [386, 118] width 40 height 13
click at [392, 129] on div "Other Obligations Contributions to retirement plans Mandatory $ Voluntary $ 401…" at bounding box center [370, 161] width 96 height 149
click at [384, 140] on input "text" at bounding box center [386, 138] width 40 height 13
click at [384, 138] on input "text" at bounding box center [386, 138] width 40 height 13
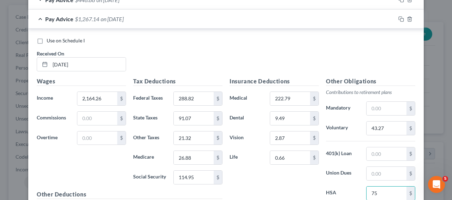
scroll to position [462, 0]
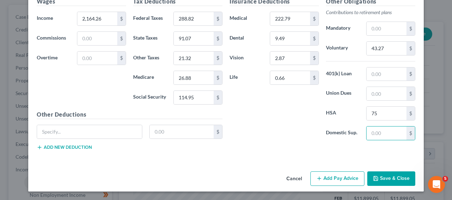
click at [89, 148] on button "Add new deduction" at bounding box center [64, 147] width 55 height 6
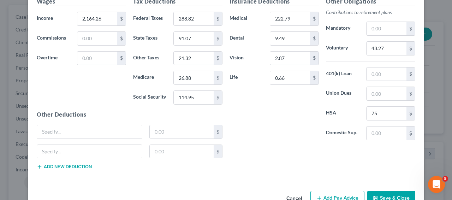
click at [82, 163] on div "$" at bounding box center [129, 154] width 193 height 20
click at [82, 166] on button "Add new deduction" at bounding box center [64, 167] width 55 height 6
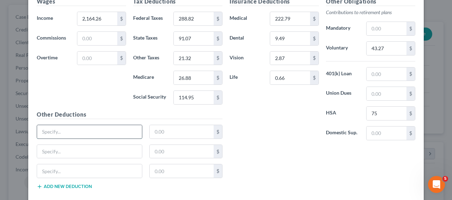
click at [87, 137] on input "text" at bounding box center [89, 131] width 105 height 13
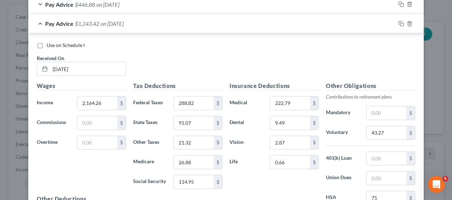
scroll to position [377, 0]
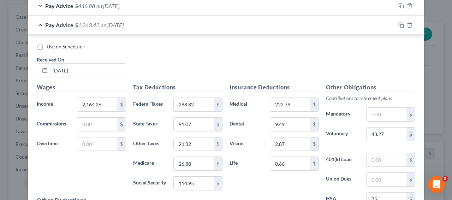
click at [172, 24] on div "Pay Advice $1,243.42 on [DATE]" at bounding box center [211, 25] width 367 height 19
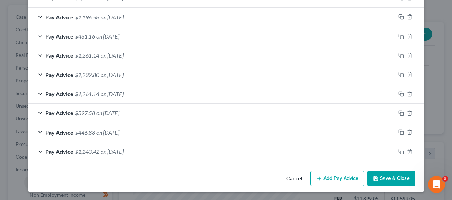
scroll to position [250, 0]
click at [332, 176] on button "Add Pay Advice" at bounding box center [337, 178] width 54 height 15
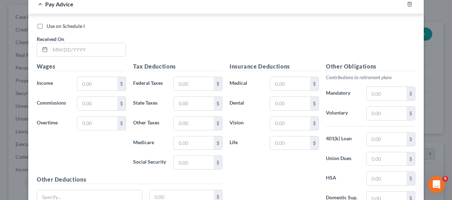
scroll to position [422, 0]
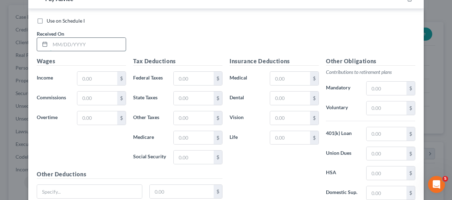
click at [93, 46] on input "text" at bounding box center [88, 44] width 76 height 13
click at [71, 56] on div "Use on Schedule I Received On * Wages Income * $ Commissions $ Overtime $ Tax D…" at bounding box center [226, 116] width 378 height 198
click at [84, 76] on input "text" at bounding box center [97, 78] width 40 height 13
paste input "2,164.26"
click at [95, 50] on input "text" at bounding box center [88, 44] width 76 height 13
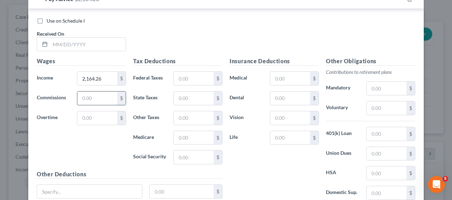
click at [97, 97] on input "text" at bounding box center [97, 97] width 40 height 13
click at [104, 46] on input "text" at bounding box center [88, 44] width 76 height 13
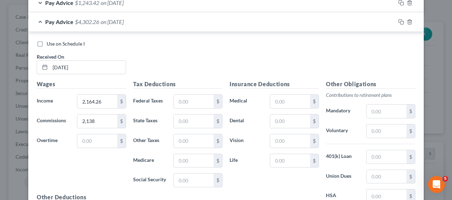
scroll to position [433, 0]
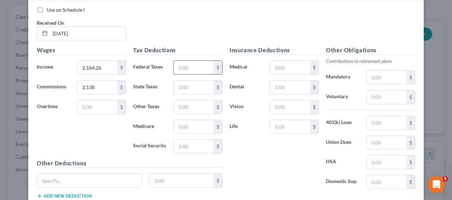
click at [181, 70] on input "text" at bounding box center [194, 67] width 40 height 13
paste input "288.82"
click at [188, 86] on input "text" at bounding box center [194, 86] width 40 height 13
paste input "91.07"
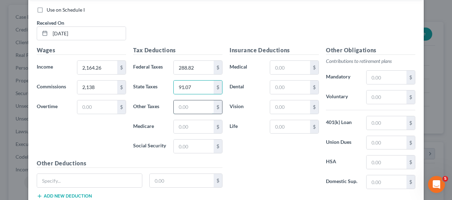
click at [191, 108] on input "text" at bounding box center [194, 106] width 40 height 13
click at [196, 126] on input "text" at bounding box center [194, 126] width 40 height 13
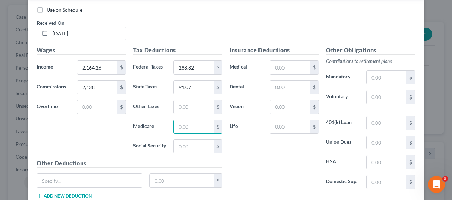
paste input "26.88"
click at [202, 149] on input "text" at bounding box center [194, 145] width 40 height 13
paste input "114.95"
click at [262, 77] on div "Insurance Deductions Medical $ Dental $ Vision $ Life $" at bounding box center [274, 120] width 96 height 149
click at [276, 65] on input "text" at bounding box center [290, 67] width 40 height 13
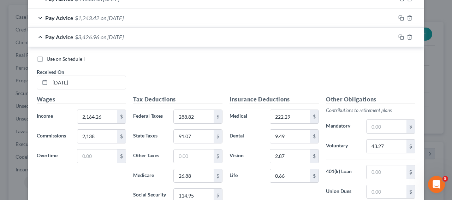
scroll to position [481, 0]
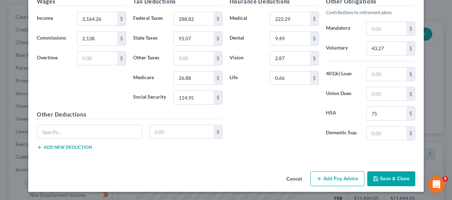
click at [78, 148] on button "Add new deduction" at bounding box center [64, 147] width 55 height 6
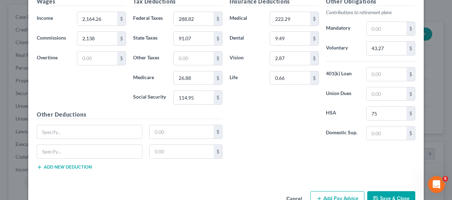
click at [77, 165] on button "Add new deduction" at bounding box center [64, 167] width 55 height 6
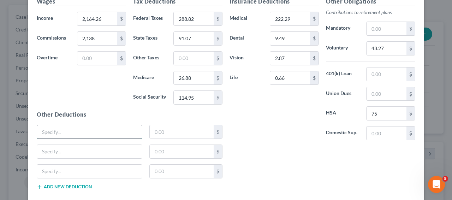
click at [78, 136] on input "text" at bounding box center [89, 131] width 105 height 13
click at [77, 137] on input "Short" at bounding box center [89, 131] width 105 height 13
click at [78, 140] on div "Short Term Disability 17.17 $" at bounding box center [129, 135] width 193 height 20
click at [77, 145] on input "text" at bounding box center [89, 151] width 105 height 13
click at [77, 148] on input "text" at bounding box center [89, 151] width 105 height 13
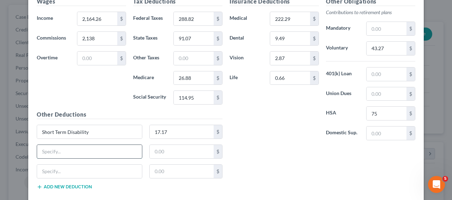
click at [77, 148] on input "text" at bounding box center [89, 151] width 105 height 13
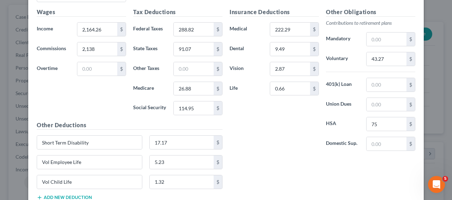
scroll to position [451, 0]
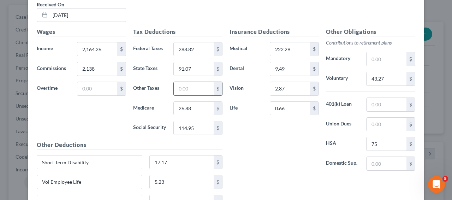
click at [208, 92] on input "text" at bounding box center [194, 88] width 40 height 13
drag, startPoint x: 265, startPoint y: 127, endPoint x: 259, endPoint y: 127, distance: 6.0
click at [265, 127] on div "Insurance Deductions Medical 222.29 $ Dental 9.49 $ Vision 2.87 $ Life 0.66 $" at bounding box center [274, 102] width 96 height 149
click at [196, 88] on input "text" at bounding box center [194, 88] width 40 height 13
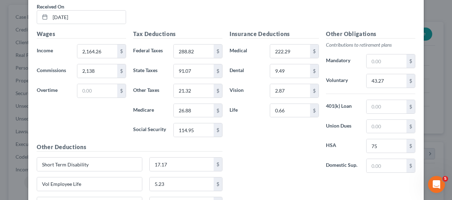
scroll to position [455, 0]
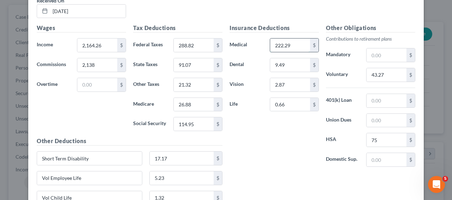
click at [286, 46] on input "222.29" at bounding box center [290, 44] width 40 height 13
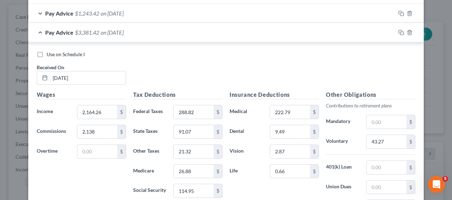
scroll to position [387, 0]
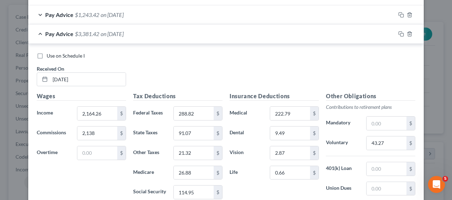
click at [259, 32] on div "Pay Advice $3,381.42 on [DATE]" at bounding box center [211, 33] width 367 height 19
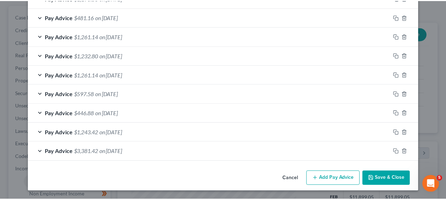
scroll to position [269, 0]
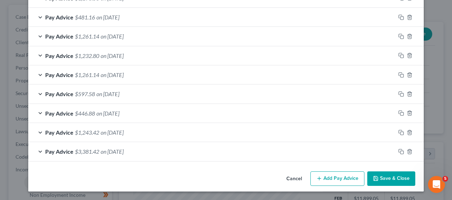
click at [377, 177] on button "Save & Close" at bounding box center [391, 178] width 48 height 15
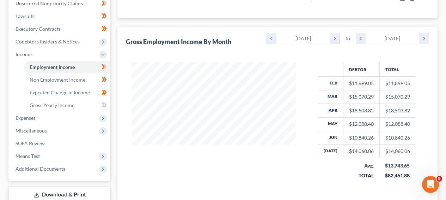
scroll to position [192, 0]
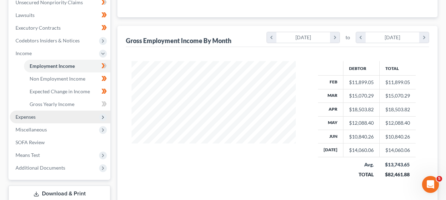
click at [50, 121] on span "Expenses" at bounding box center [60, 116] width 101 height 13
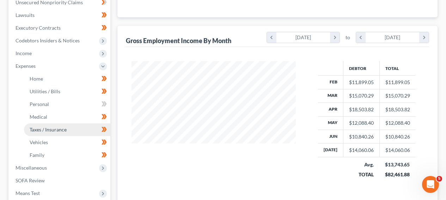
click at [49, 124] on link "Taxes / Insurance" at bounding box center [67, 129] width 86 height 13
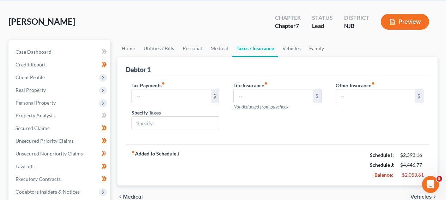
scroll to position [40, 0]
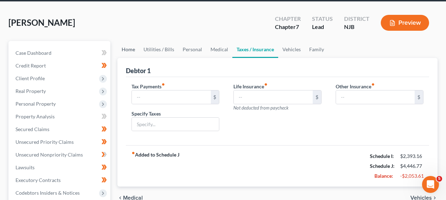
click at [123, 53] on link "Home" at bounding box center [129, 49] width 22 height 17
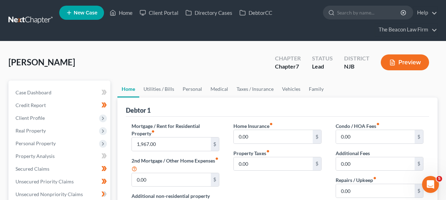
scroll to position [193, 0]
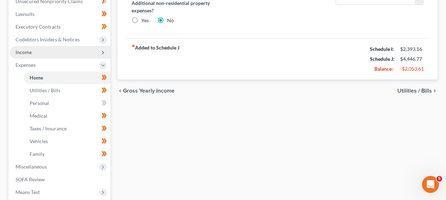
click at [73, 52] on span "Income" at bounding box center [60, 52] width 101 height 13
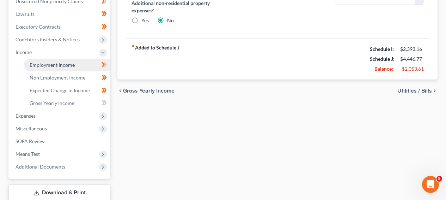
click at [71, 60] on link "Employment Income" at bounding box center [67, 65] width 86 height 13
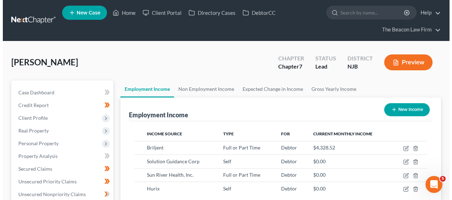
scroll to position [126, 179]
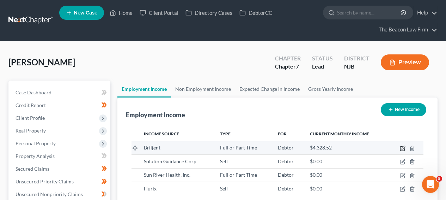
click at [402, 148] on icon "button" at bounding box center [403, 148] width 6 height 6
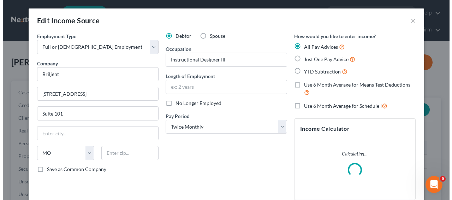
scroll to position [126, 181]
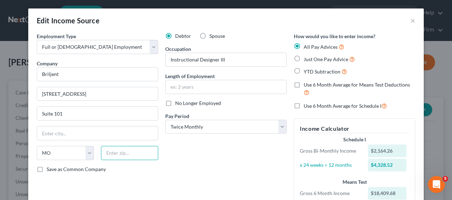
click at [121, 151] on input "text" at bounding box center [129, 153] width 57 height 14
paste input "46804"
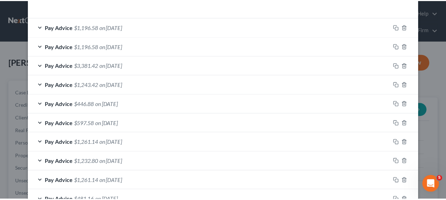
scroll to position [269, 0]
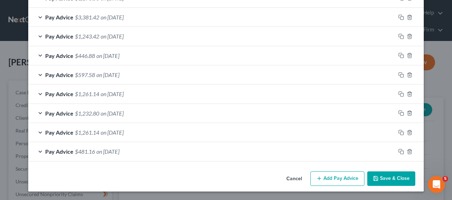
drag, startPoint x: 403, startPoint y: 167, endPoint x: 400, endPoint y: 174, distance: 7.4
click at [400, 174] on button "Save & Close" at bounding box center [391, 178] width 48 height 15
click at [399, 178] on button "Save & Close" at bounding box center [391, 178] width 48 height 15
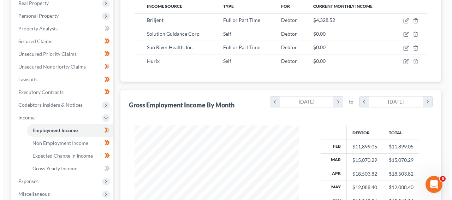
scroll to position [101, 0]
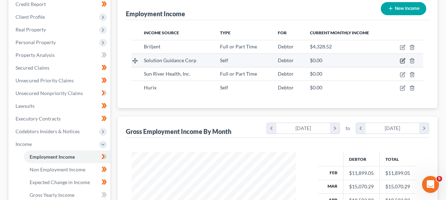
click at [403, 62] on icon "button" at bounding box center [403, 61] width 6 height 6
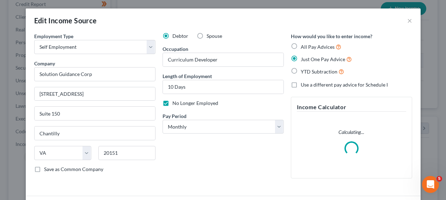
scroll to position [126, 181]
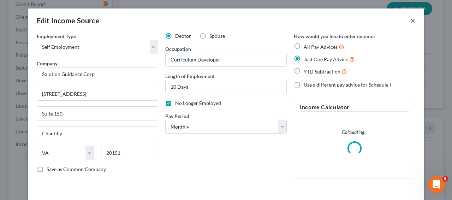
click at [410, 21] on button "×" at bounding box center [412, 20] width 5 height 8
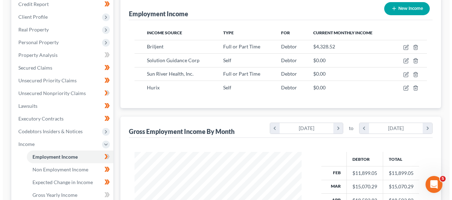
scroll to position [352823, 352771]
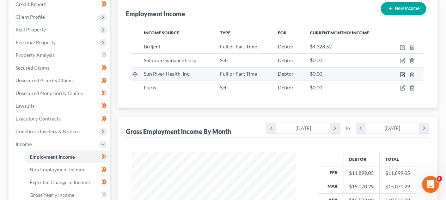
click at [405, 74] on icon "button" at bounding box center [403, 75] width 6 height 6
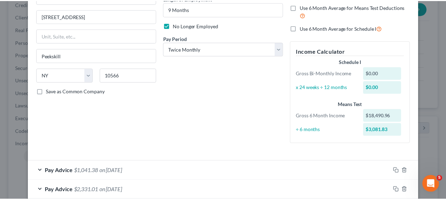
scroll to position [0, 0]
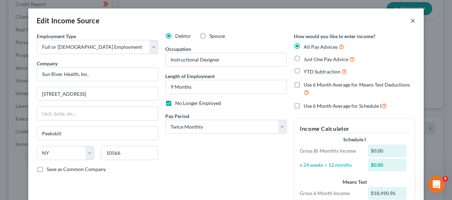
click at [411, 20] on button "×" at bounding box center [412, 20] width 5 height 8
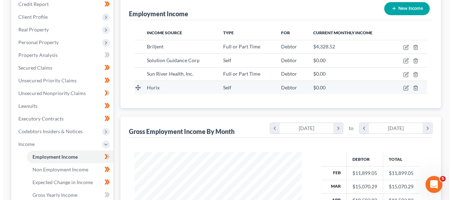
scroll to position [352823, 352771]
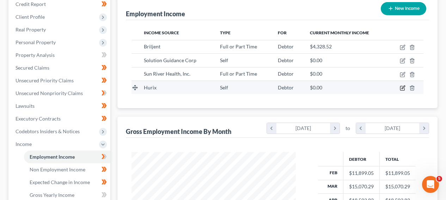
click at [401, 87] on icon "button" at bounding box center [403, 88] width 6 height 6
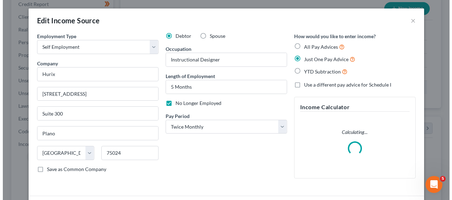
scroll to position [126, 181]
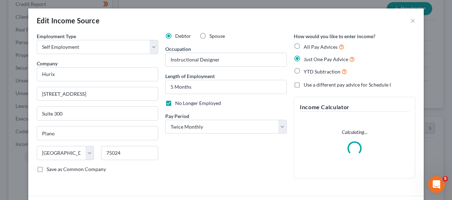
click at [444, 168] on div "Edit Income Source × Employment Type * Select Full or [DEMOGRAPHIC_DATA] Employ…" at bounding box center [226, 100] width 452 height 200
click at [445, 183] on div "Edit Income Source × Employment Type * Select Full or [DEMOGRAPHIC_DATA] Employ…" at bounding box center [226, 100] width 452 height 200
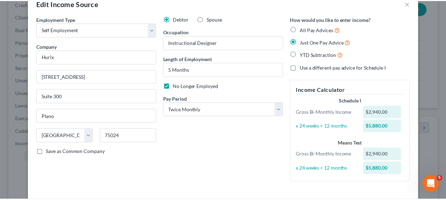
scroll to position [0, 0]
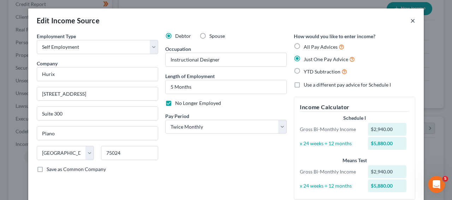
click at [410, 20] on button "×" at bounding box center [412, 20] width 5 height 8
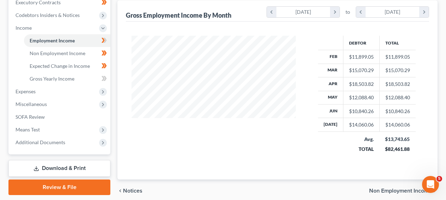
scroll to position [216, 0]
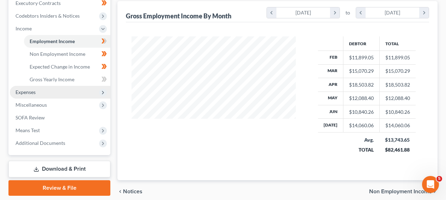
click at [47, 93] on span "Expenses" at bounding box center [60, 92] width 101 height 13
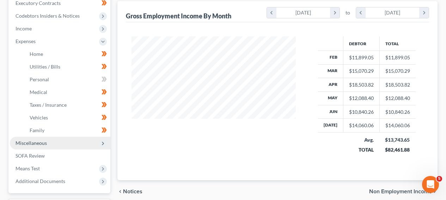
click at [82, 146] on span "Miscellaneous" at bounding box center [60, 143] width 101 height 13
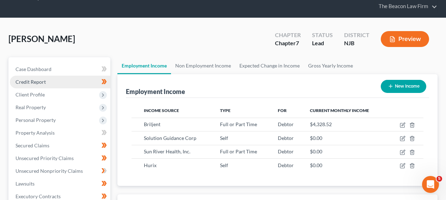
scroll to position [22, 0]
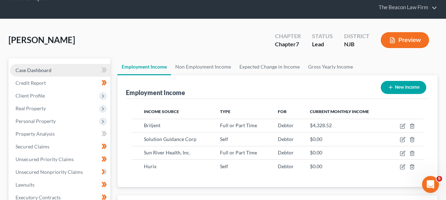
click at [65, 71] on link "Case Dashboard" at bounding box center [60, 70] width 101 height 13
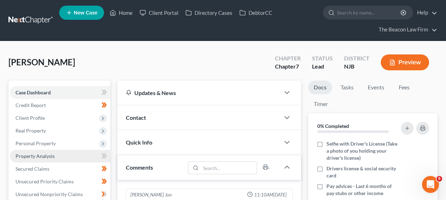
scroll to position [195, 0]
click at [48, 154] on span "Property Analysis" at bounding box center [35, 156] width 39 height 6
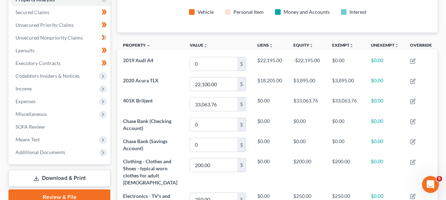
scroll to position [116, 0]
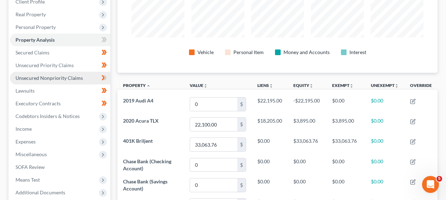
click at [44, 73] on link "Unsecured Nonpriority Claims" at bounding box center [60, 78] width 101 height 13
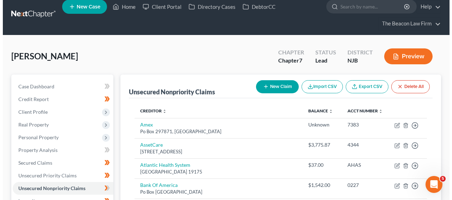
scroll to position [9, 0]
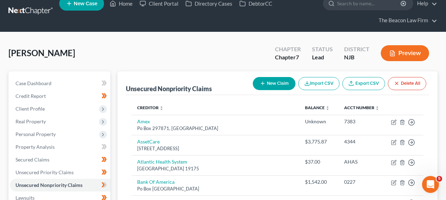
click at [269, 84] on button "New Claim" at bounding box center [274, 83] width 43 height 13
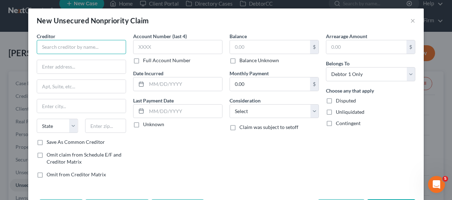
click at [69, 50] on input "text" at bounding box center [81, 47] width 89 height 14
paste input "National Recovery Agency"
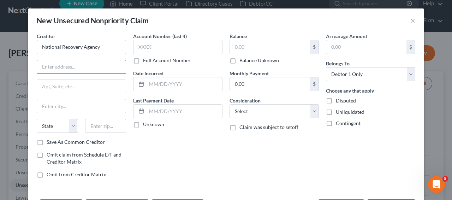
click at [92, 66] on input "text" at bounding box center [81, 66] width 89 height 13
drag, startPoint x: 247, startPoint y: 52, endPoint x: 176, endPoint y: 46, distance: 70.8
click at [244, 52] on input "text" at bounding box center [270, 46] width 80 height 13
click at [176, 46] on input "text" at bounding box center [177, 47] width 89 height 14
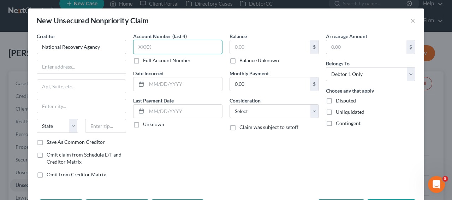
paste input "8296"
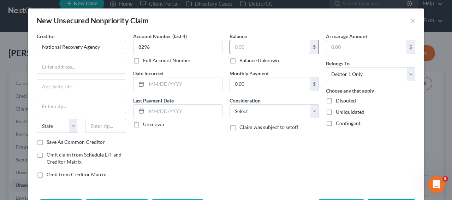
click at [247, 48] on input "text" at bounding box center [270, 46] width 80 height 13
paste input "22.92"
click at [236, 106] on select "Select Cable / Satellite Services Collection Agency Credit Card Debt Debt Couns…" at bounding box center [273, 111] width 89 height 14
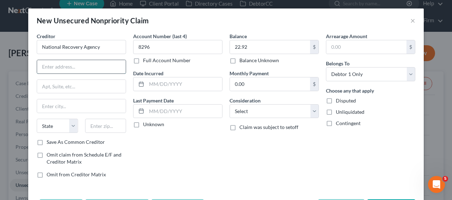
click at [94, 66] on input "text" at bounding box center [81, 66] width 89 height 13
paste input "[STREET_ADDRESS][PERSON_NAME]"
click at [113, 127] on input "text" at bounding box center [105, 126] width 41 height 14
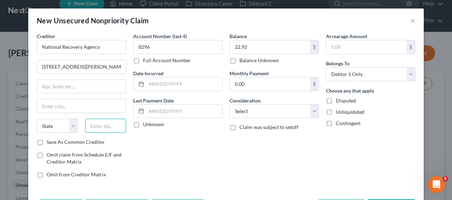
paste input "17111"
click at [96, 82] on input "text" at bounding box center [81, 86] width 89 height 13
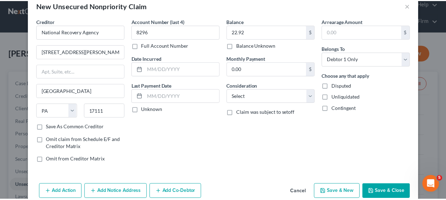
scroll to position [28, 0]
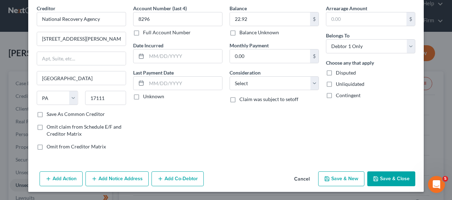
click at [402, 176] on button "Save & Close" at bounding box center [391, 178] width 48 height 15
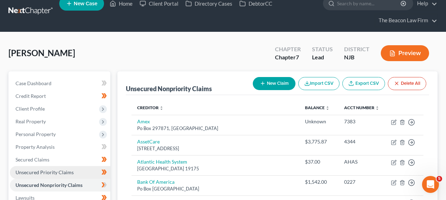
click at [72, 175] on link "Unsecured Priority Claims" at bounding box center [60, 172] width 101 height 13
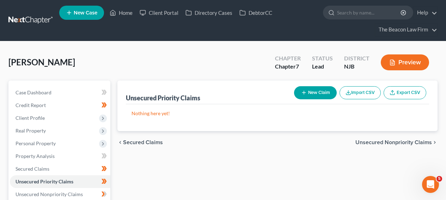
click at [327, 90] on button "New Claim" at bounding box center [315, 92] width 43 height 13
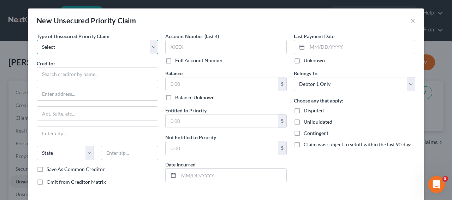
click at [101, 44] on select "Select Taxes & Other Government Units Domestic Support Obligations Extensions o…" at bounding box center [97, 47] width 121 height 14
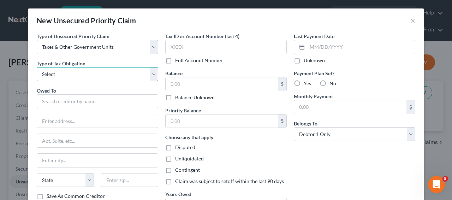
click at [106, 77] on select "Select Federal City State Franchise Tax Board Other" at bounding box center [97, 74] width 121 height 14
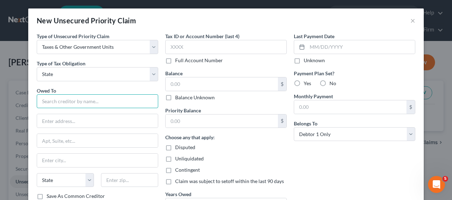
click at [114, 102] on input "text" at bounding box center [97, 101] width 121 height 14
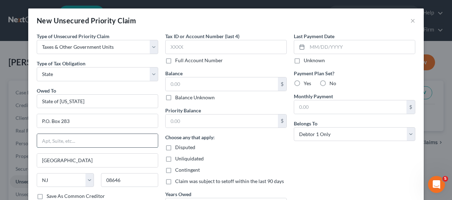
click at [73, 134] on input "text" at bounding box center [97, 140] width 121 height 13
click at [200, 46] on input "text" at bounding box center [225, 47] width 121 height 14
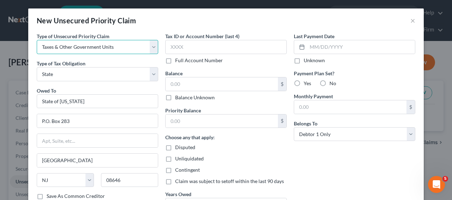
click at [129, 47] on select "Select Taxes & Other Government Units Domestic Support Obligations Extensions o…" at bounding box center [97, 47] width 121 height 14
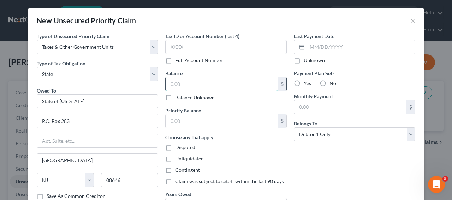
click at [223, 86] on input "text" at bounding box center [222, 83] width 112 height 13
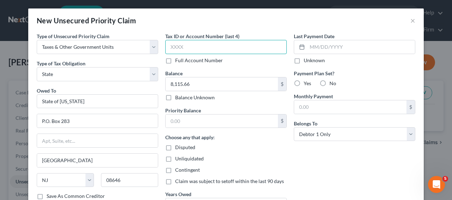
click at [230, 44] on input "text" at bounding box center [225, 47] width 121 height 14
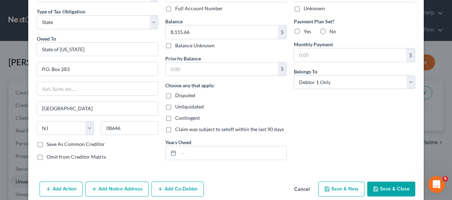
scroll to position [53, 0]
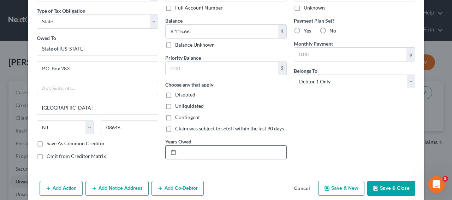
click at [220, 149] on input "text" at bounding box center [233, 151] width 108 height 13
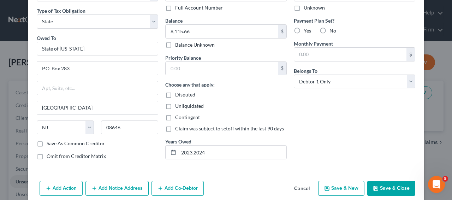
click at [378, 186] on button "Save & Close" at bounding box center [391, 188] width 48 height 15
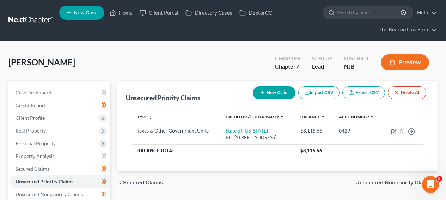
click at [277, 89] on button "New Claim" at bounding box center [274, 92] width 43 height 13
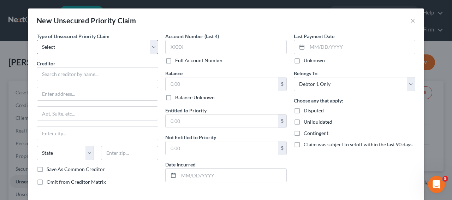
click at [108, 51] on select "Select Taxes & Other Government Units Domestic Support Obligations Extensions o…" at bounding box center [97, 47] width 121 height 14
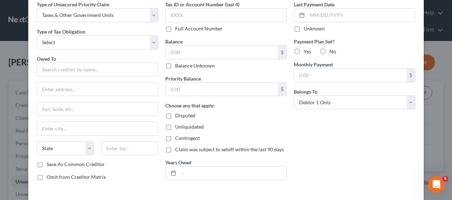
scroll to position [62, 0]
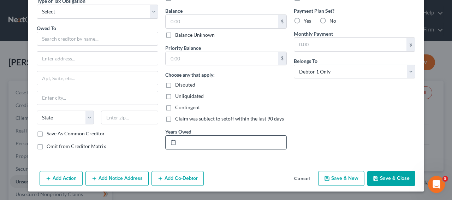
click at [230, 143] on input "text" at bounding box center [233, 142] width 108 height 13
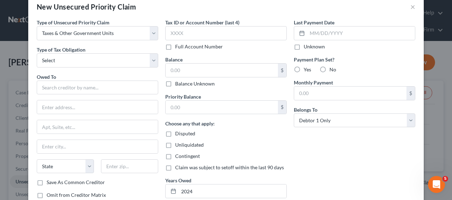
scroll to position [10, 0]
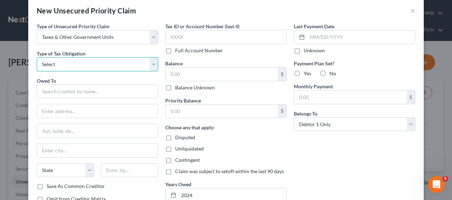
click at [68, 62] on select "Select Federal City State Franchise Tax Board Other" at bounding box center [97, 64] width 121 height 14
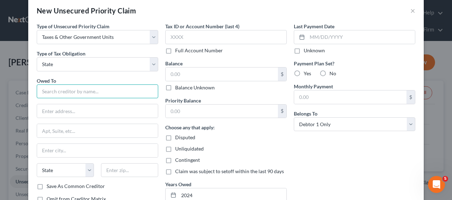
click at [71, 87] on input "text" at bounding box center [97, 91] width 121 height 14
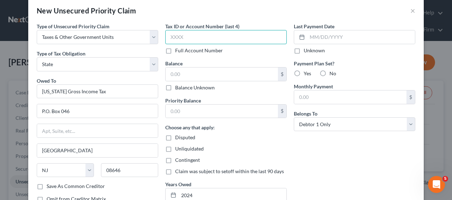
click at [189, 35] on input "text" at bounding box center [225, 37] width 121 height 14
click at [194, 73] on input "text" at bounding box center [222, 73] width 112 height 13
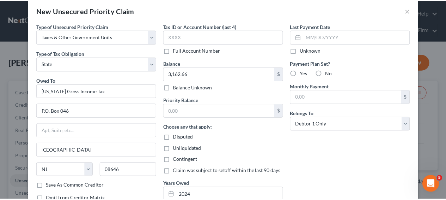
scroll to position [62, 0]
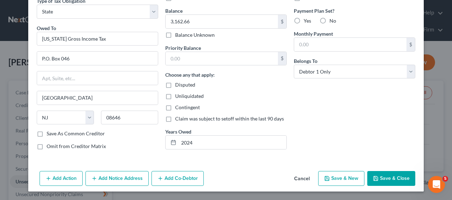
click at [406, 175] on button "Save & Close" at bounding box center [391, 178] width 48 height 15
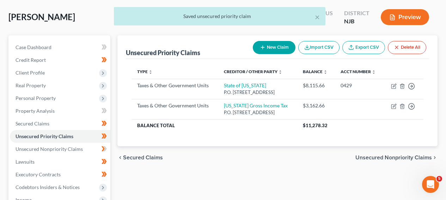
scroll to position [70, 0]
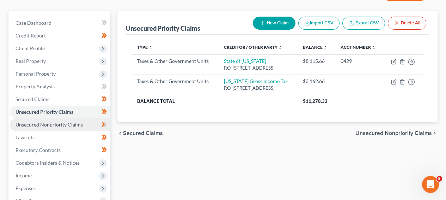
click at [76, 124] on span "Unsecured Nonpriority Claims" at bounding box center [49, 124] width 67 height 6
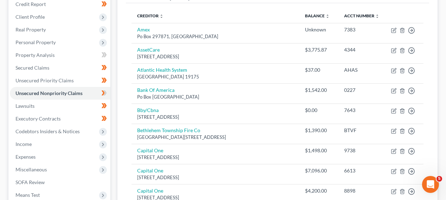
scroll to position [73, 0]
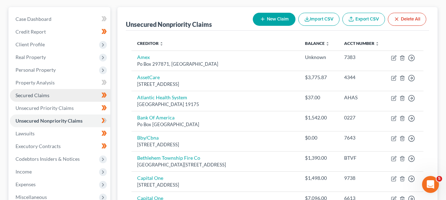
click at [77, 100] on link "Secured Claims" at bounding box center [60, 95] width 101 height 13
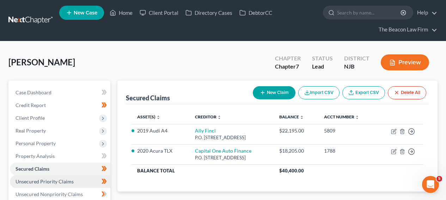
click at [73, 179] on link "Unsecured Priority Claims" at bounding box center [60, 181] width 101 height 13
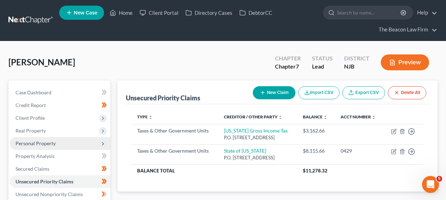
click at [68, 145] on span "Personal Property" at bounding box center [60, 143] width 101 height 13
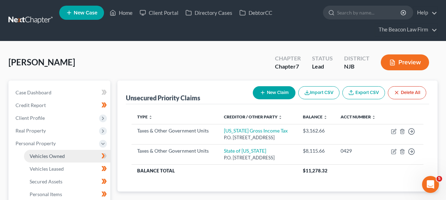
click at [68, 159] on link "Vehicles Owned" at bounding box center [67, 156] width 86 height 13
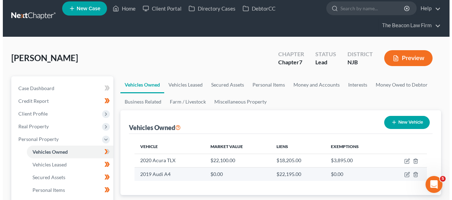
scroll to position [49, 0]
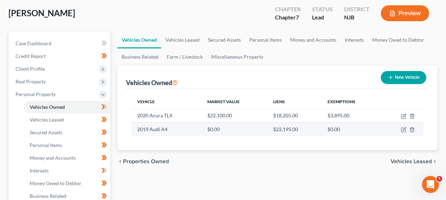
click at [407, 129] on td at bounding box center [402, 128] width 43 height 13
click at [405, 130] on icon "button" at bounding box center [404, 130] width 6 height 6
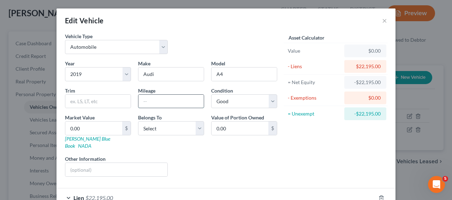
click at [178, 99] on input "text" at bounding box center [170, 101] width 65 height 13
paste input "76,900"
click at [80, 139] on link "[PERSON_NAME] Blue Book" at bounding box center [87, 142] width 45 height 13
click at [94, 164] on input "text" at bounding box center [116, 169] width 102 height 13
paste input "[US_VEHICLE_IDENTIFICATION_NUMBER]"
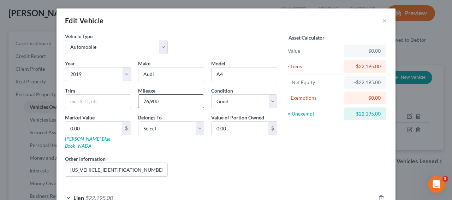
click at [151, 101] on input "76,900" at bounding box center [170, 101] width 65 height 13
click at [106, 127] on input "0.00" at bounding box center [93, 127] width 57 height 13
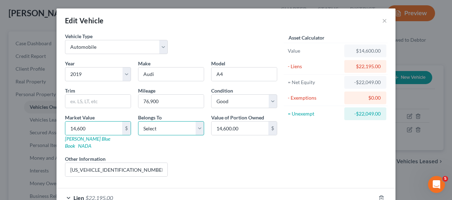
click at [144, 134] on select "Select Debtor 1 Only Debtor 2 Only Debtor 1 And Debtor 2 Only At Least One Of T…" at bounding box center [171, 128] width 66 height 14
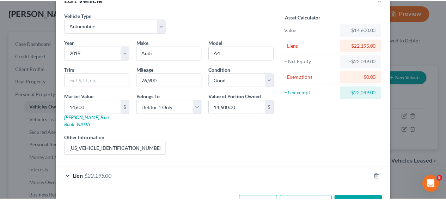
scroll to position [34, 0]
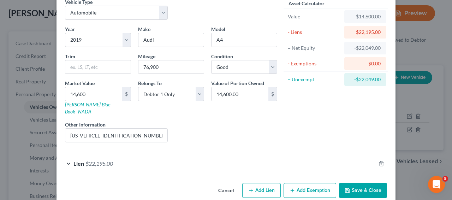
click at [360, 183] on button "Save & Close" at bounding box center [363, 190] width 48 height 15
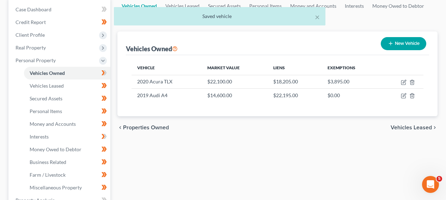
scroll to position [89, 0]
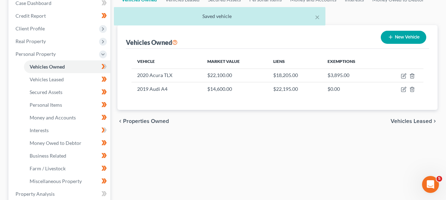
click at [101, 68] on span at bounding box center [104, 67] width 12 height 11
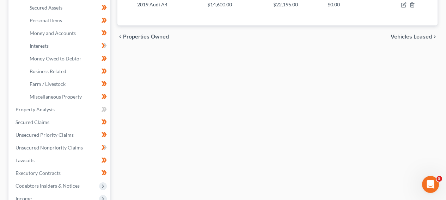
scroll to position [210, 0]
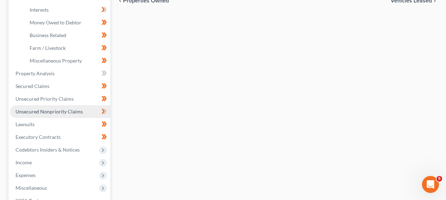
click at [76, 108] on span "Unsecured Nonpriority Claims" at bounding box center [49, 111] width 67 height 6
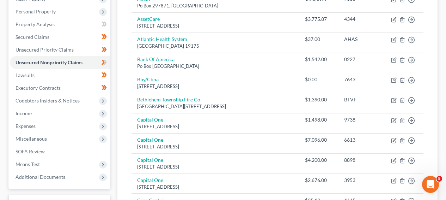
scroll to position [131, 0]
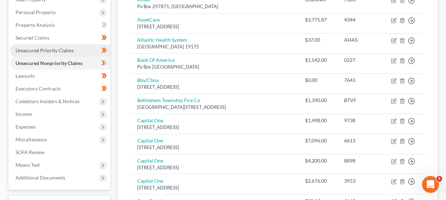
click at [54, 46] on link "Unsecured Priority Claims" at bounding box center [60, 50] width 101 height 13
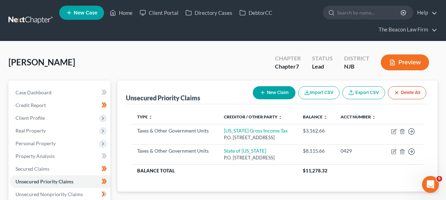
click at [278, 89] on button "New Claim" at bounding box center [274, 92] width 43 height 13
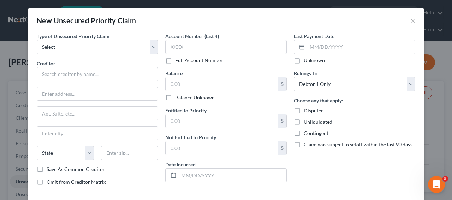
click at [75, 29] on div "New Unsecured Priority Claim ×" at bounding box center [225, 20] width 395 height 24
click at [72, 44] on select "Select Taxes & Other Government Units Domestic Support Obligations Extensions o…" at bounding box center [97, 47] width 121 height 14
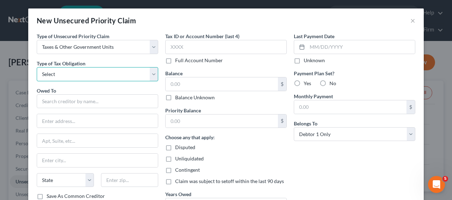
click at [68, 73] on select "Select Federal City State Franchise Tax Board Other" at bounding box center [97, 74] width 121 height 14
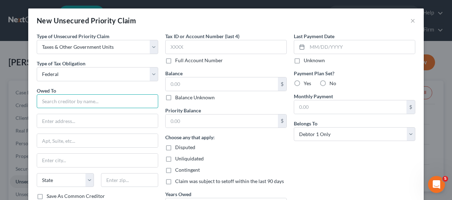
drag, startPoint x: 67, startPoint y: 100, endPoint x: 220, endPoint y: 6, distance: 179.8
click at [67, 101] on input "text" at bounding box center [97, 101] width 121 height 14
click at [407, 19] on div "New Unsecured Priority Claim ×" at bounding box center [225, 20] width 395 height 24
click at [410, 19] on button "×" at bounding box center [412, 20] width 5 height 8
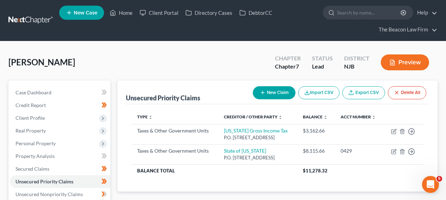
click at [290, 95] on button "New Claim" at bounding box center [274, 92] width 43 height 13
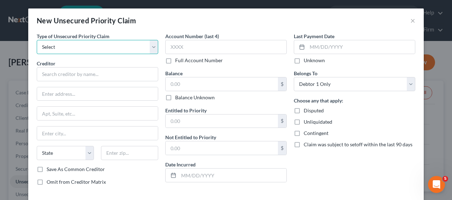
click at [92, 53] on select "Select Taxes & Other Government Units Domestic Support Obligations Extensions o…" at bounding box center [97, 47] width 121 height 14
click at [410, 20] on button "×" at bounding box center [412, 20] width 5 height 8
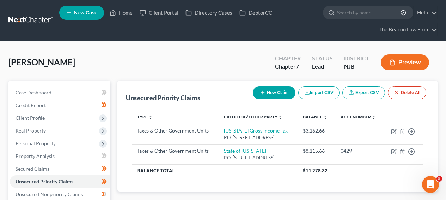
click at [280, 89] on button "New Claim" at bounding box center [274, 92] width 43 height 13
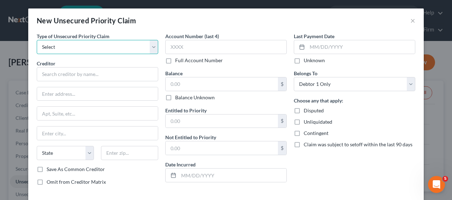
click at [114, 50] on select "Select Taxes & Other Government Units Domestic Support Obligations Extensions o…" at bounding box center [97, 47] width 121 height 14
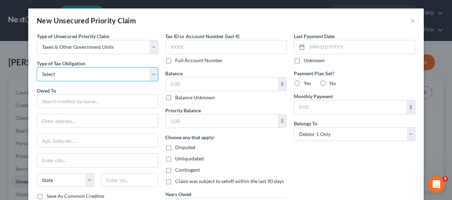
click at [108, 67] on select "Select Federal City State Franchise Tax Board Other" at bounding box center [97, 74] width 121 height 14
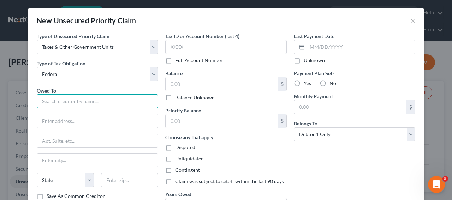
click at [105, 98] on input "text" at bounding box center [97, 101] width 121 height 14
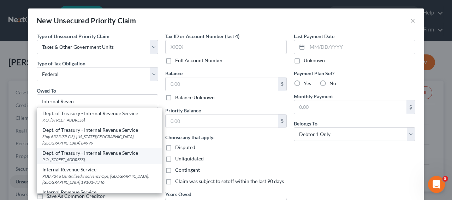
click at [121, 149] on div "Dept. of Treasury - Internal Revenue Service" at bounding box center [99, 152] width 114 height 7
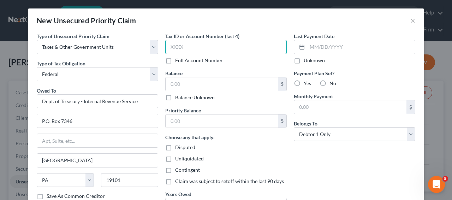
click at [205, 46] on input "text" at bounding box center [225, 47] width 121 height 14
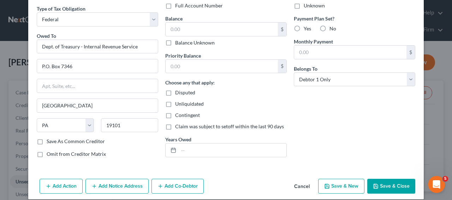
scroll to position [59, 0]
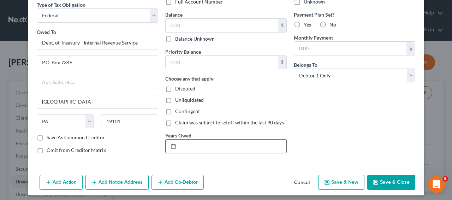
click at [238, 142] on input "text" at bounding box center [233, 145] width 108 height 13
click at [205, 24] on input "text" at bounding box center [222, 25] width 112 height 13
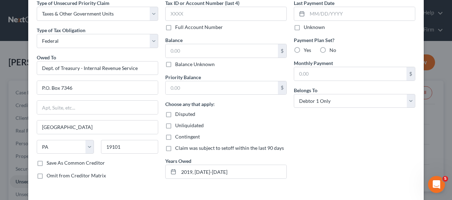
scroll to position [32, 0]
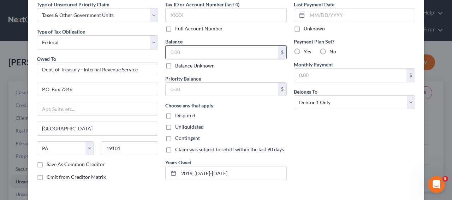
click at [208, 50] on input "text" at bounding box center [222, 52] width 112 height 13
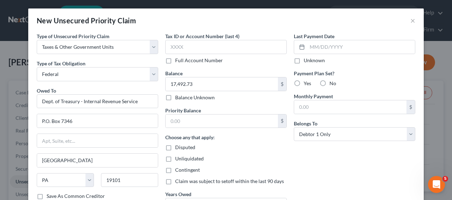
scroll to position [62, 0]
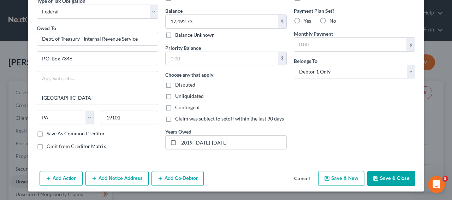
drag, startPoint x: 450, startPoint y: 129, endPoint x: 4, endPoint y: 7, distance: 463.0
click at [390, 181] on button "Save & Close" at bounding box center [391, 178] width 48 height 15
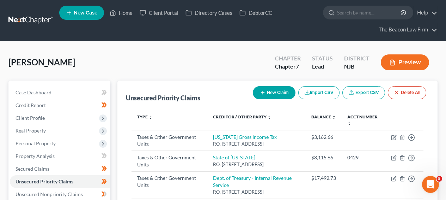
click at [386, 66] on button "Preview" at bounding box center [405, 62] width 48 height 16
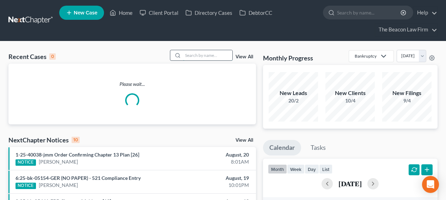
click at [210, 50] on input "search" at bounding box center [207, 55] width 49 height 10
click at [206, 53] on input "search" at bounding box center [207, 55] width 49 height 10
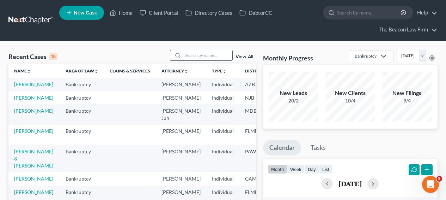
click at [192, 56] on input "search" at bounding box center [207, 55] width 49 height 10
type input "[PERSON_NAME]"
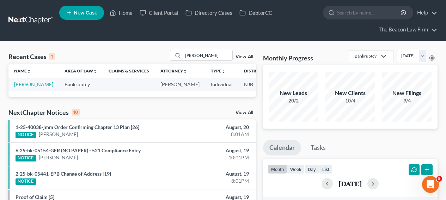
click at [20, 91] on td "[PERSON_NAME]" at bounding box center [33, 84] width 50 height 13
click at [22, 87] on link "[PERSON_NAME]" at bounding box center [33, 84] width 39 height 6
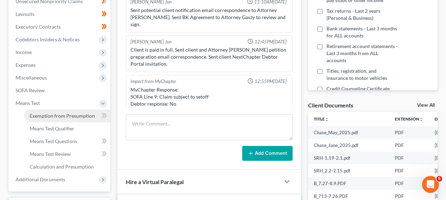
scroll to position [195, 0]
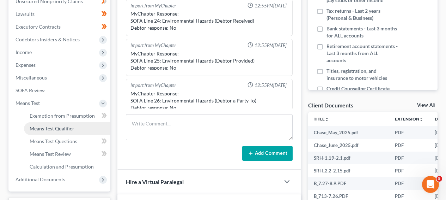
click at [58, 126] on span "Means Test Qualifier" at bounding box center [52, 128] width 45 height 6
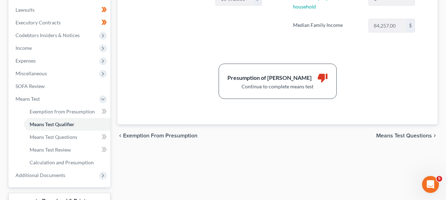
scroll to position [197, 0]
click at [51, 139] on span "Means Test Questions" at bounding box center [54, 136] width 48 height 6
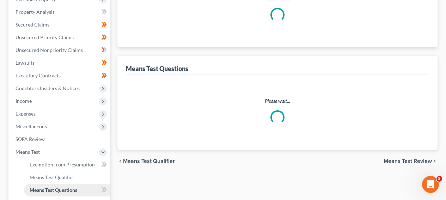
scroll to position [40, 0]
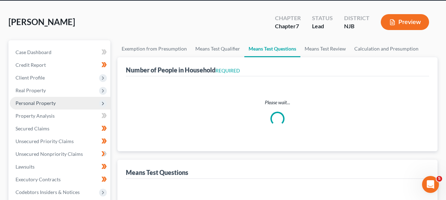
select select "1"
select select "60"
select select "1"
select select "60"
select select "2"
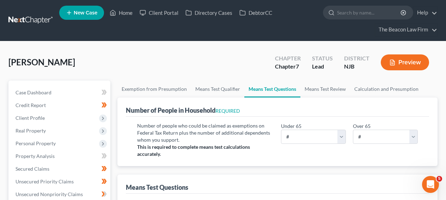
scroll to position [193, 0]
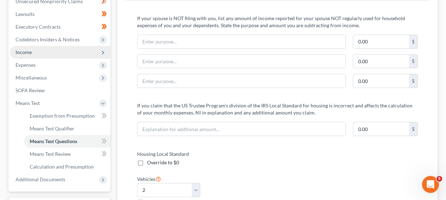
click at [82, 56] on span "Income" at bounding box center [60, 52] width 101 height 13
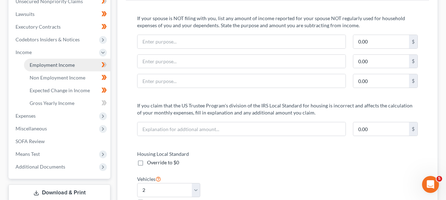
click at [78, 65] on link "Employment Income" at bounding box center [67, 65] width 86 height 13
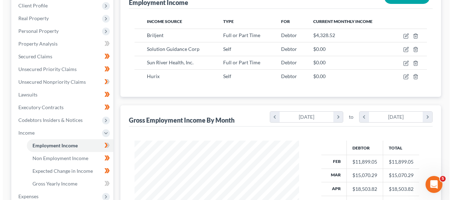
scroll to position [106, 0]
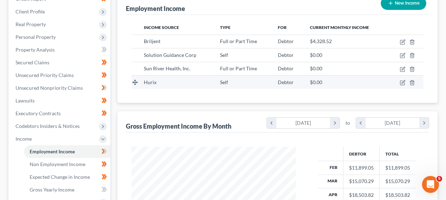
click at [400, 83] on td at bounding box center [406, 81] width 35 height 13
click at [402, 83] on icon "button" at bounding box center [403, 83] width 6 height 6
select select "1"
select select "45"
select select "1"
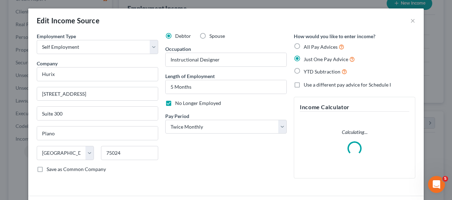
scroll to position [54, 0]
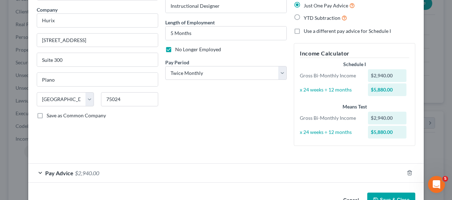
click at [157, 152] on div "Employment Type * Select Full or Part Time Employment Self Employment Company *…" at bounding box center [225, 68] width 385 height 179
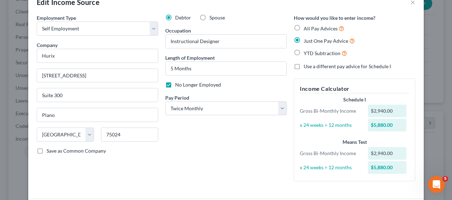
scroll to position [0, 0]
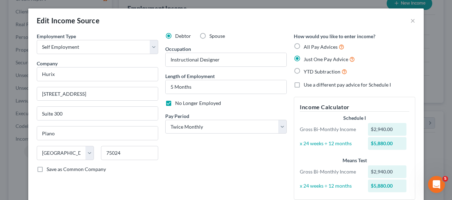
click at [317, 46] on span "All Pay Advices" at bounding box center [321, 47] width 34 height 6
click at [311, 46] on input "All Pay Advices" at bounding box center [308, 45] width 5 height 5
radio input "true"
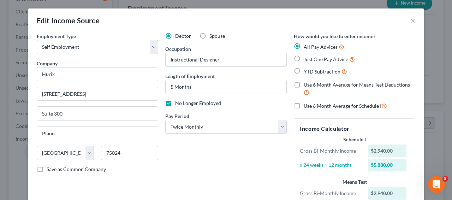
scroll to position [97, 0]
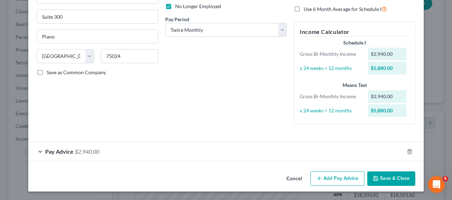
drag, startPoint x: 450, startPoint y: 90, endPoint x: 11, endPoint y: 12, distance: 446.4
click at [394, 180] on button "Save & Close" at bounding box center [391, 178] width 48 height 15
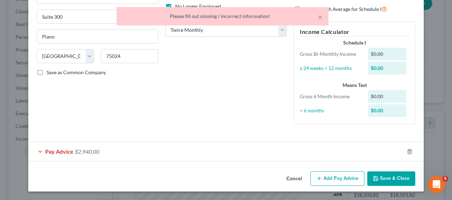
click at [323, 148] on div "Pay Advice $2,940.00" at bounding box center [216, 151] width 376 height 19
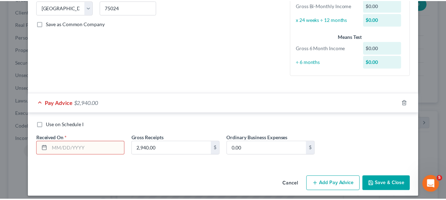
scroll to position [151, 0]
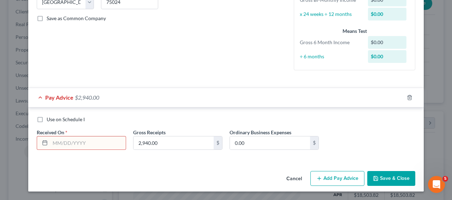
click at [70, 144] on input "text" at bounding box center [88, 142] width 76 height 13
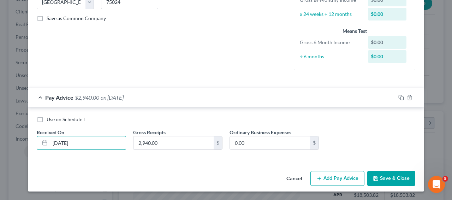
type input "03/05/2025"
click at [377, 178] on button "Save & Close" at bounding box center [391, 178] width 48 height 15
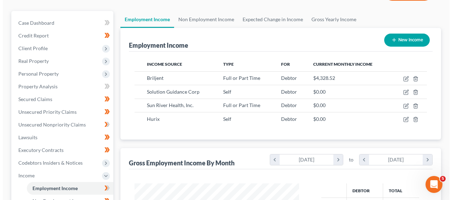
scroll to position [64, 0]
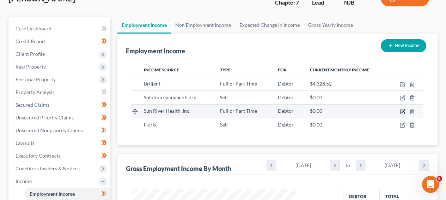
click at [403, 113] on icon "button" at bounding box center [403, 112] width 6 height 6
select select "0"
select select "35"
select select "1"
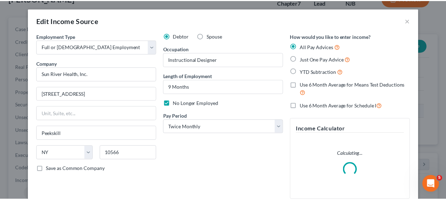
scroll to position [126, 181]
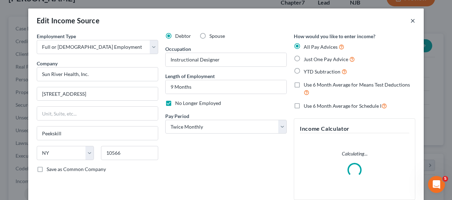
click at [410, 21] on button "×" at bounding box center [412, 20] width 5 height 8
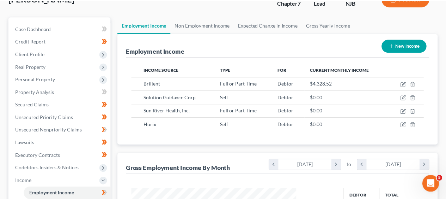
scroll to position [126, 179]
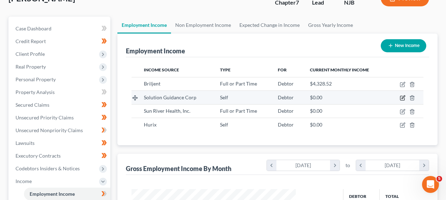
click at [404, 99] on icon "button" at bounding box center [403, 98] width 6 height 6
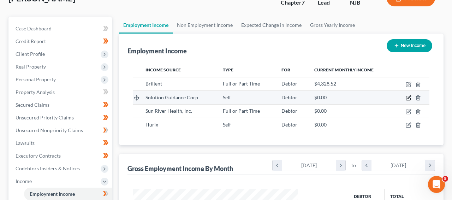
select select "1"
select select "48"
select select "0"
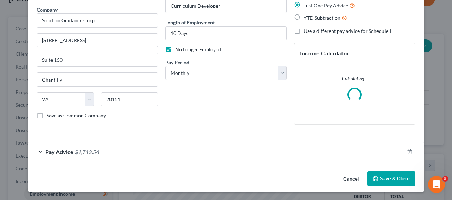
scroll to position [0, 0]
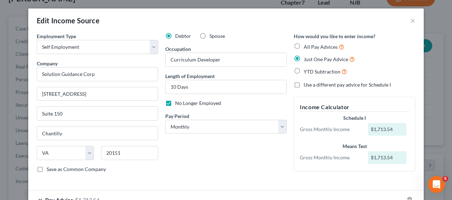
click at [324, 47] on span "All Pay Advices" at bounding box center [321, 47] width 34 height 6
click at [311, 47] on input "All Pay Advices" at bounding box center [308, 45] width 5 height 5
radio input "true"
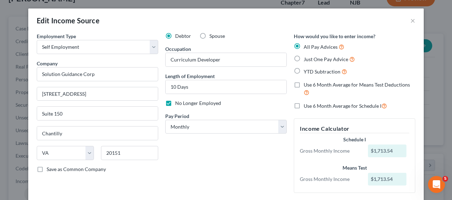
scroll to position [68, 0]
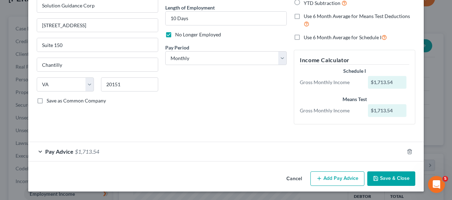
click at [388, 173] on button "Save & Close" at bounding box center [391, 178] width 48 height 15
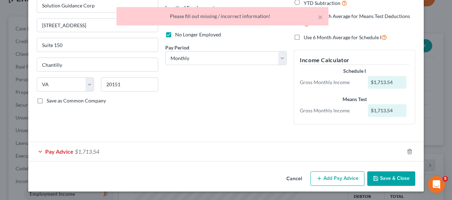
click at [345, 152] on div "Pay Advice $1,713.54" at bounding box center [216, 151] width 376 height 19
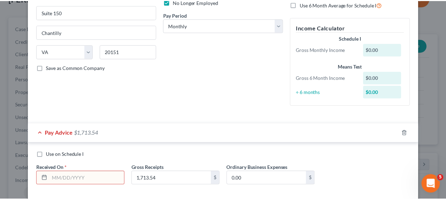
scroll to position [137, 0]
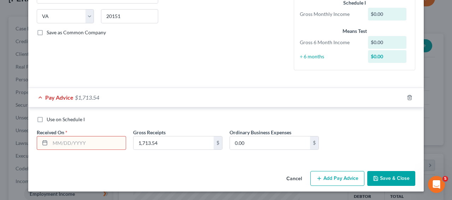
click at [76, 136] on input "text" at bounding box center [88, 142] width 76 height 13
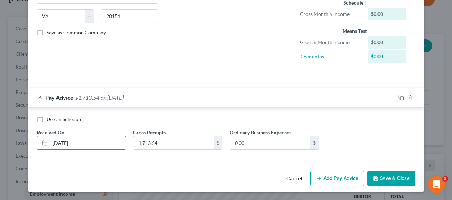
type input "04/30/2025"
click at [374, 173] on button "Save & Close" at bounding box center [391, 178] width 48 height 15
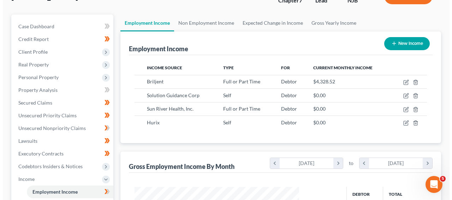
scroll to position [63, 0]
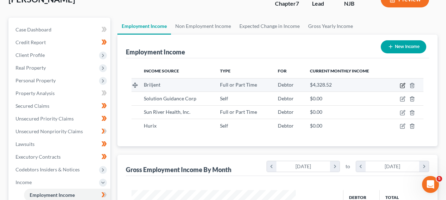
click at [403, 86] on icon "button" at bounding box center [403, 86] width 6 height 6
select select "0"
select select "15"
select select "1"
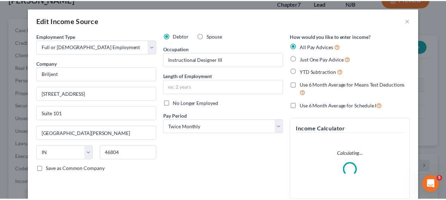
scroll to position [126, 181]
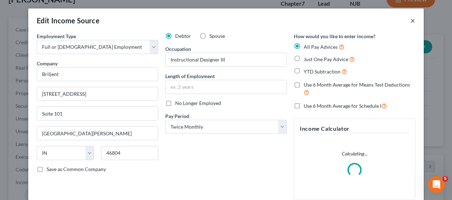
click at [410, 19] on button "×" at bounding box center [412, 20] width 5 height 8
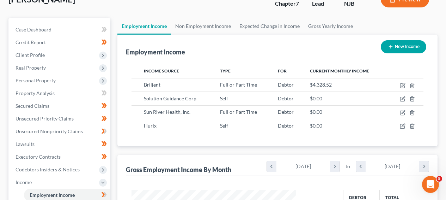
scroll to position [126, 179]
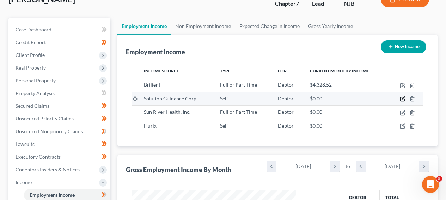
click at [404, 99] on icon "button" at bounding box center [403, 99] width 6 height 6
select select "1"
select select "48"
select select "0"
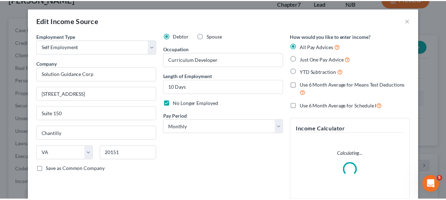
scroll to position [126, 181]
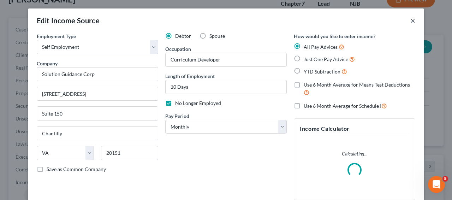
click at [411, 21] on button "×" at bounding box center [412, 20] width 5 height 8
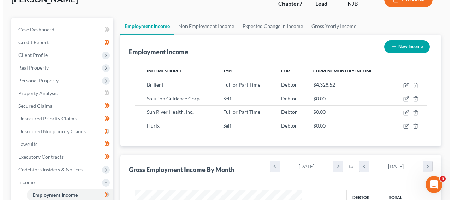
scroll to position [352823, 352771]
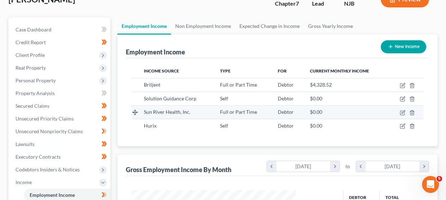
click at [402, 115] on td at bounding box center [406, 111] width 35 height 13
click at [405, 113] on icon "button" at bounding box center [403, 112] width 4 height 4
select select "0"
select select "35"
select select "1"
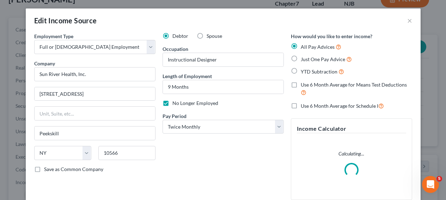
scroll to position [126, 181]
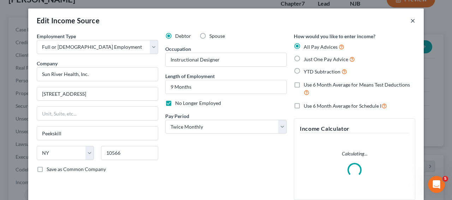
click at [410, 22] on button "×" at bounding box center [412, 20] width 5 height 8
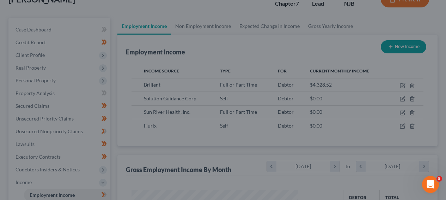
scroll to position [126, 179]
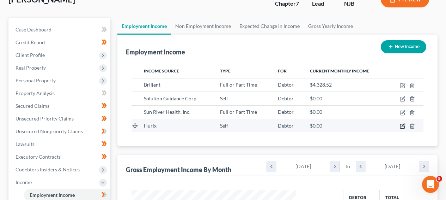
click at [404, 125] on icon "button" at bounding box center [403, 125] width 3 height 3
select select "1"
select select "45"
select select "1"
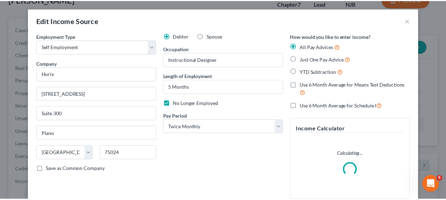
scroll to position [126, 181]
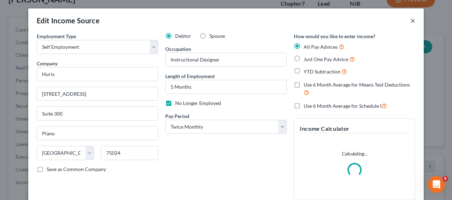
click at [410, 18] on button "×" at bounding box center [412, 20] width 5 height 8
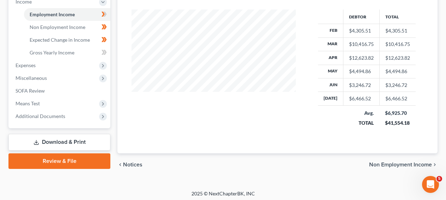
scroll to position [246, 0]
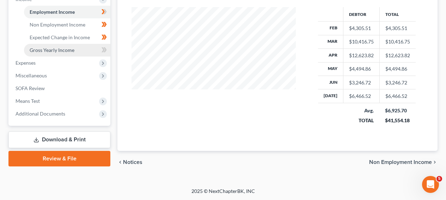
click at [79, 54] on link "Gross Yearly Income" at bounding box center [67, 50] width 86 height 13
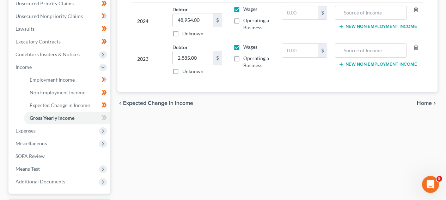
scroll to position [177, 0]
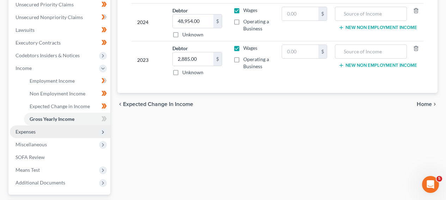
click at [67, 130] on span "Expenses" at bounding box center [60, 131] width 101 height 13
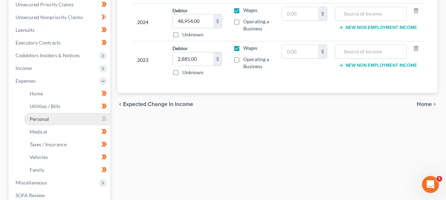
click at [71, 113] on link "Personal" at bounding box center [67, 119] width 86 height 13
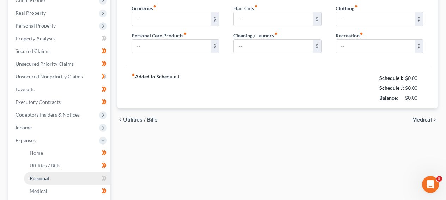
type input "400.00"
type input "20.00"
type input "50.00"
type input "0.00"
type input "20.00"
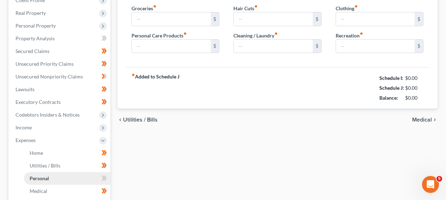
type input "0.00"
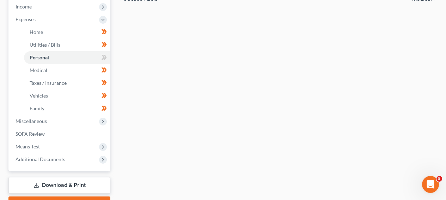
scroll to position [276, 0]
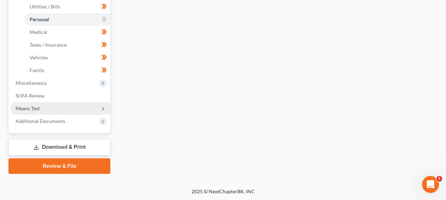
click at [86, 106] on span "Means Test" at bounding box center [60, 108] width 101 height 13
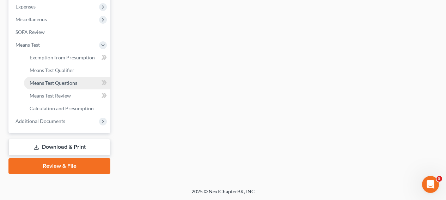
click at [77, 83] on span "Means Test Questions" at bounding box center [54, 83] width 48 height 6
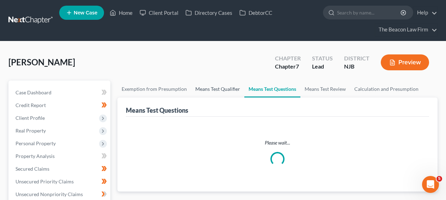
click at [193, 91] on link "Means Test Qualifier" at bounding box center [217, 88] width 53 height 17
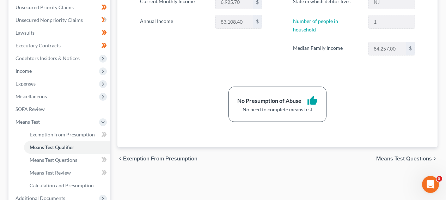
scroll to position [155, 0]
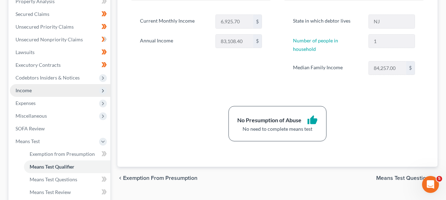
click at [64, 88] on span "Income" at bounding box center [60, 90] width 101 height 13
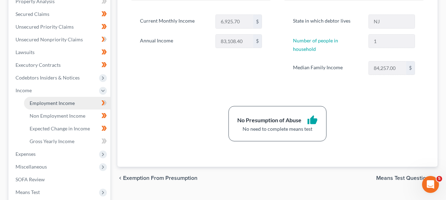
click at [64, 100] on span "Employment Income" at bounding box center [52, 103] width 45 height 6
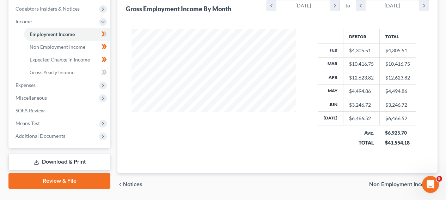
scroll to position [223, 0]
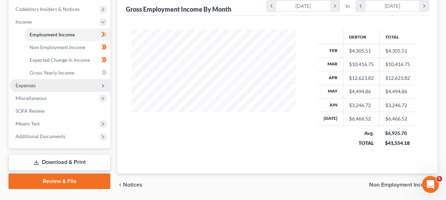
click at [82, 88] on span "Expenses" at bounding box center [60, 85] width 101 height 13
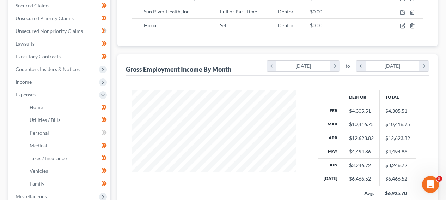
scroll to position [55, 0]
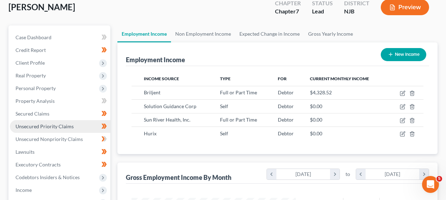
click at [70, 127] on span "Unsecured Priority Claims" at bounding box center [45, 126] width 58 height 6
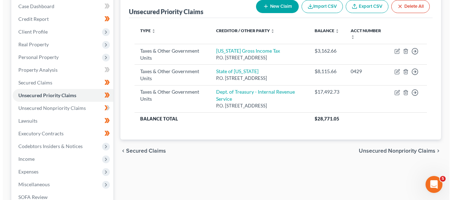
scroll to position [84, 0]
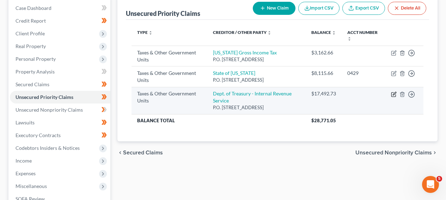
click at [394, 93] on icon "button" at bounding box center [394, 93] width 3 height 3
select select "0"
select select "39"
select select "0"
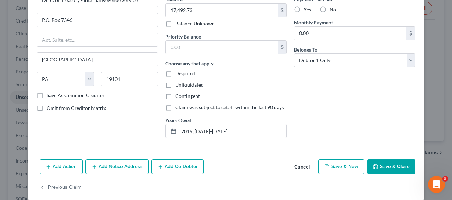
scroll to position [75, 0]
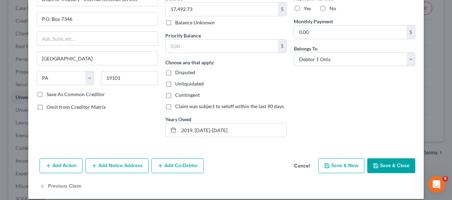
click at [303, 161] on button "Cancel" at bounding box center [301, 166] width 27 height 14
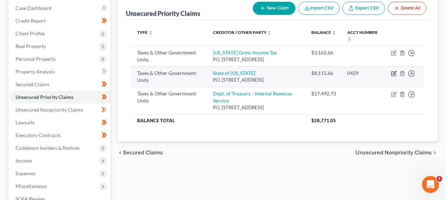
click at [395, 71] on icon "button" at bounding box center [394, 72] width 3 height 3
select select "2"
select select "33"
select select "0"
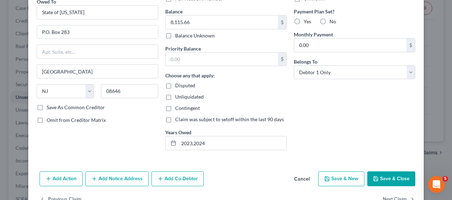
scroll to position [78, 0]
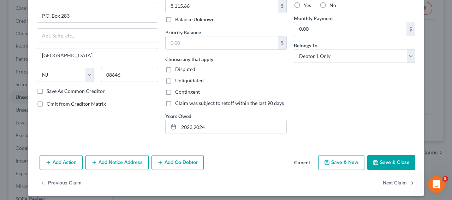
click at [305, 160] on button "Cancel" at bounding box center [301, 163] width 27 height 14
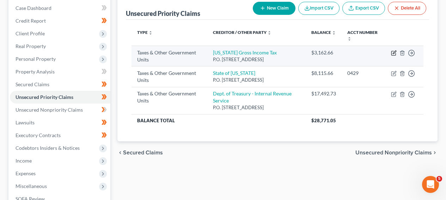
click at [393, 53] on icon "button" at bounding box center [394, 53] width 6 height 6
select select "2"
select select "33"
select select "0"
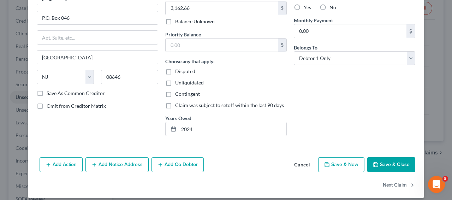
scroll to position [82, 0]
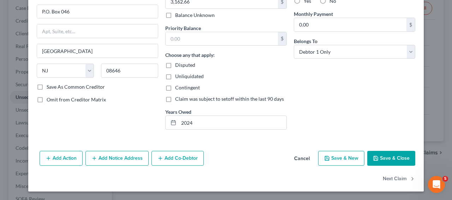
click at [300, 153] on button "Cancel" at bounding box center [301, 158] width 27 height 14
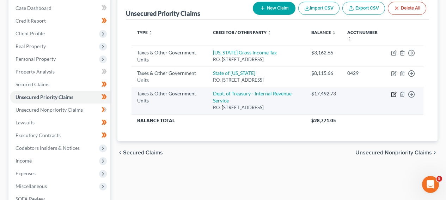
click at [395, 95] on icon "button" at bounding box center [394, 94] width 6 height 6
select select "0"
select select "39"
select select "0"
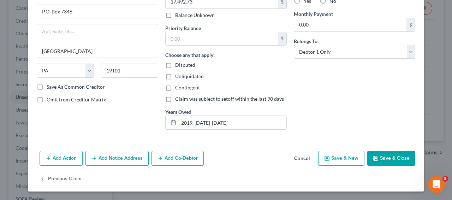
click at [310, 158] on button "Cancel" at bounding box center [301, 158] width 27 height 14
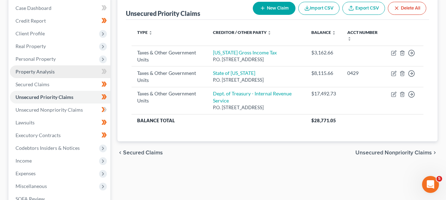
click at [29, 73] on span "Property Analysis" at bounding box center [35, 71] width 39 height 6
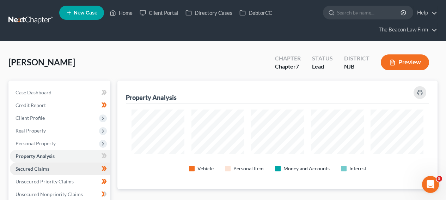
click at [72, 165] on link "Secured Claims" at bounding box center [60, 168] width 101 height 13
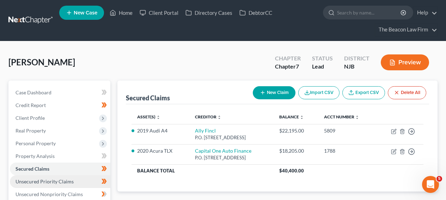
click at [70, 184] on span "Unsecured Priority Claims" at bounding box center [45, 181] width 58 height 6
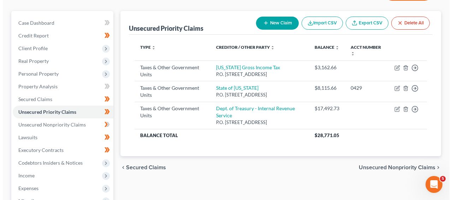
scroll to position [69, 0]
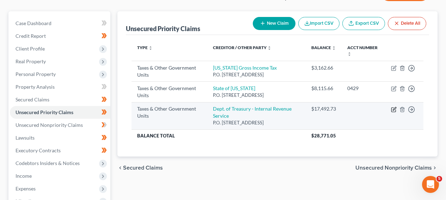
click at [395, 110] on icon "button" at bounding box center [394, 110] width 6 height 6
select select "0"
select select "39"
select select "0"
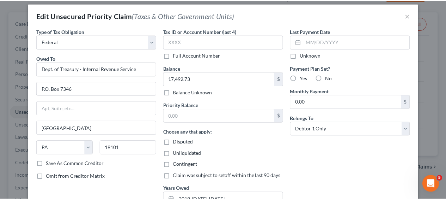
scroll to position [0, 0]
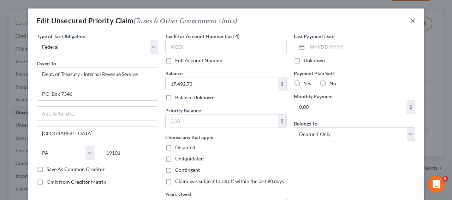
click at [410, 22] on button "×" at bounding box center [412, 20] width 5 height 8
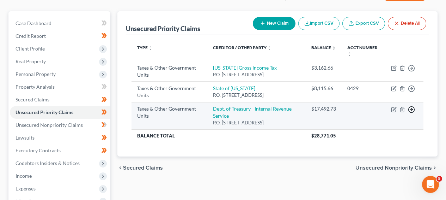
click at [409, 72] on icon "button" at bounding box center [411, 68] width 7 height 7
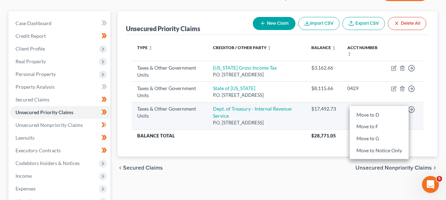
click at [313, 119] on td "$17,492.73" at bounding box center [324, 115] width 36 height 27
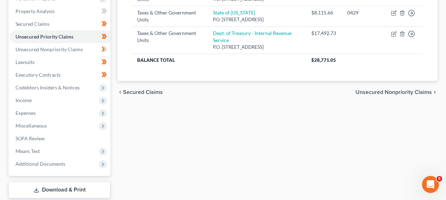
scroll to position [162, 0]
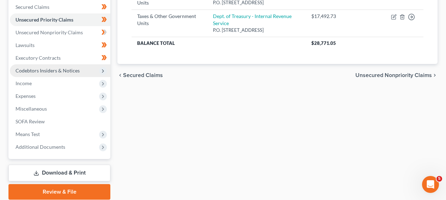
click at [90, 68] on span "Codebtors Insiders & Notices" at bounding box center [60, 70] width 101 height 13
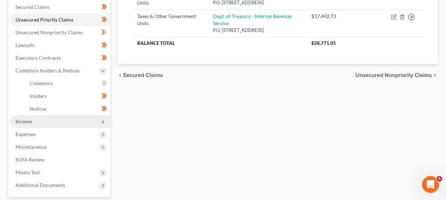
click at [83, 124] on span "Income" at bounding box center [60, 121] width 101 height 13
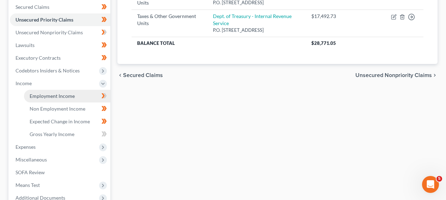
click at [88, 93] on link "Employment Income" at bounding box center [67, 96] width 86 height 13
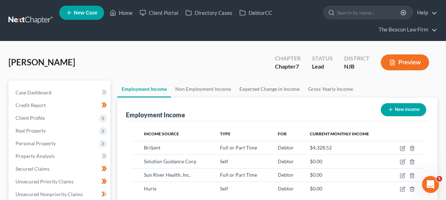
scroll to position [126, 179]
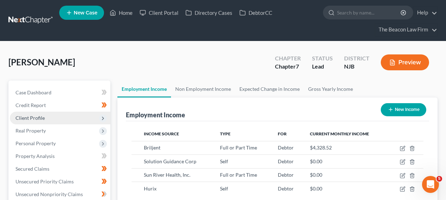
click at [79, 112] on span "Client Profile" at bounding box center [60, 118] width 101 height 13
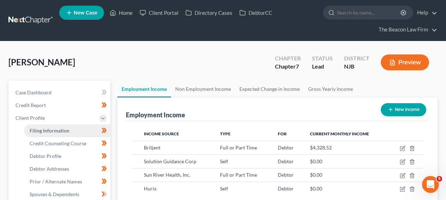
click at [77, 131] on link "Filing Information" at bounding box center [67, 130] width 86 height 13
select select "1"
select select "0"
select select "11"
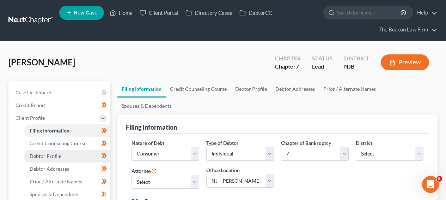
click at [80, 157] on link "Debtor Profile" at bounding box center [67, 156] width 86 height 13
select select "0"
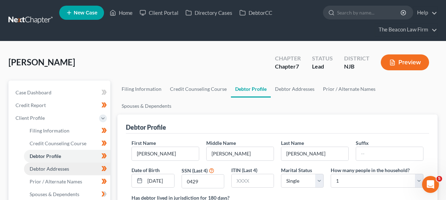
click at [78, 167] on link "Debtor Addresses" at bounding box center [67, 168] width 86 height 13
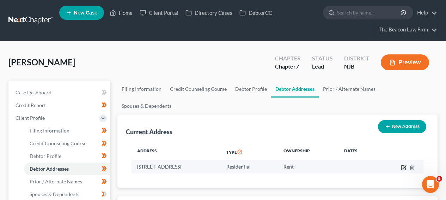
click at [405, 165] on icon "button" at bounding box center [404, 166] width 3 height 3
select select "33"
select select "0"
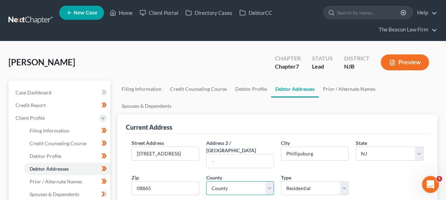
click at [268, 181] on select "County Atlantic County Bergen County Burlington County Camden County Cape May C…" at bounding box center [240, 188] width 68 height 14
select select "20"
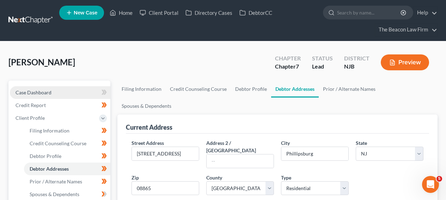
click at [85, 97] on link "Case Dashboard" at bounding box center [60, 92] width 101 height 13
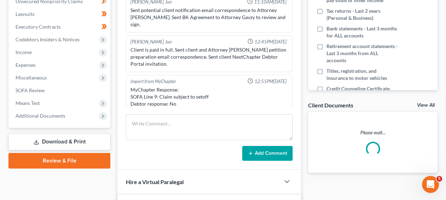
scroll to position [195, 0]
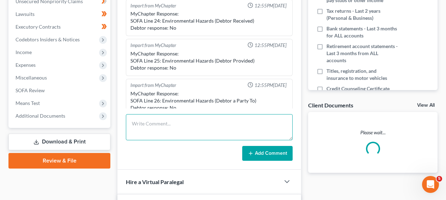
click at [185, 120] on textarea at bounding box center [209, 127] width 167 height 26
type textarea "trenton division"
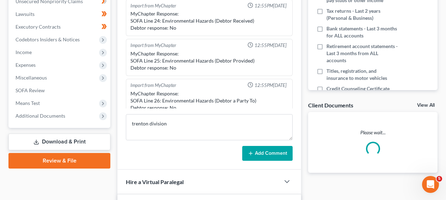
click at [281, 151] on button "Add Comment" at bounding box center [267, 153] width 50 height 15
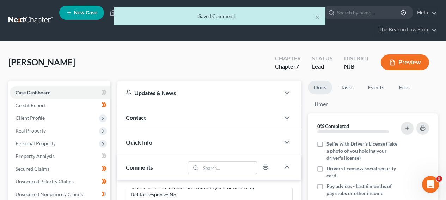
scroll to position [1, 0]
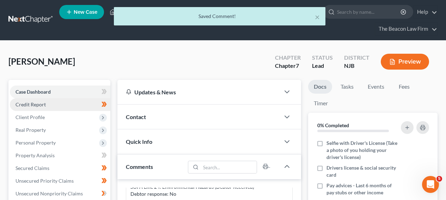
click at [58, 104] on link "Credit Report" at bounding box center [60, 104] width 101 height 13
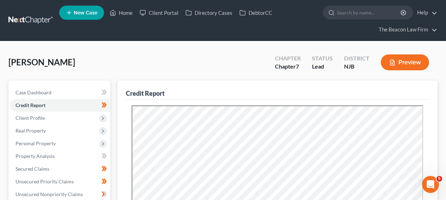
click at [37, 20] on link at bounding box center [30, 20] width 45 height 13
